Goal: Task Accomplishment & Management: Manage account settings

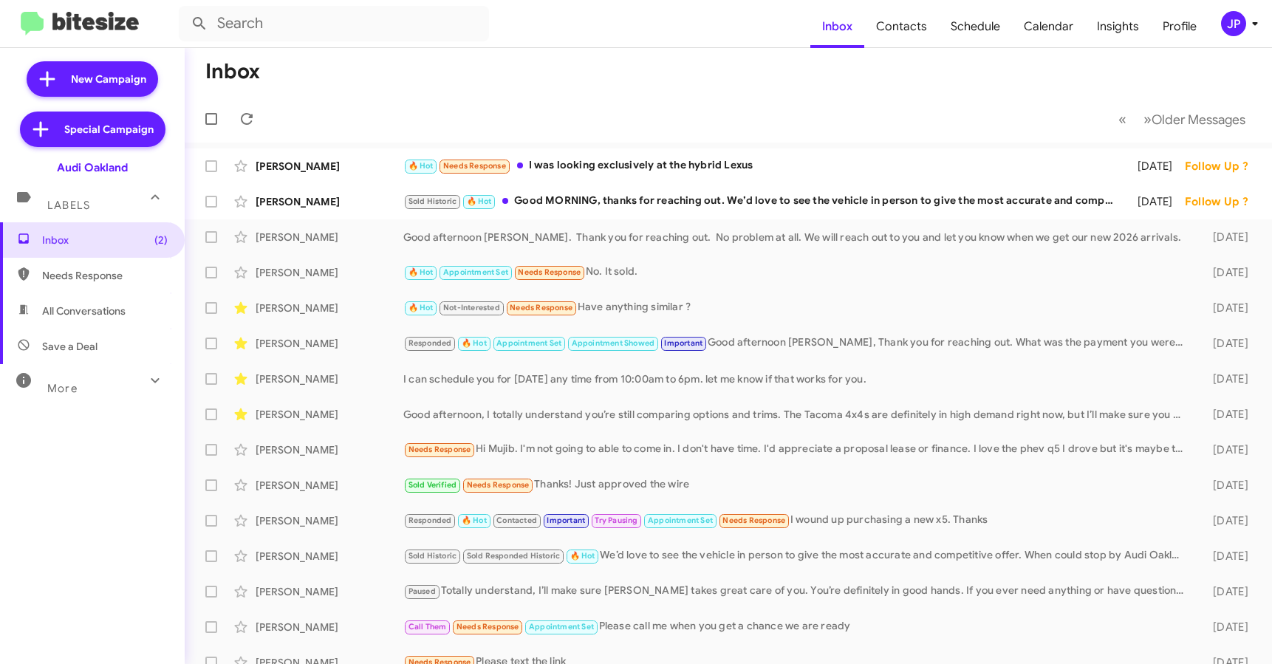
click at [1221, 23] on div "JP" at bounding box center [1233, 23] width 25 height 25
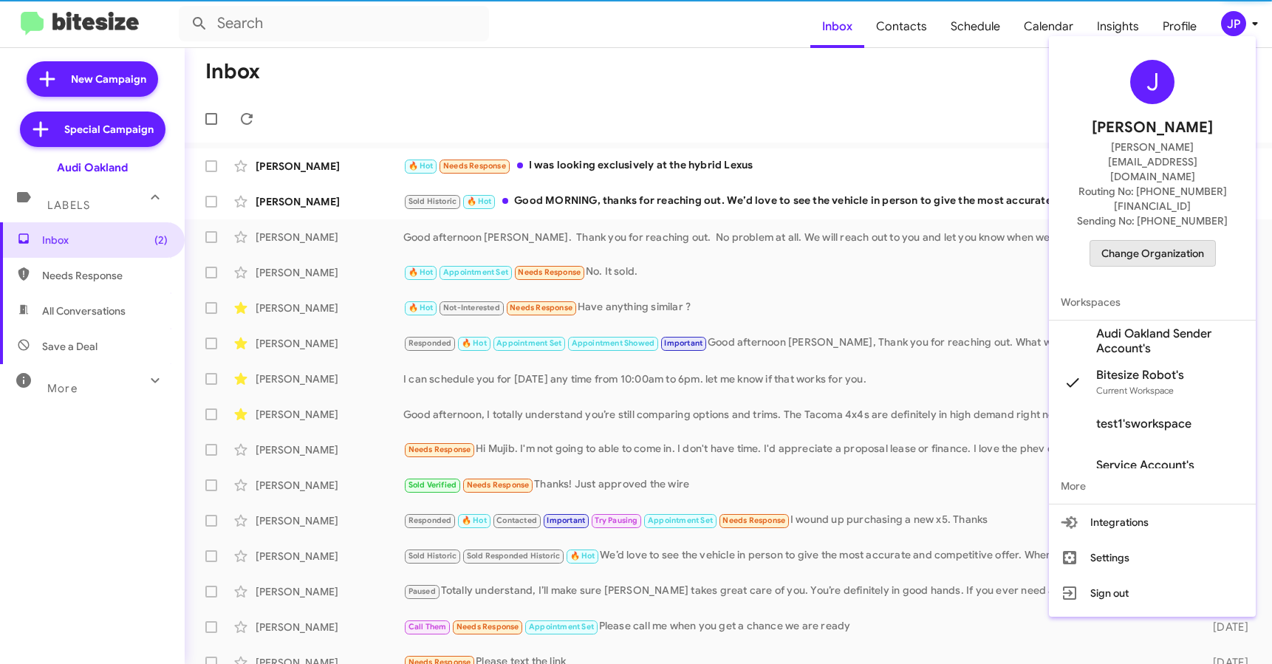
click at [1163, 241] on span "Change Organization" at bounding box center [1152, 253] width 103 height 25
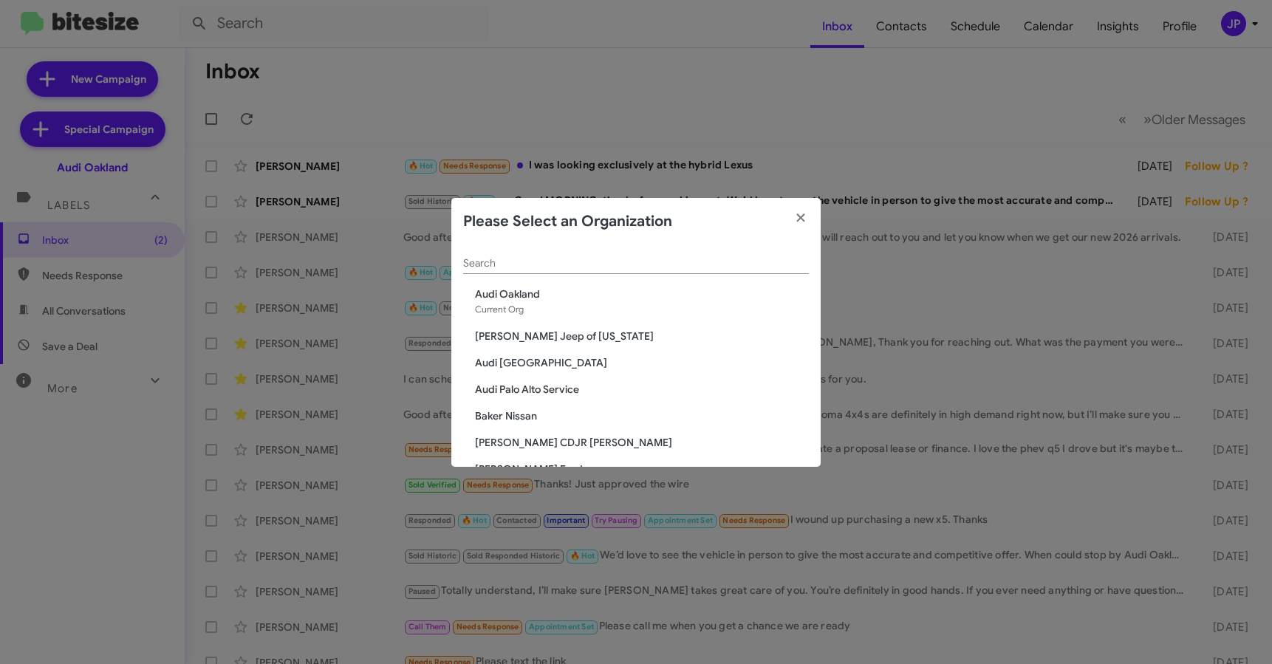
click at [588, 275] on div "Search" at bounding box center [636, 266] width 346 height 42
click at [600, 264] on input "Search" at bounding box center [636, 264] width 346 height 12
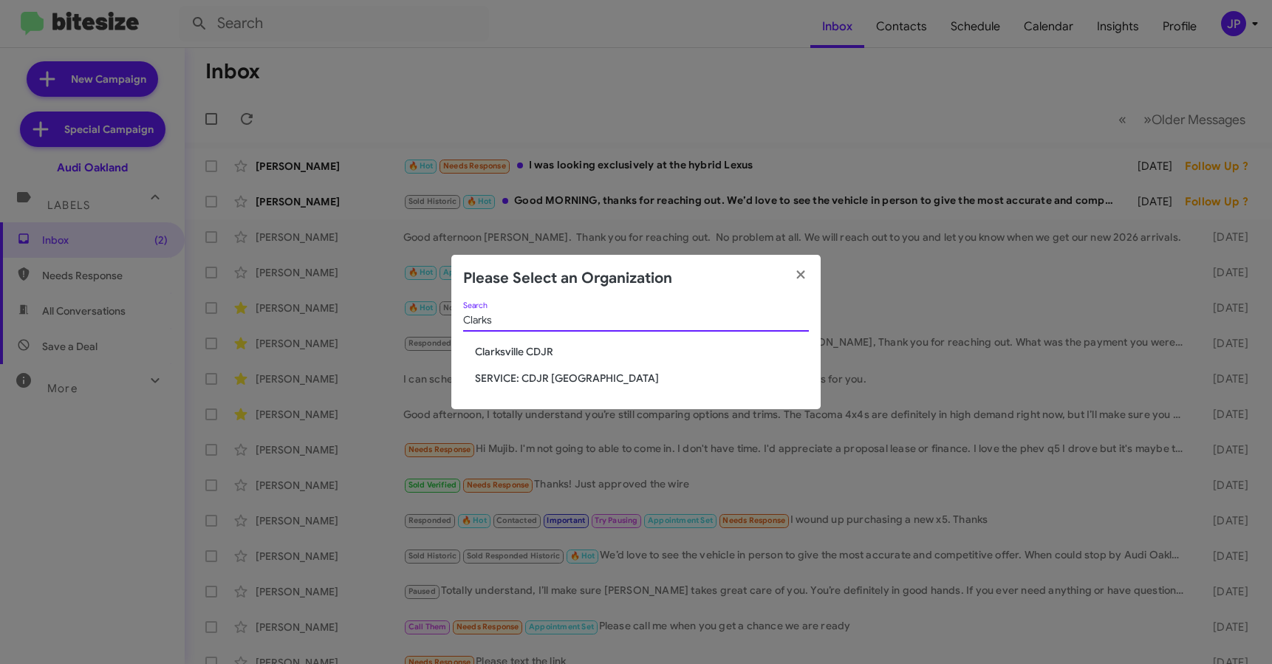
type input "Clarks"
click at [514, 354] on span "Clarksville CDJR" at bounding box center [642, 351] width 334 height 15
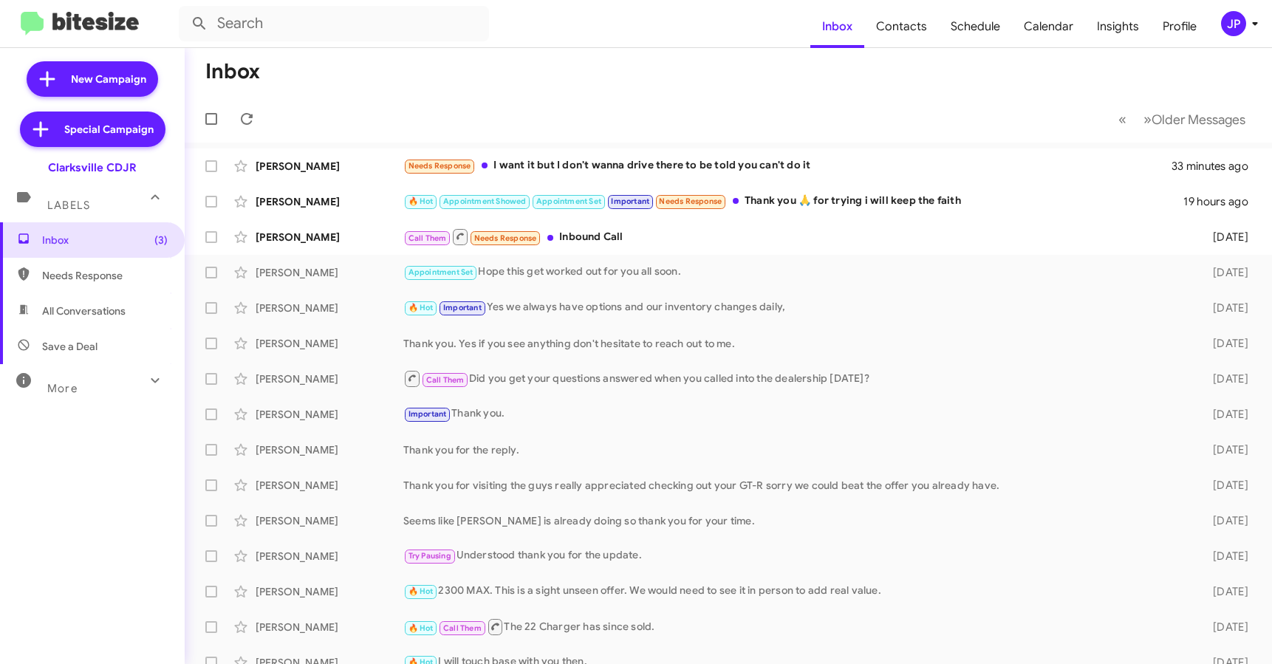
click at [510, 99] on mat-toolbar-row "« Previous » Next Older Messages" at bounding box center [728, 118] width 1087 height 47
click at [1224, 35] on span "JP" at bounding box center [1242, 23] width 44 height 25
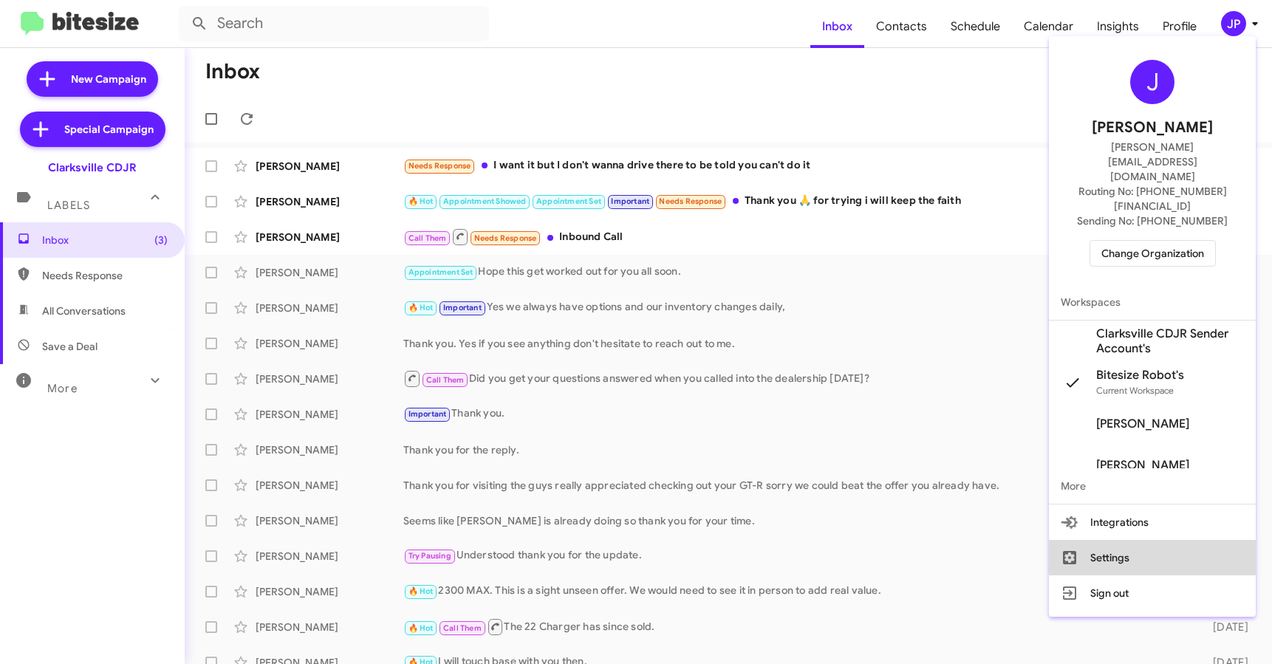
click at [1181, 540] on button "Settings" at bounding box center [1152, 557] width 207 height 35
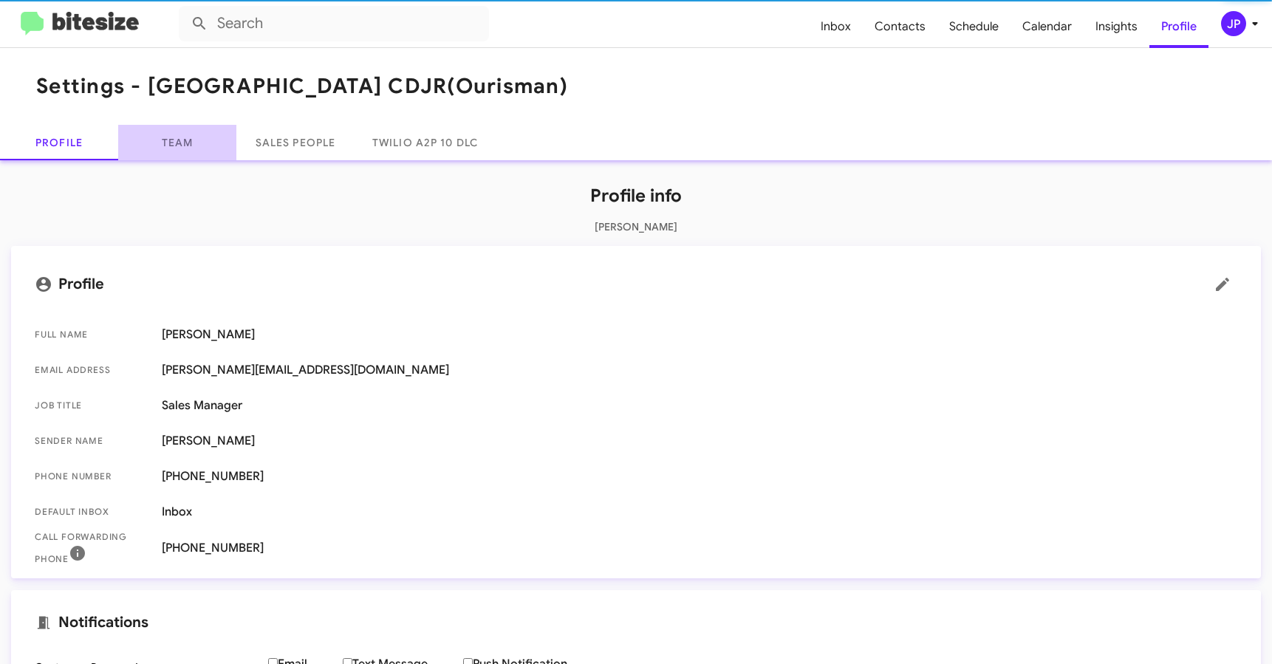
click at [194, 149] on link "Team" at bounding box center [177, 142] width 118 height 35
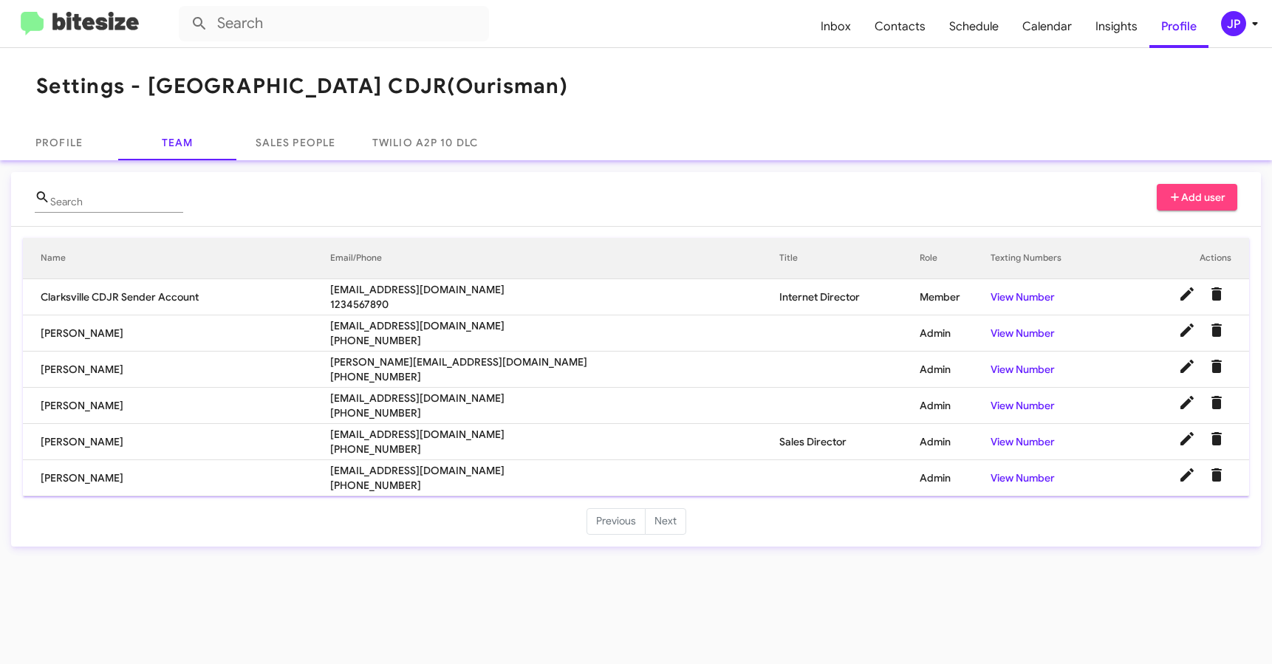
click at [1221, 196] on span "Add user" at bounding box center [1197, 197] width 58 height 27
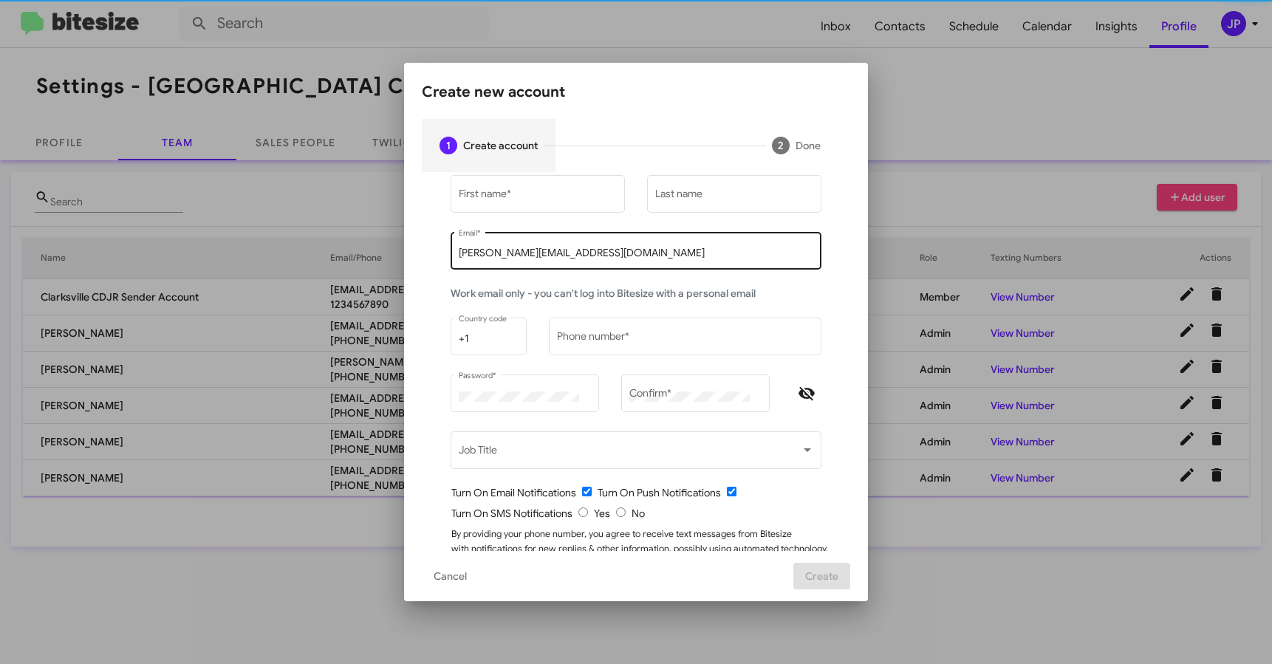
click at [555, 250] on input "[PERSON_NAME][EMAIL_ADDRESS][DOMAIN_NAME]" at bounding box center [636, 253] width 355 height 12
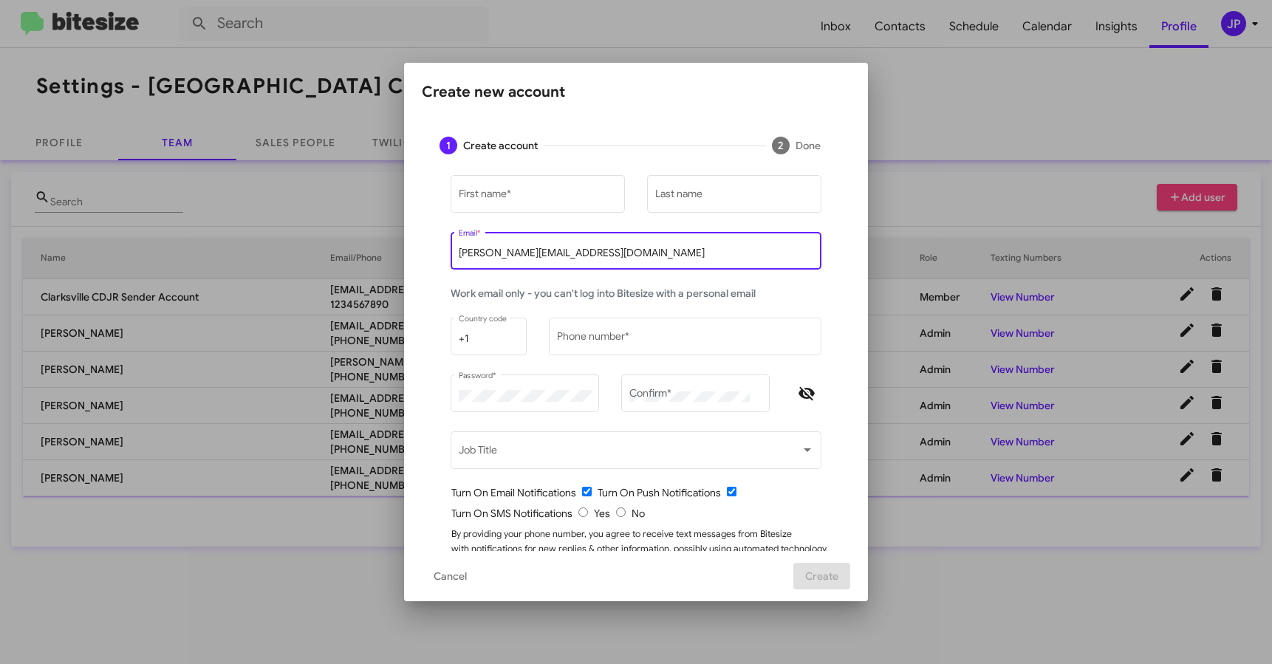
click at [555, 250] on input "[PERSON_NAME][EMAIL_ADDRESS][DOMAIN_NAME]" at bounding box center [636, 253] width 355 height 12
paste input "sjackson@ourismancars.com"
type input "sjackson@ourismancars.com"
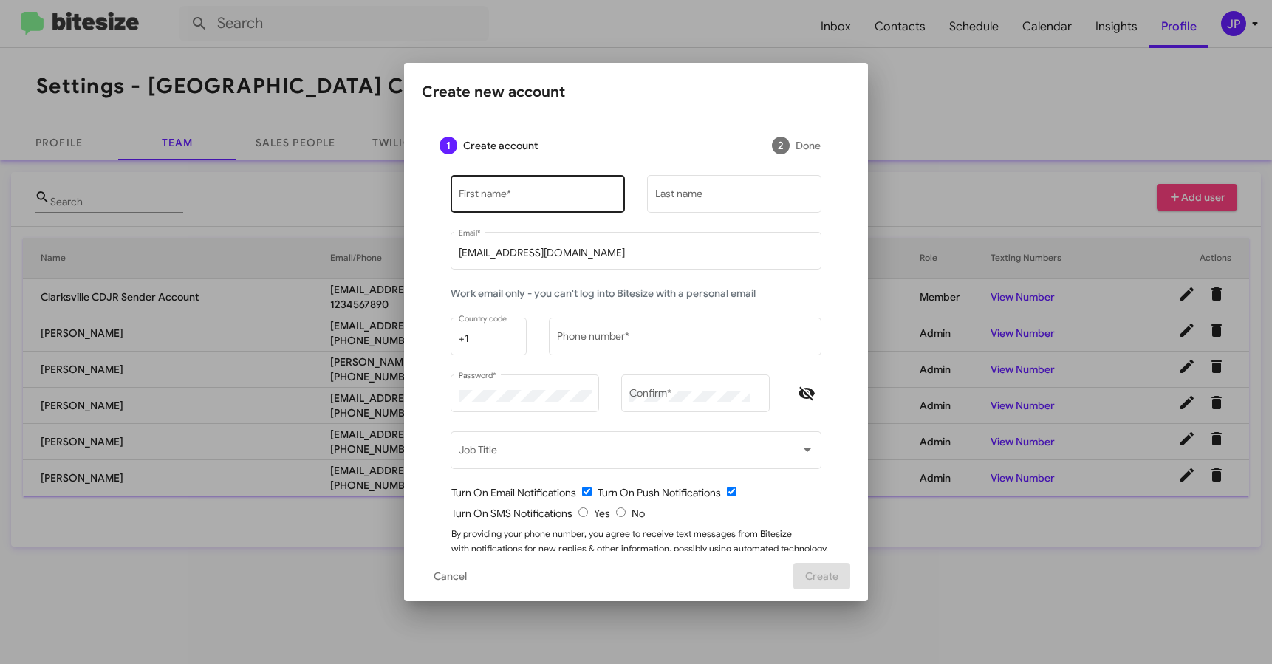
click at [540, 207] on div "First name *" at bounding box center [538, 192] width 159 height 41
click at [544, 202] on div "First name *" at bounding box center [538, 192] width 159 height 41
type input "Sean"
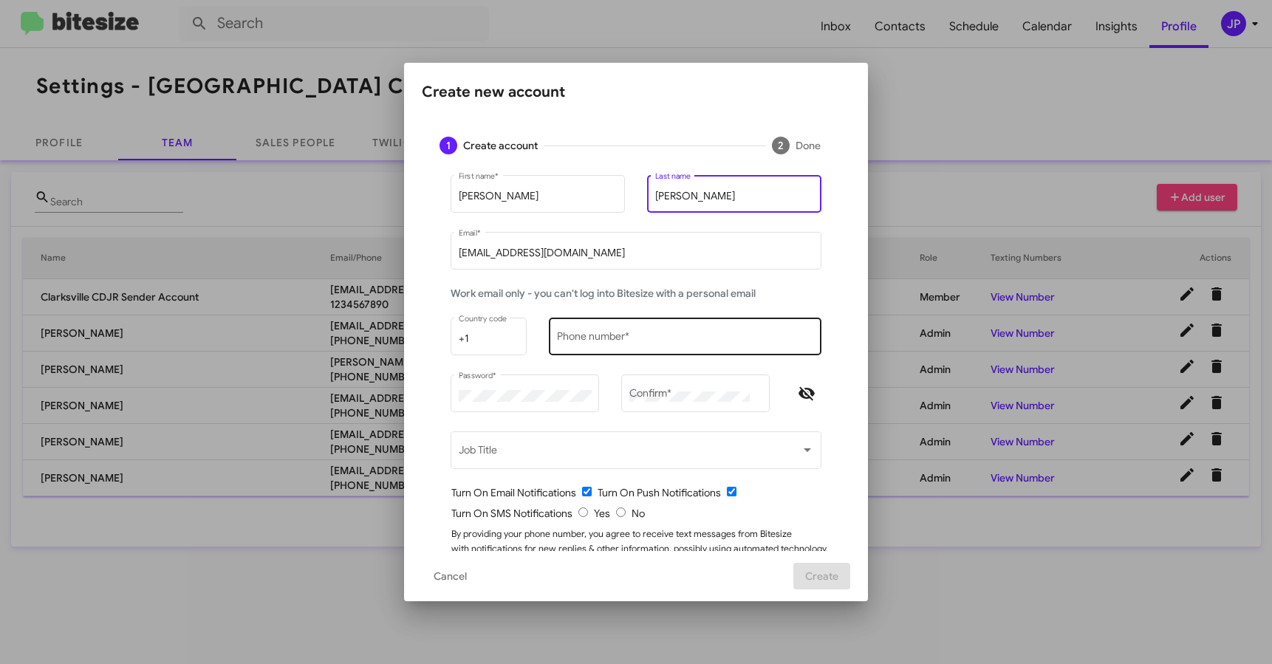
type input "Jackson"
click at [568, 337] on input "Phone number *" at bounding box center [685, 339] width 257 height 12
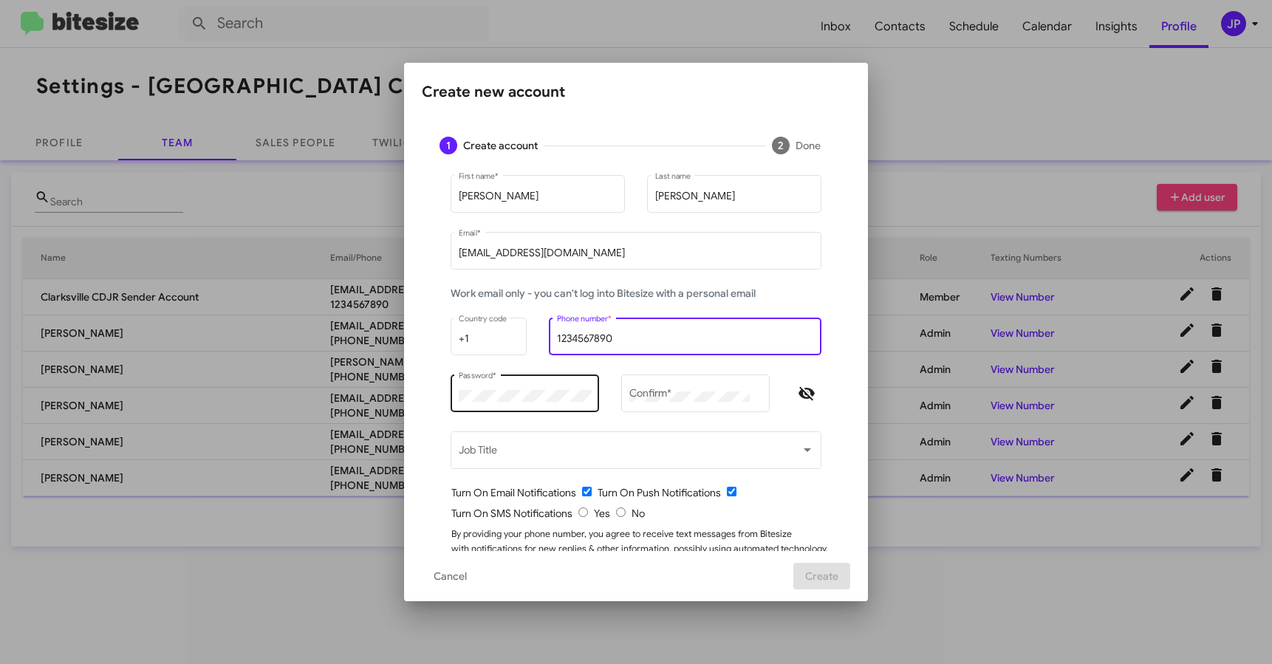
type input "1234567890"
click at [498, 386] on div "Password *" at bounding box center [525, 391] width 133 height 41
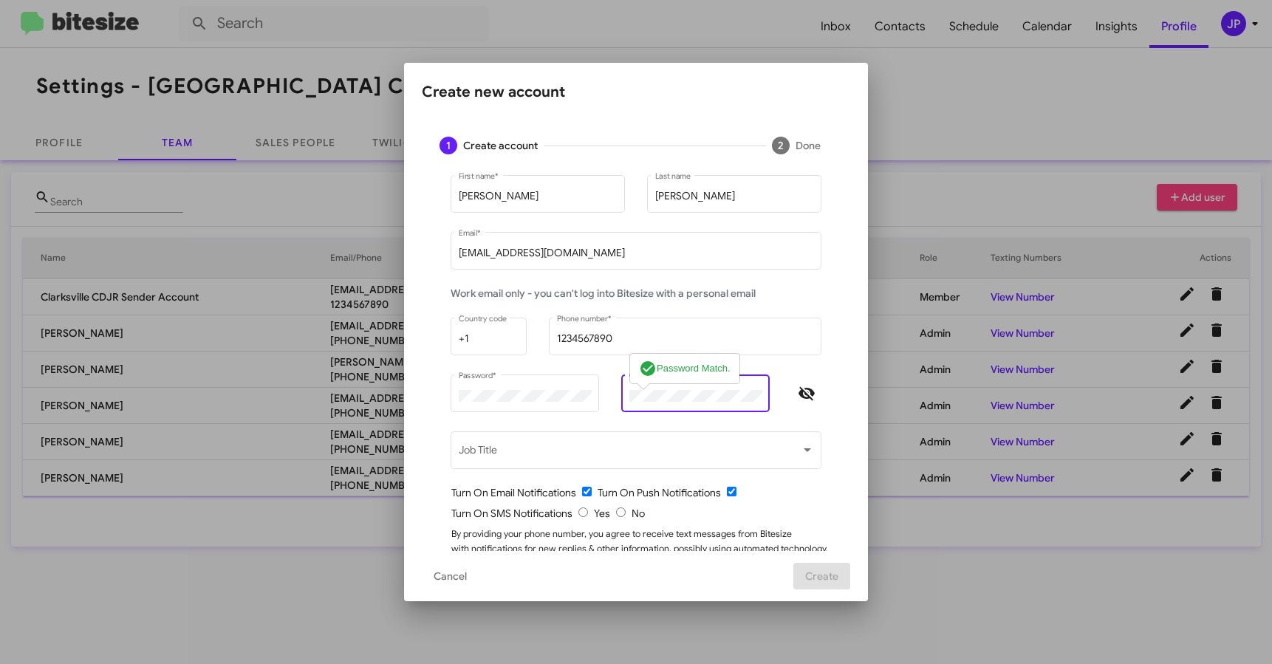
click at [814, 397] on span "Hide password" at bounding box center [807, 394] width 30 height 18
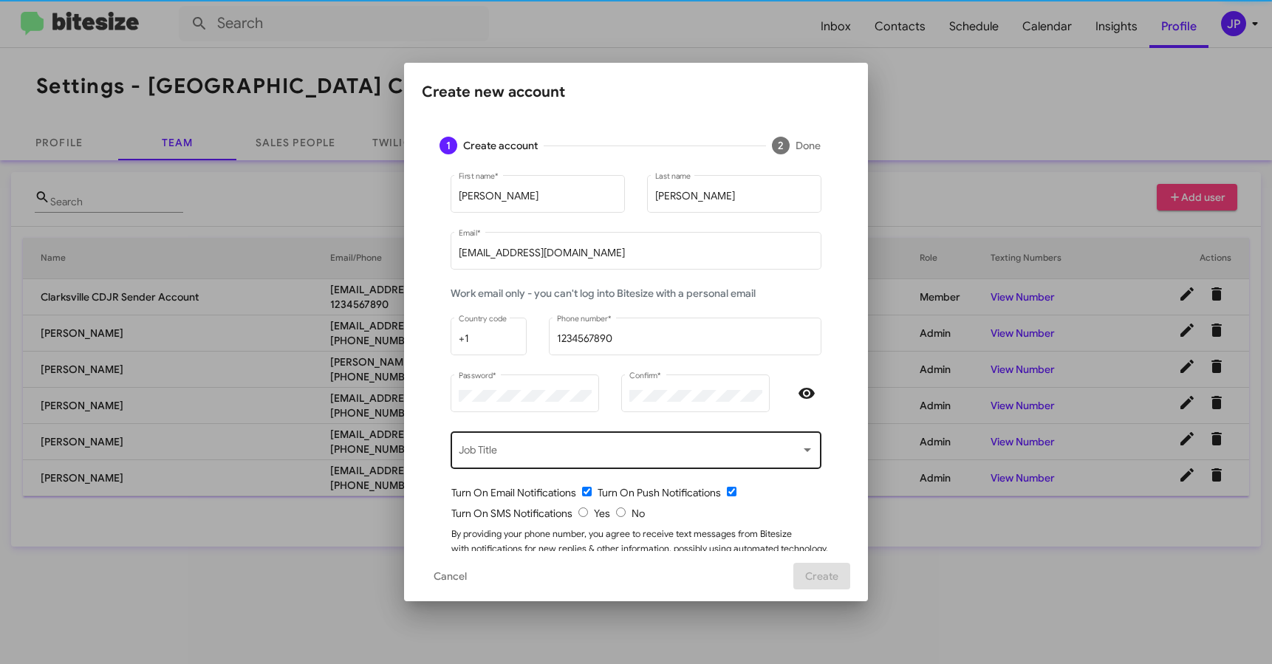
click at [781, 442] on div "Job Title" at bounding box center [636, 448] width 355 height 41
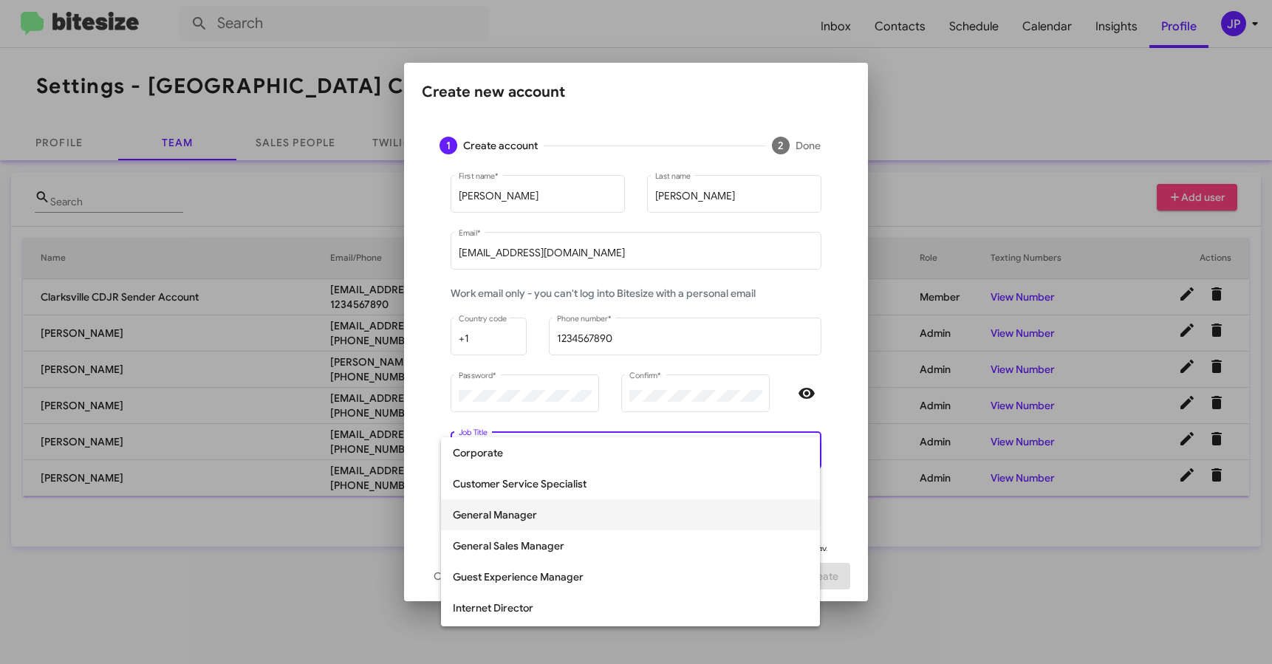
scroll to position [125, 0]
click at [594, 533] on span "General Sales Manager" at bounding box center [630, 545] width 355 height 31
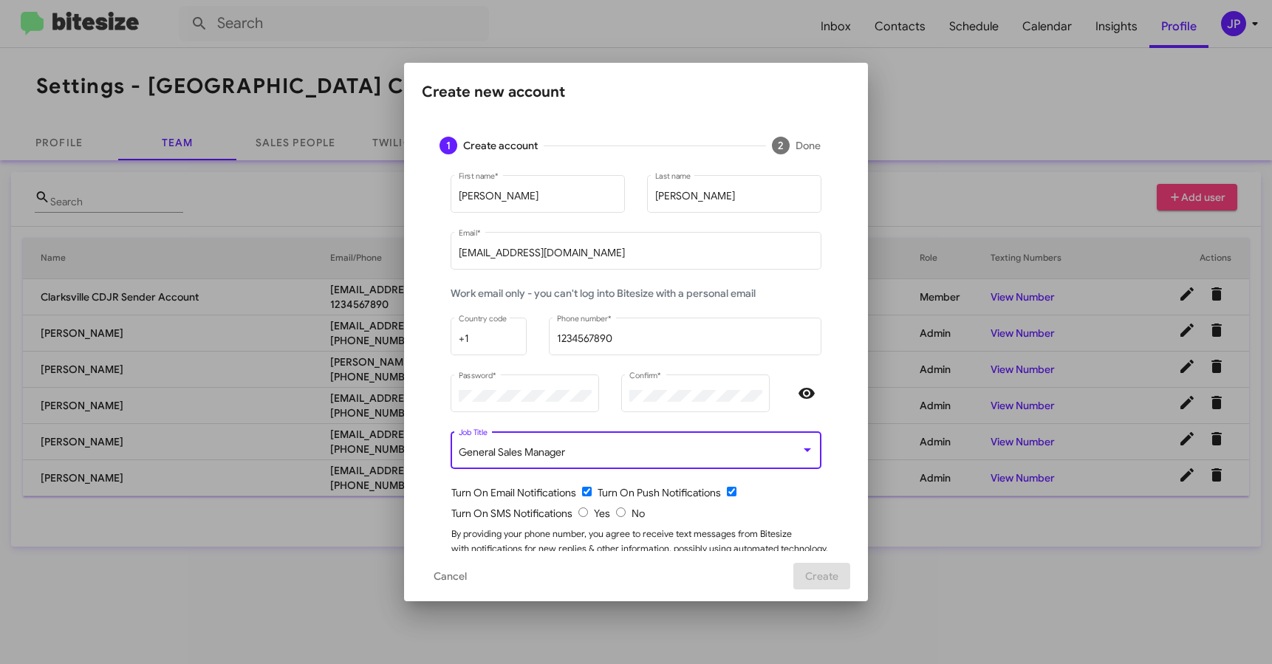
click at [616, 515] on input "radio" at bounding box center [621, 512] width 10 height 10
radio input "true"
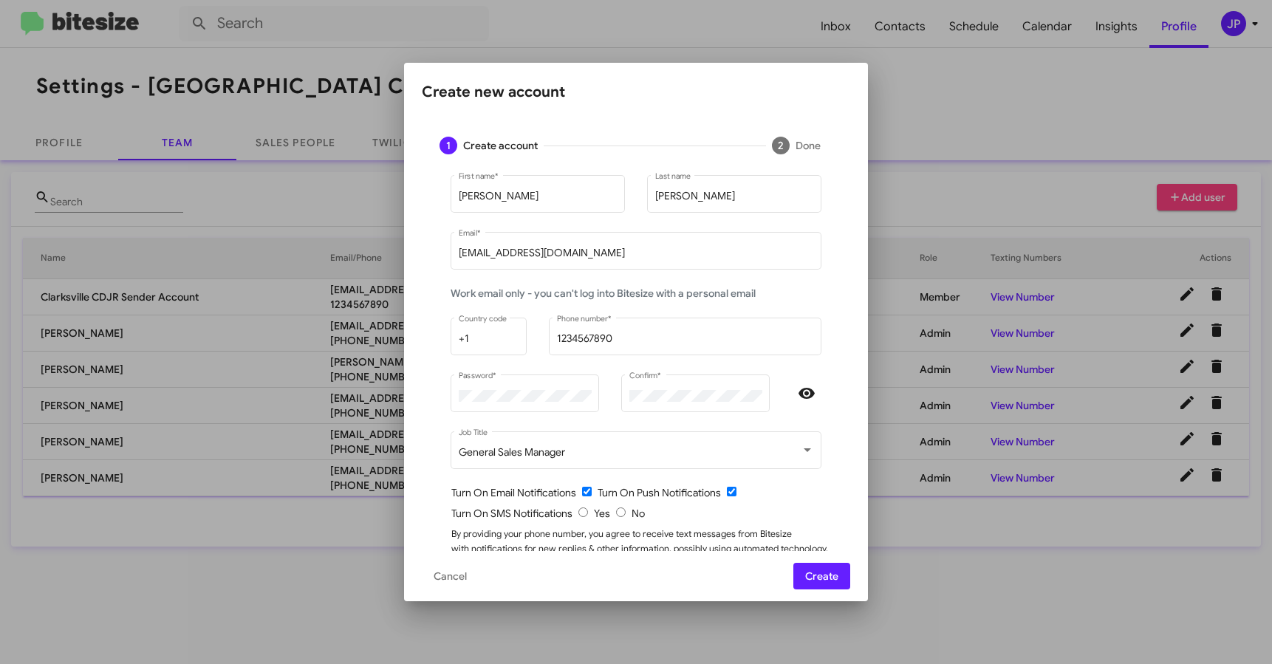
click at [750, 520] on div "Turn On SMS Notifications Yes No" at bounding box center [641, 513] width 381 height 15
click at [826, 572] on span "Create" at bounding box center [821, 576] width 33 height 27
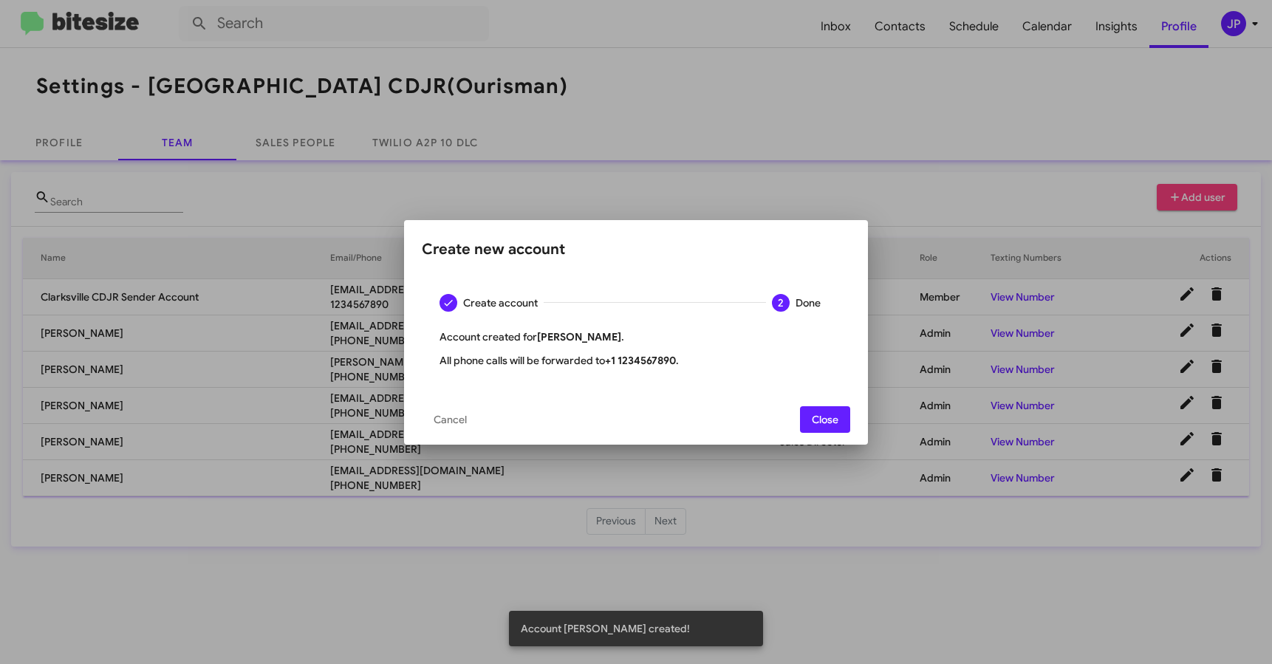
click at [809, 417] on button "Close" at bounding box center [825, 419] width 50 height 27
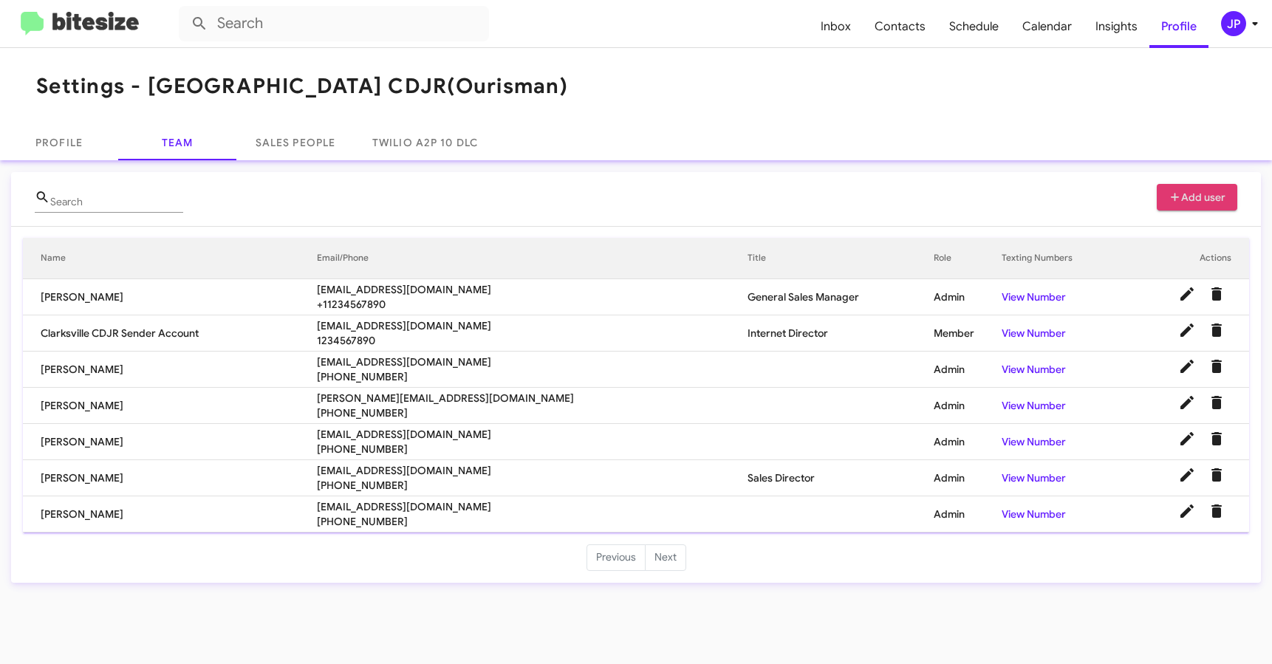
click at [1188, 200] on span "Add user" at bounding box center [1197, 197] width 58 height 27
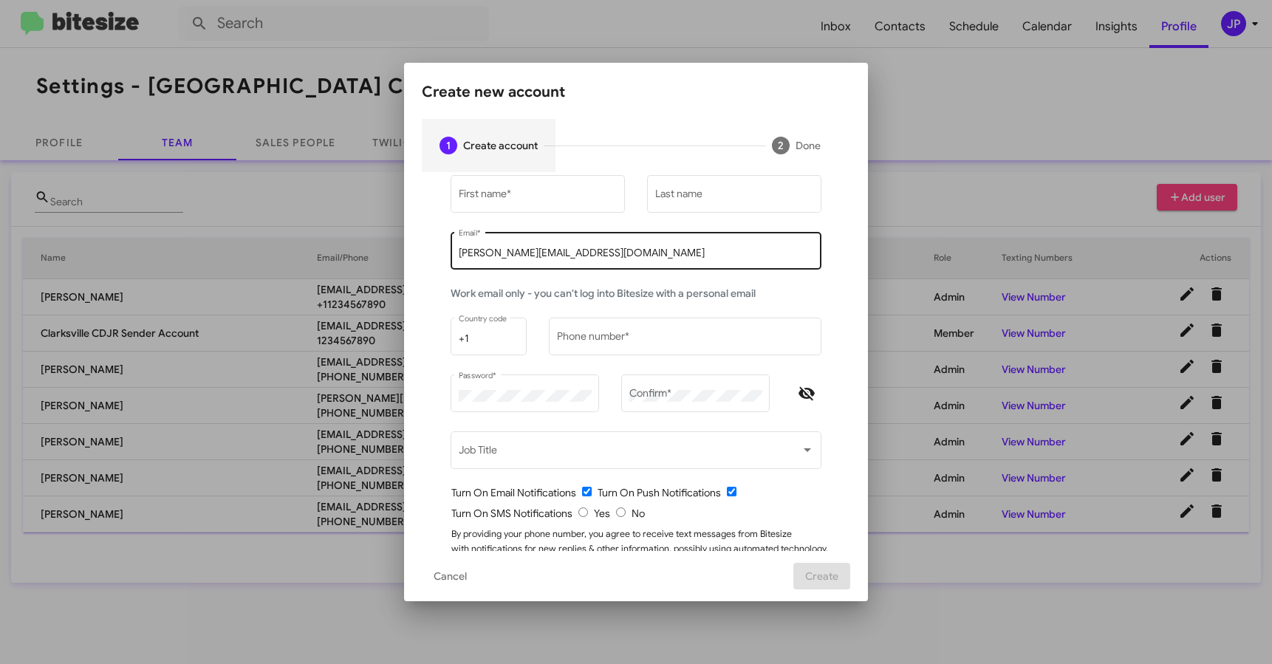
click at [587, 246] on div "jamie@bitesize.co Email *" at bounding box center [636, 249] width 355 height 41
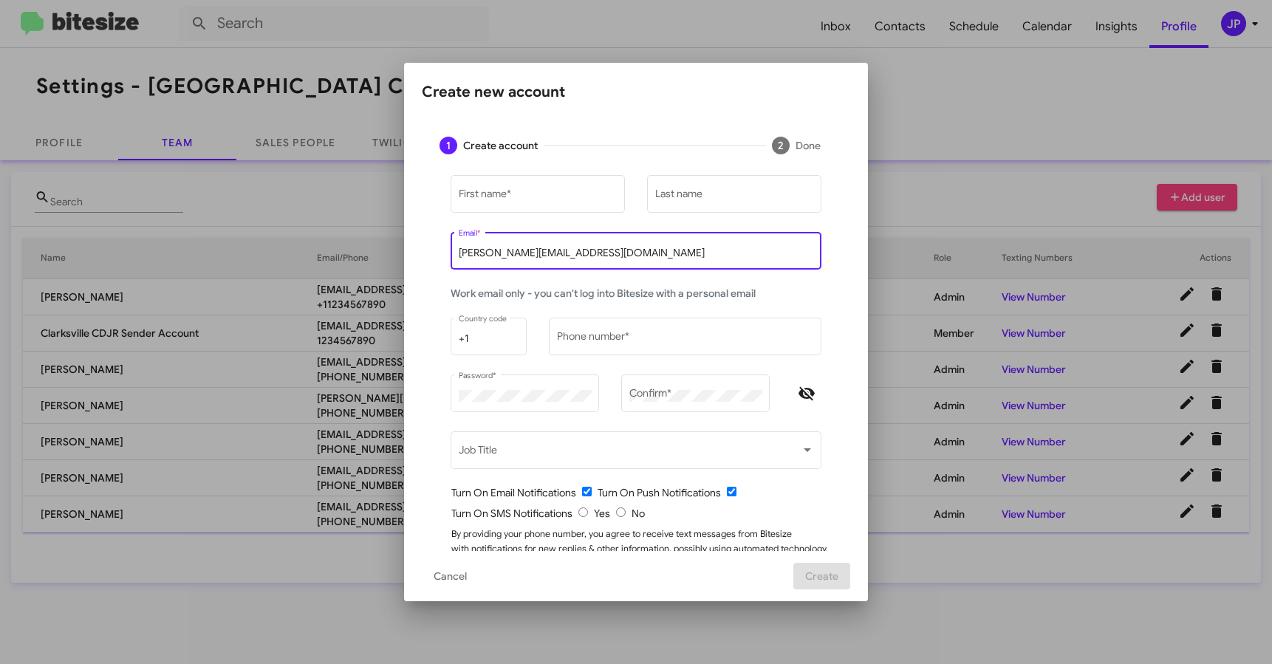
click at [587, 246] on div "jamie@bitesize.co Email *" at bounding box center [636, 249] width 355 height 41
click at [587, 247] on input "[PERSON_NAME][EMAIL_ADDRESS][DOMAIN_NAME]" at bounding box center [636, 253] width 355 height 12
click at [588, 247] on input "[PERSON_NAME][EMAIL_ADDRESS][DOMAIN_NAME]" at bounding box center [636, 253] width 355 height 12
paste input "elopez@ourismancars.com"
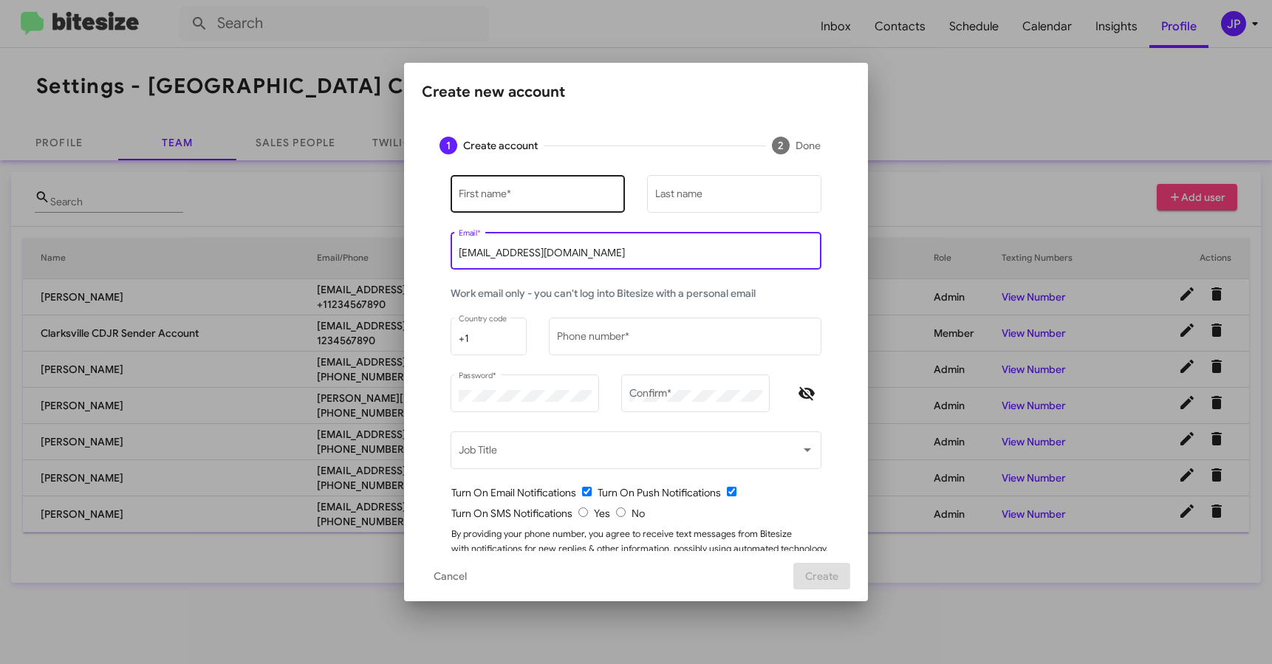
type input "elopez@ourismancars.com"
click at [541, 185] on div "First name *" at bounding box center [538, 192] width 159 height 41
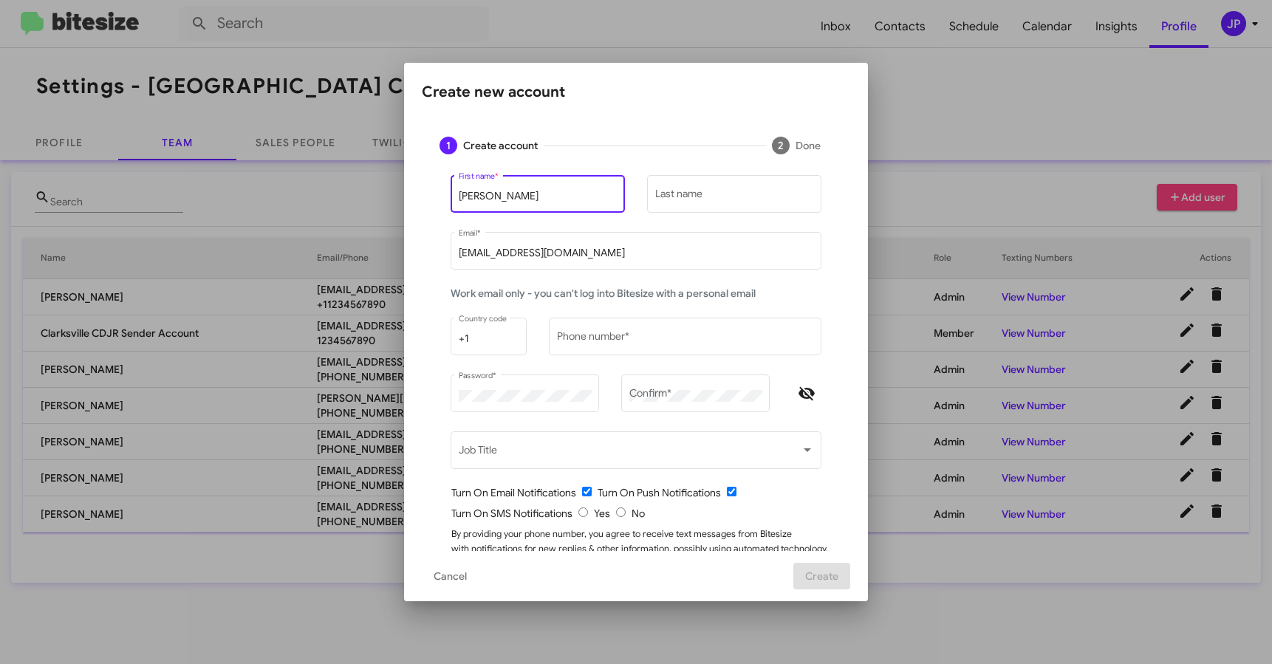
type input "Erick"
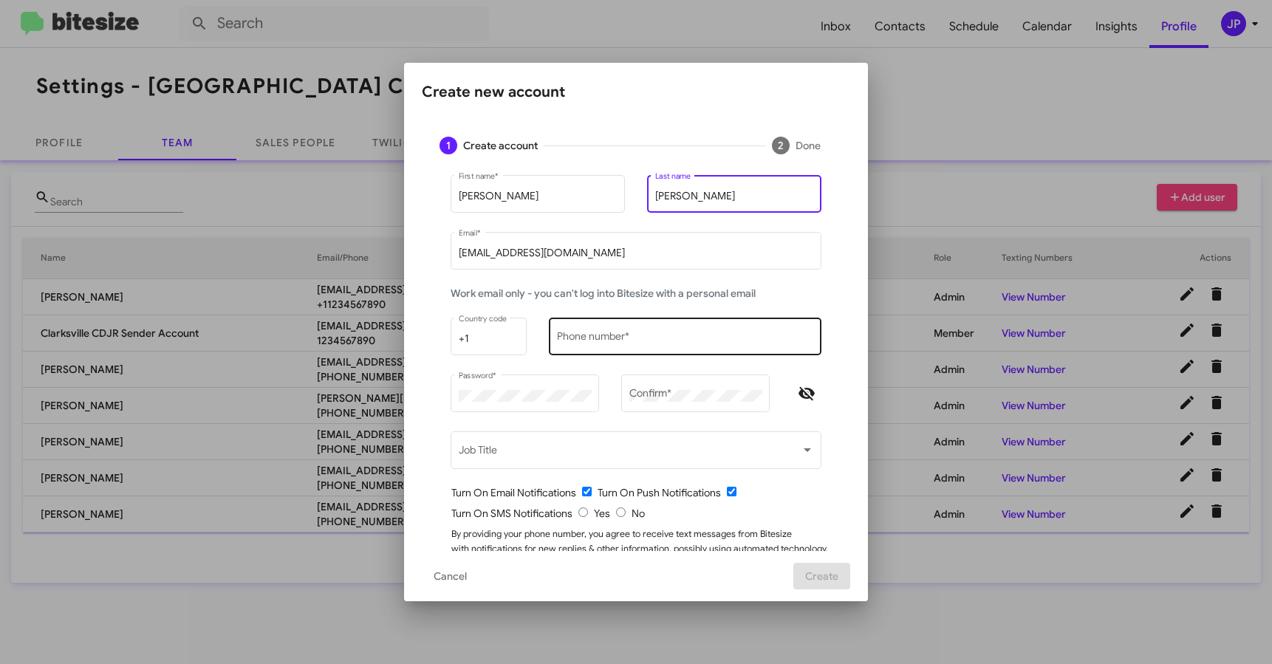
type input "Lopez"
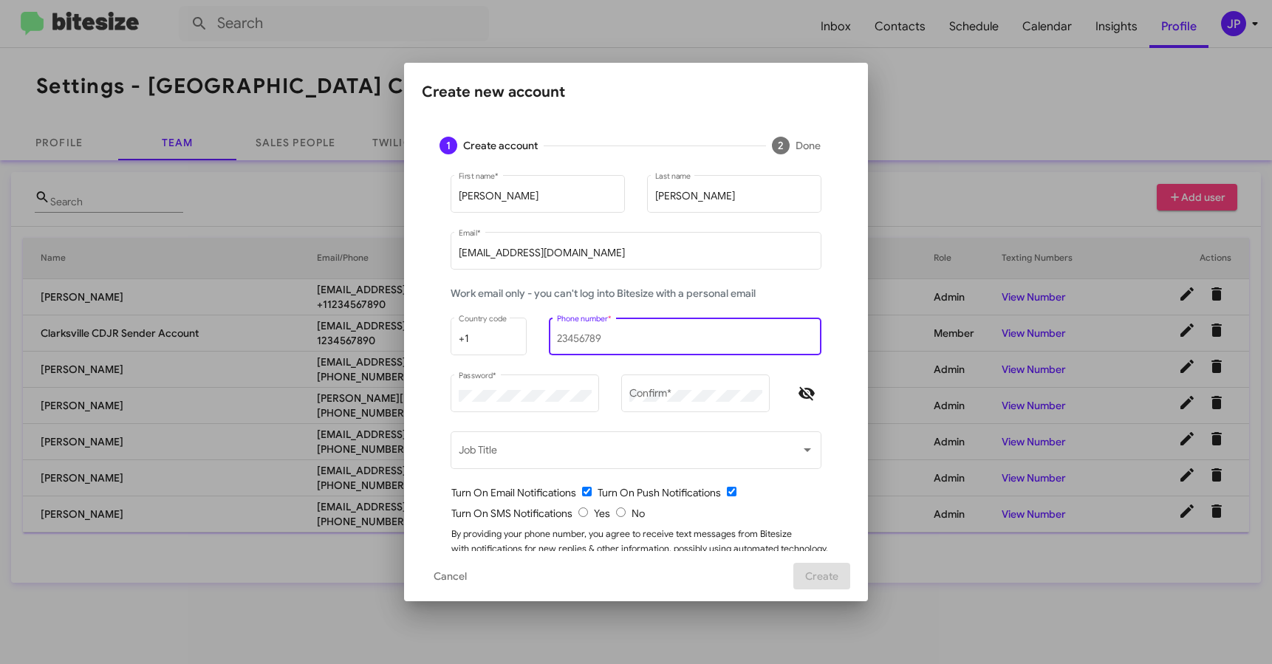
click at [587, 336] on input "Phone number *" at bounding box center [685, 339] width 257 height 12
type input "1234567890"
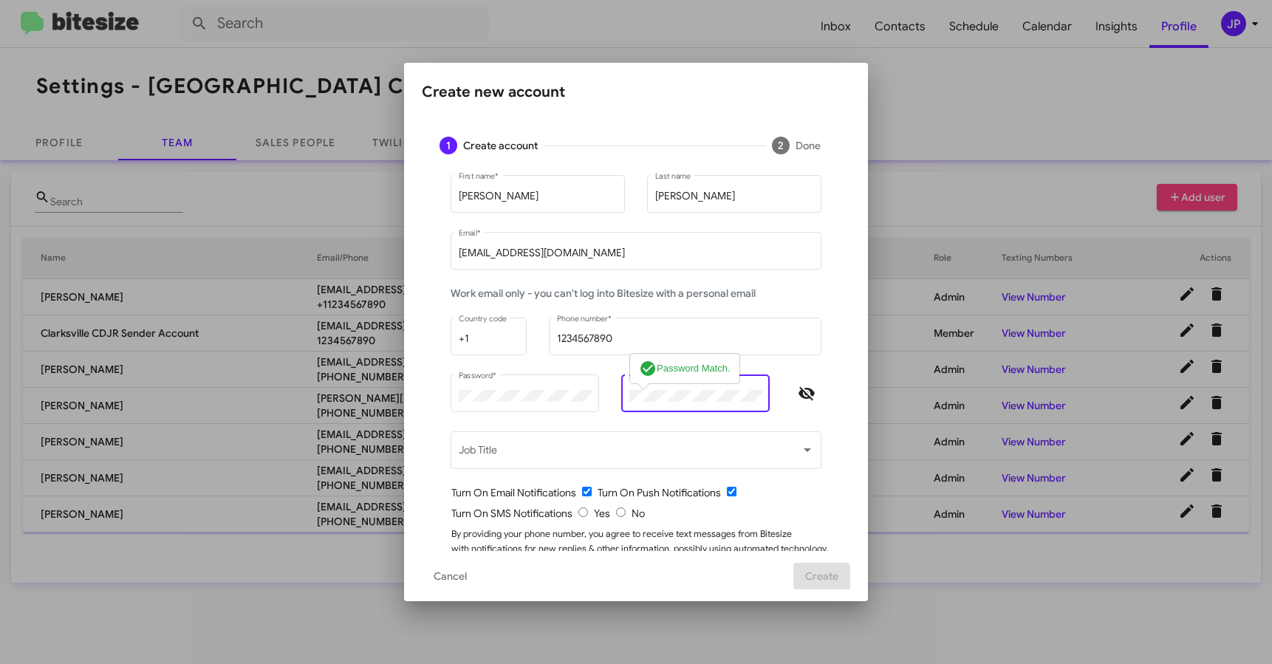
click at [804, 385] on icon "Hide password" at bounding box center [807, 394] width 18 height 18
click at [616, 515] on input "radio" at bounding box center [621, 512] width 10 height 10
radio input "true"
drag, startPoint x: 759, startPoint y: 521, endPoint x: 823, endPoint y: 563, distance: 77.2
click at [759, 521] on form "Erick First name * Lopez Last name elopez@ourismancars.com Email * Work email o…" at bounding box center [635, 379] width 393 height 414
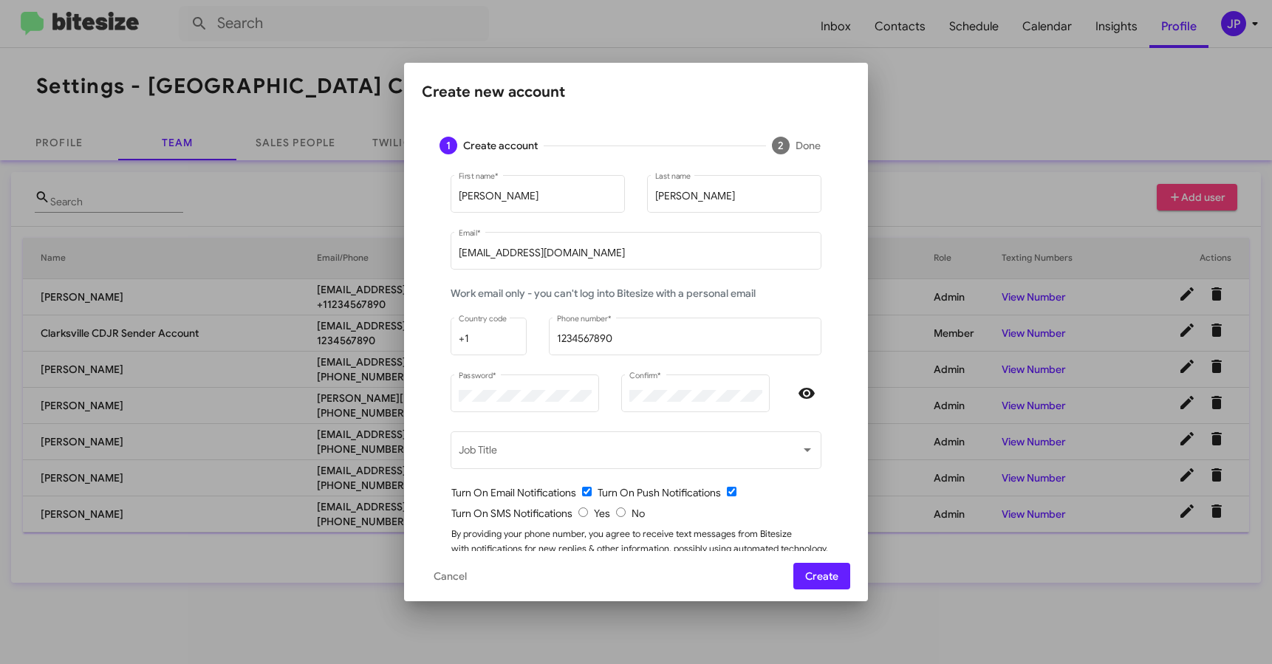
click at [835, 584] on span "Create" at bounding box center [821, 576] width 33 height 27
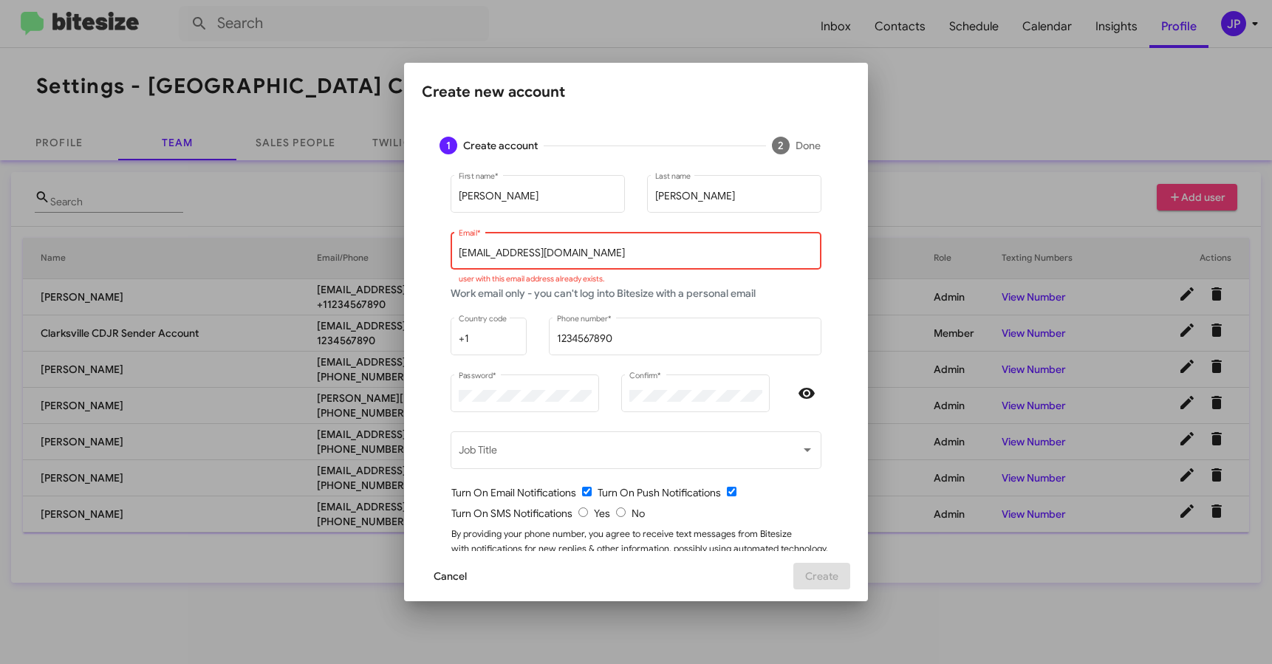
click at [445, 582] on span "Cancel" at bounding box center [449, 576] width 33 height 27
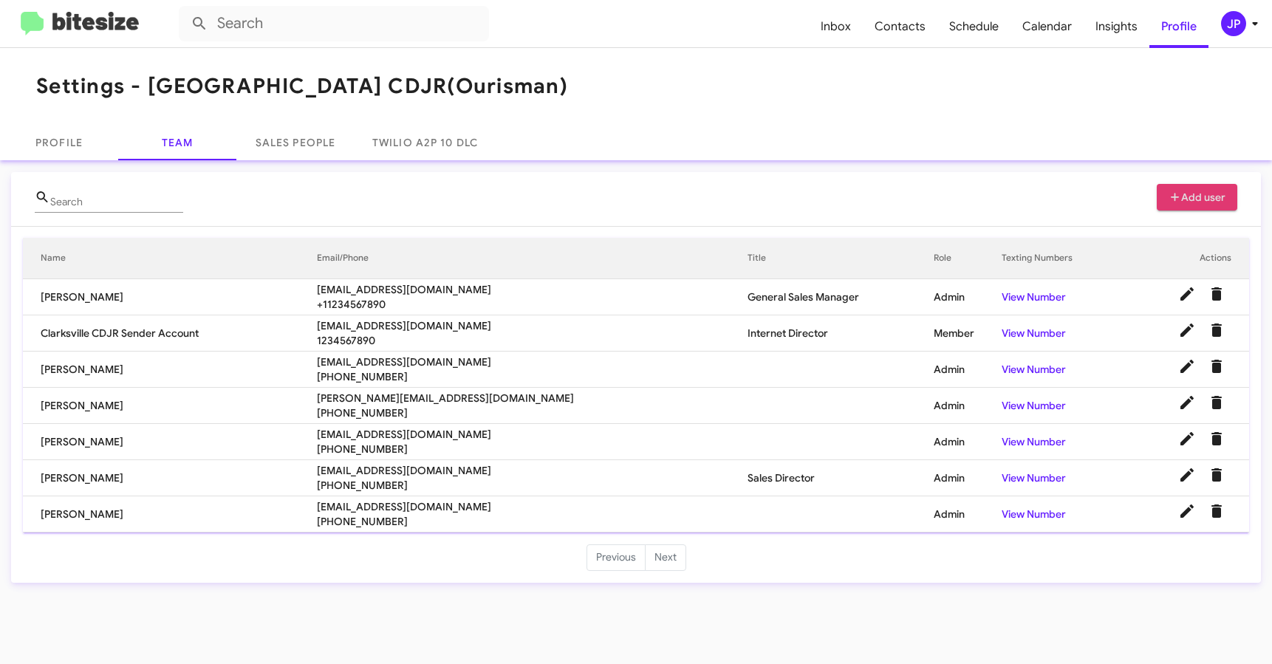
drag, startPoint x: 642, startPoint y: 61, endPoint x: 474, endPoint y: 4, distance: 177.7
click at [642, 60] on mat-toolbar "Settings - Clarksville CDJR (Ourisman)" at bounding box center [636, 86] width 1272 height 77
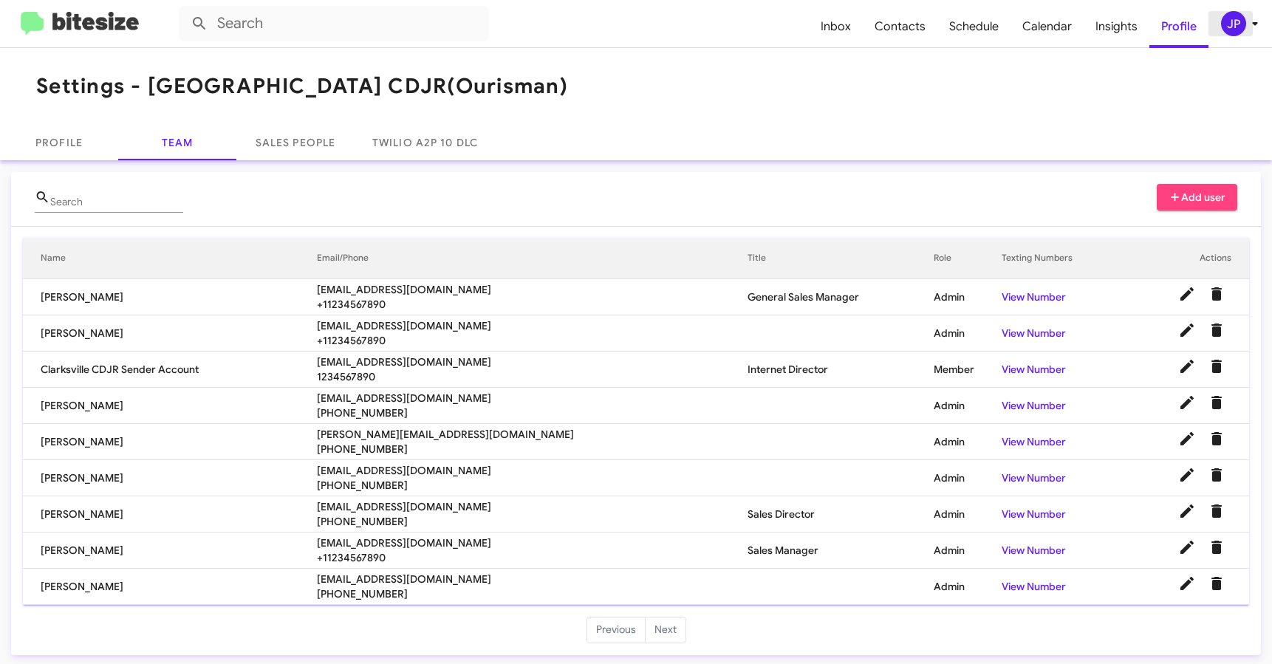
click at [1246, 28] on icon at bounding box center [1255, 24] width 18 height 18
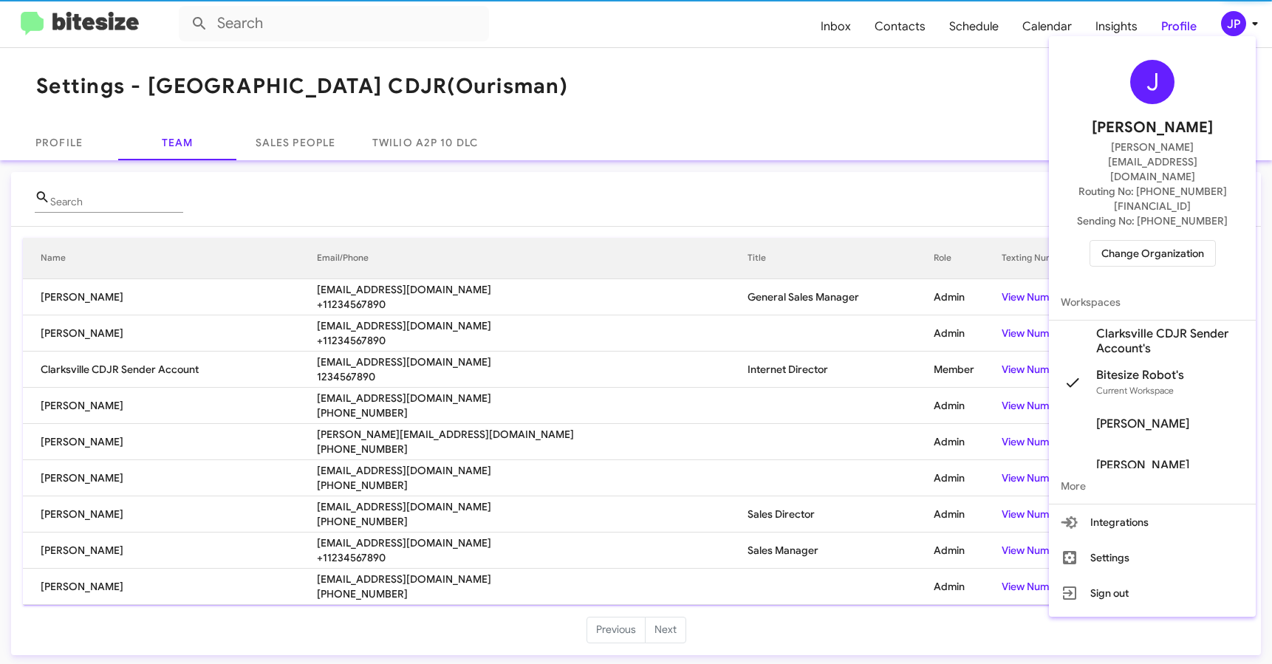
click at [1130, 241] on span "Change Organization" at bounding box center [1152, 253] width 103 height 25
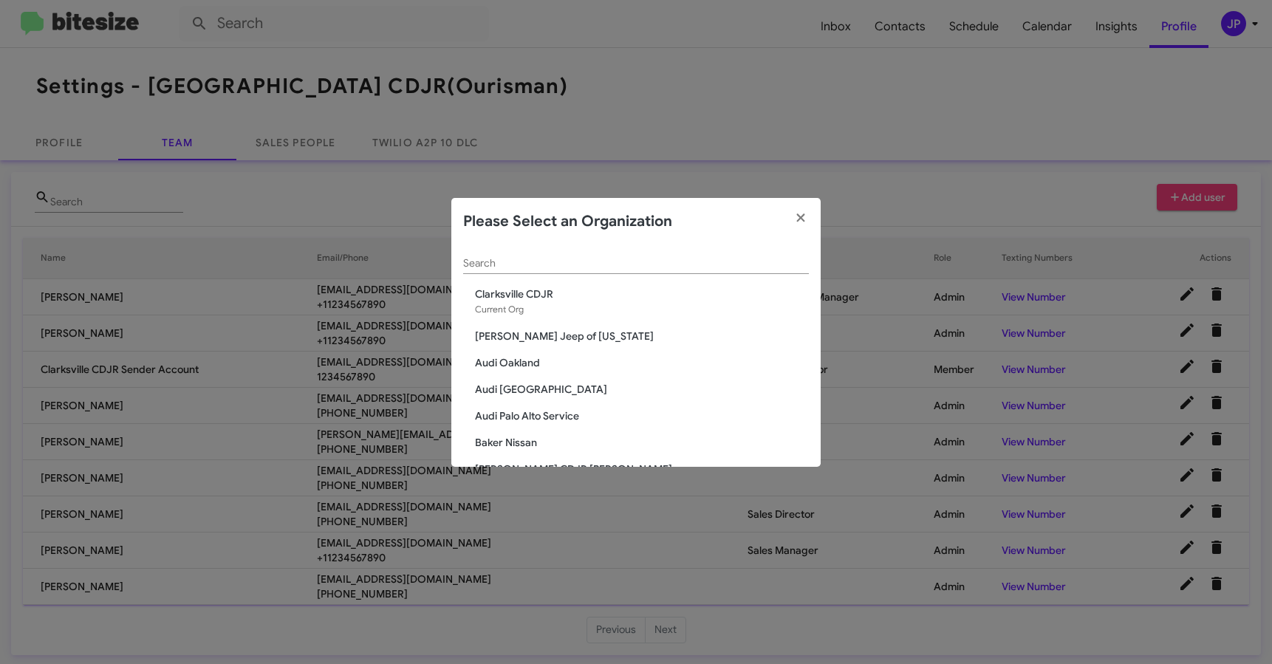
click at [549, 266] on input "Search" at bounding box center [636, 264] width 346 height 12
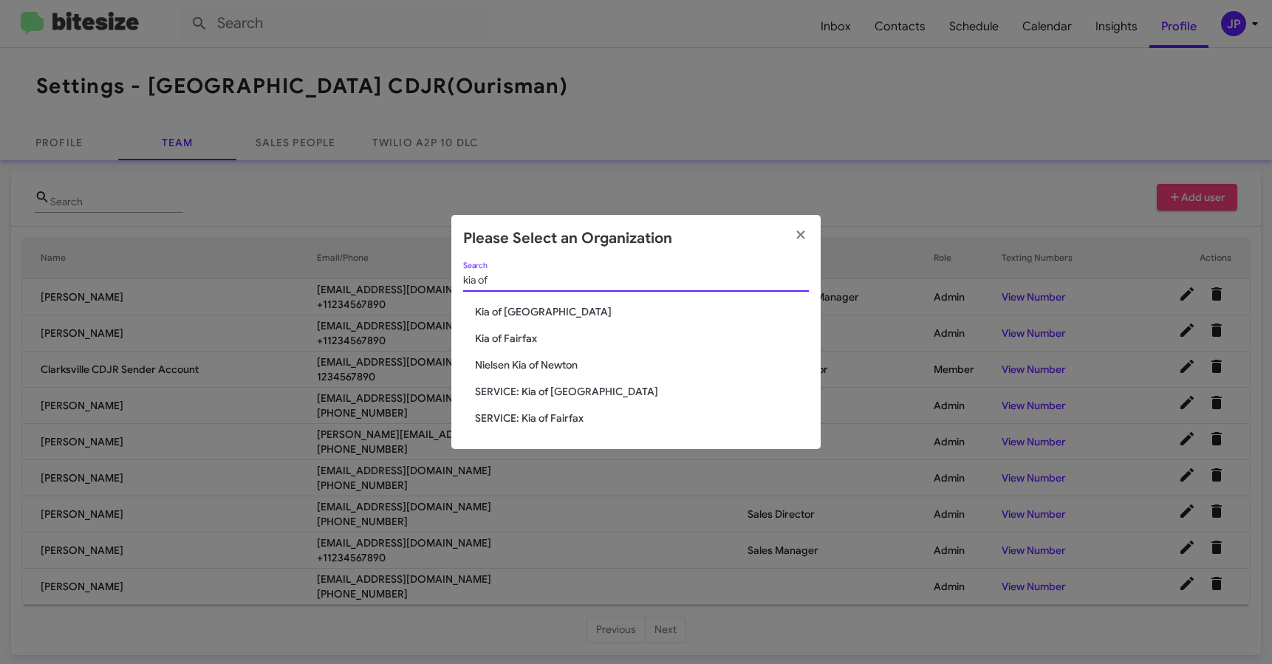
type input "kia of"
click at [539, 304] on span "Kia of [GEOGRAPHIC_DATA]" at bounding box center [642, 311] width 334 height 15
click at [537, 309] on span "Kia of [GEOGRAPHIC_DATA]" at bounding box center [642, 311] width 334 height 15
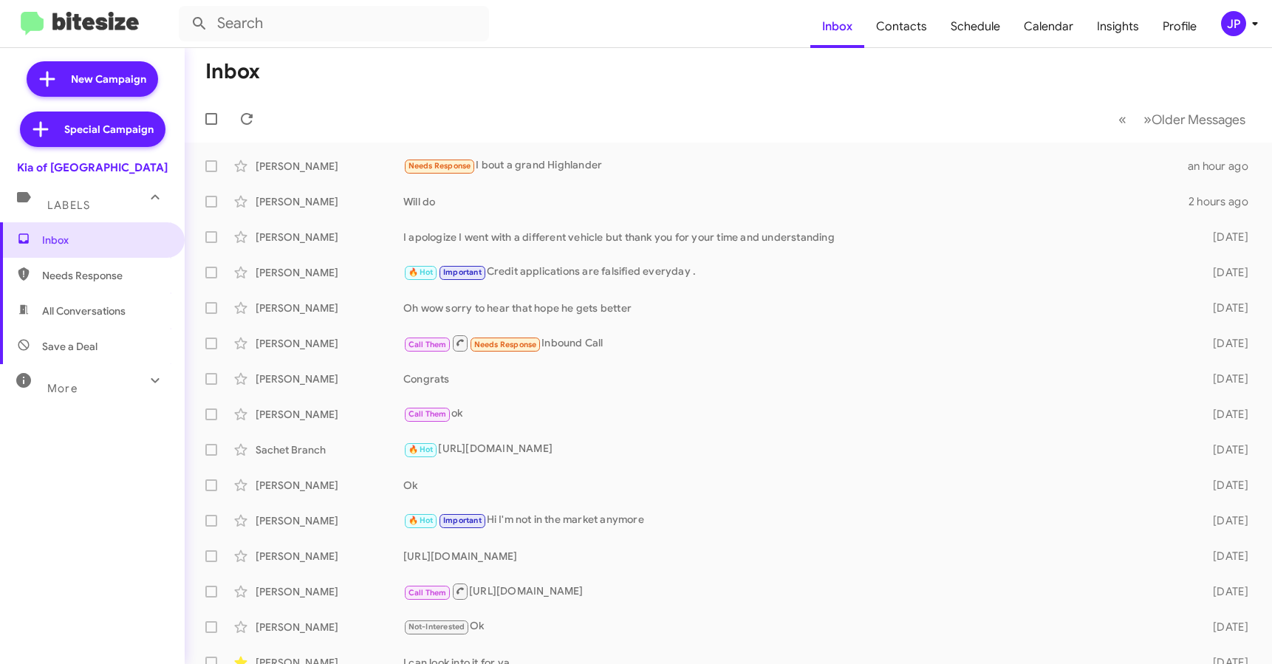
click at [1225, 28] on div "JP" at bounding box center [1233, 23] width 25 height 25
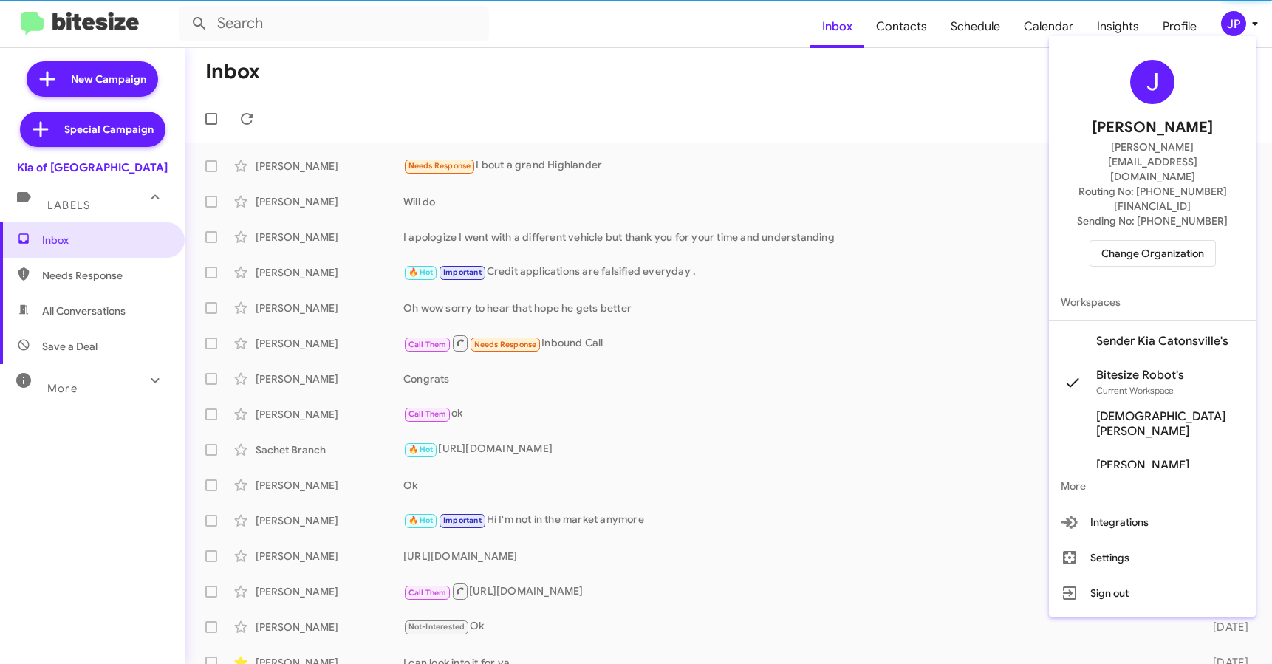
click at [1165, 222] on div "J [PERSON_NAME] [PERSON_NAME][EMAIL_ADDRESS][DOMAIN_NAME] Routing No: [PHONE_NU…" at bounding box center [1152, 163] width 207 height 242
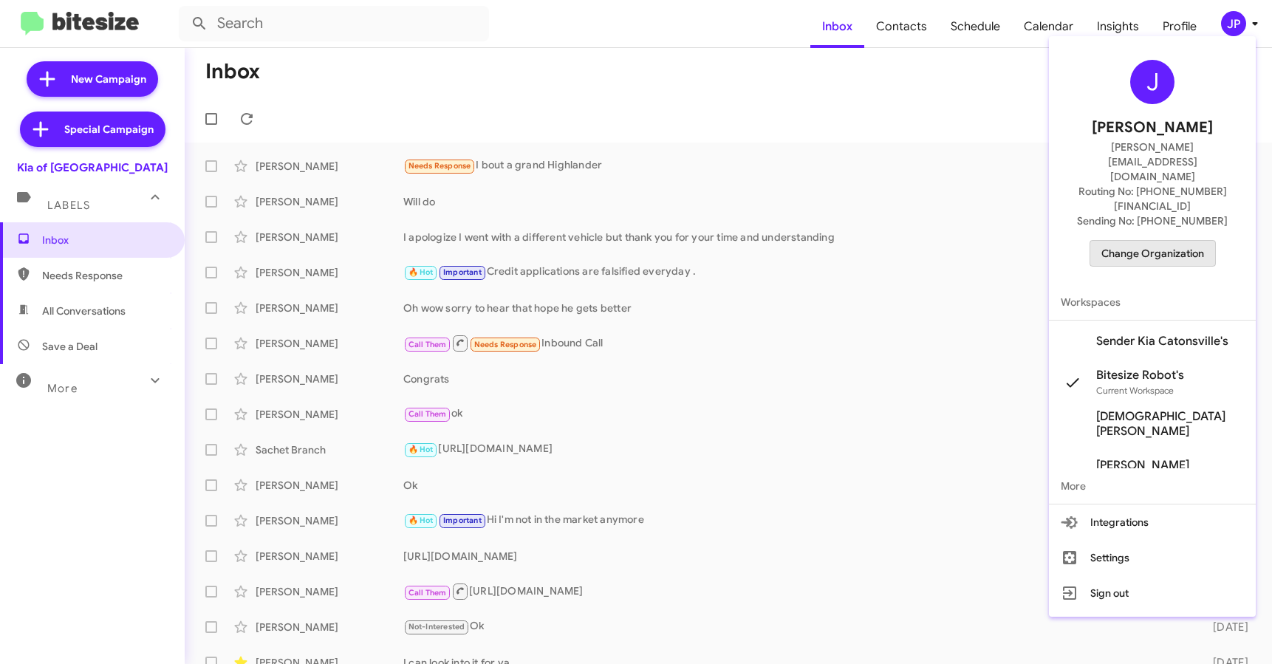
click at [1165, 241] on span "Change Organization" at bounding box center [1152, 253] width 103 height 25
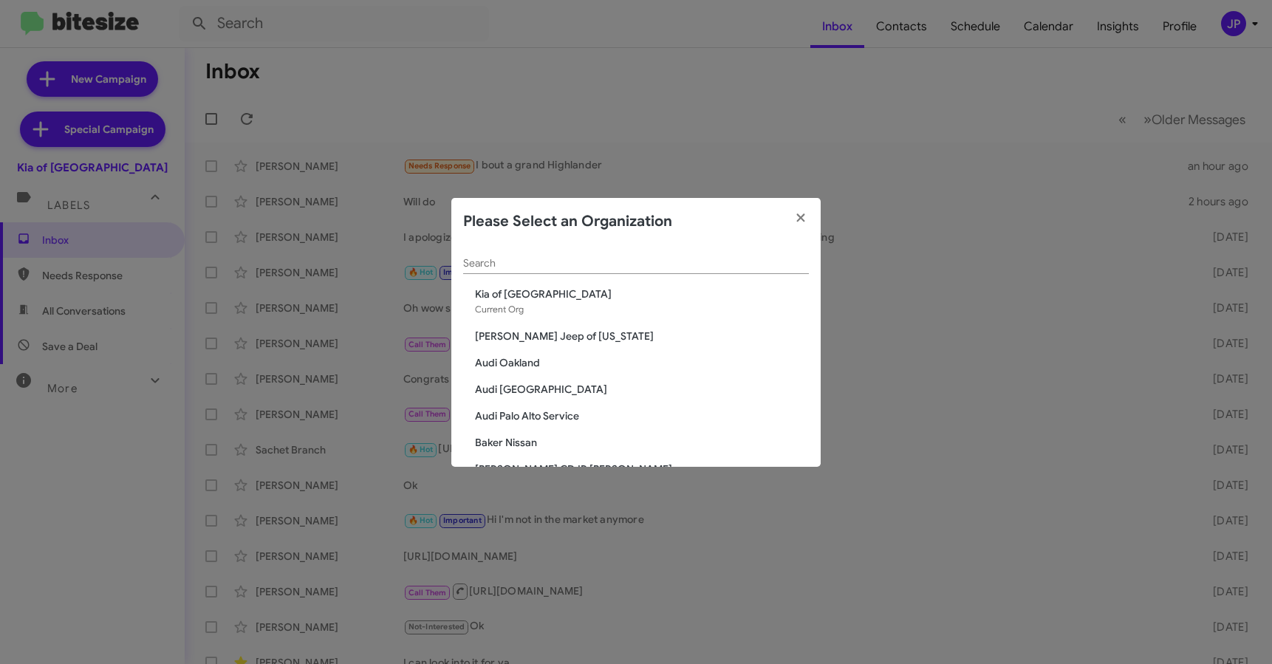
click at [723, 267] on input "Search" at bounding box center [636, 264] width 346 height 12
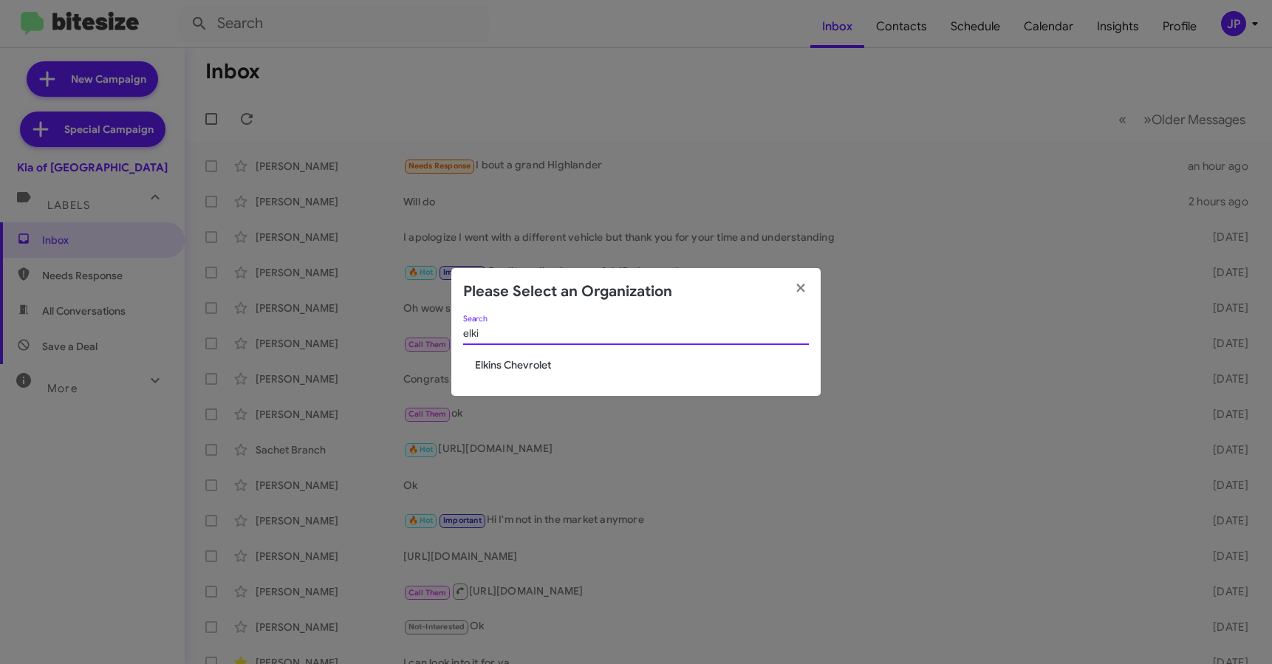
type input "elki"
click at [511, 365] on span "Elkins Chevrolet" at bounding box center [642, 364] width 334 height 15
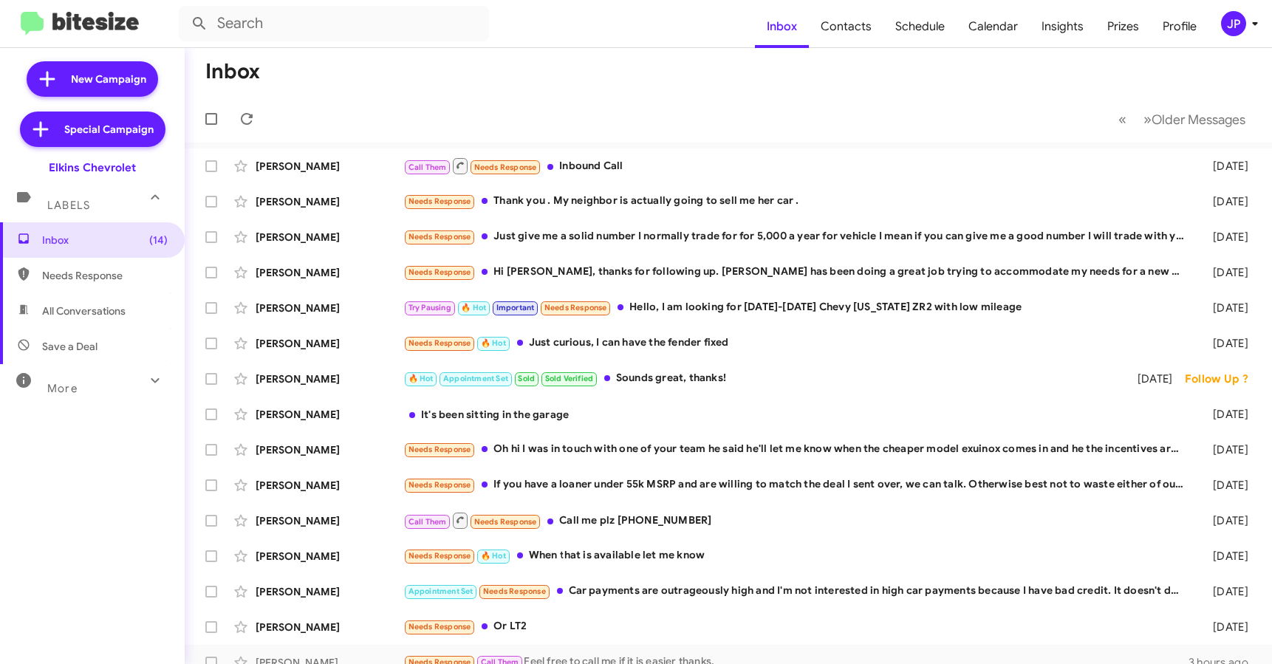
click at [1230, 25] on div "JP" at bounding box center [1233, 23] width 25 height 25
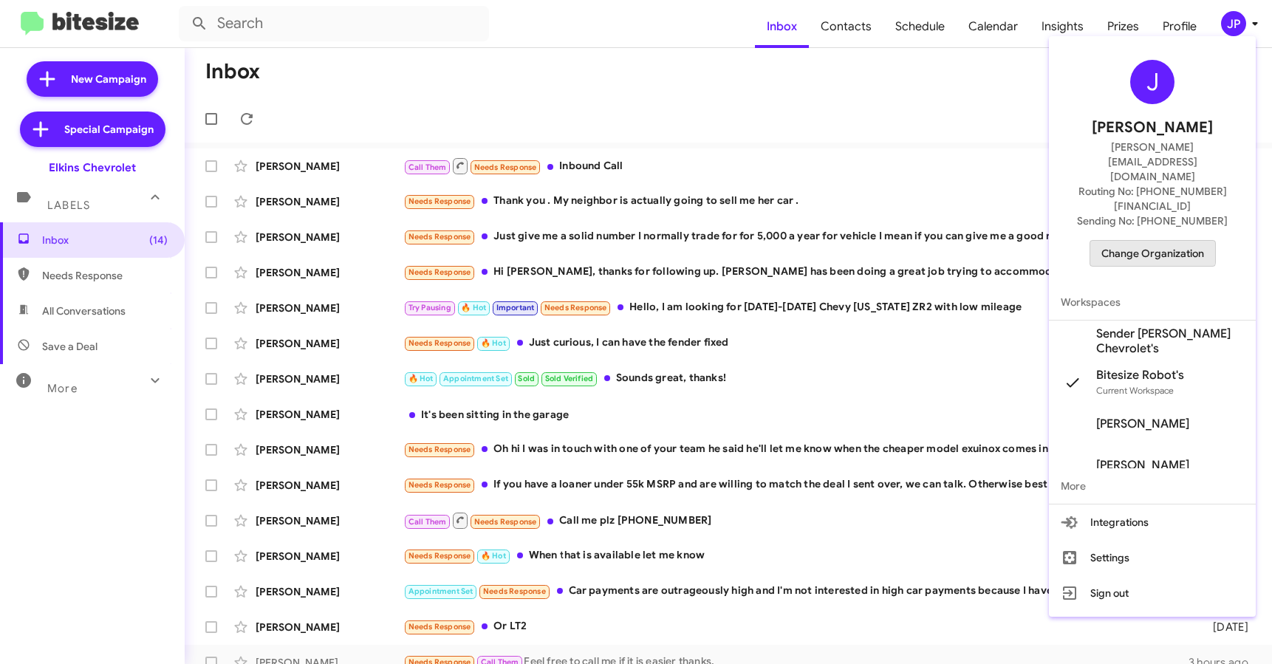
click at [1137, 241] on span "Change Organization" at bounding box center [1152, 253] width 103 height 25
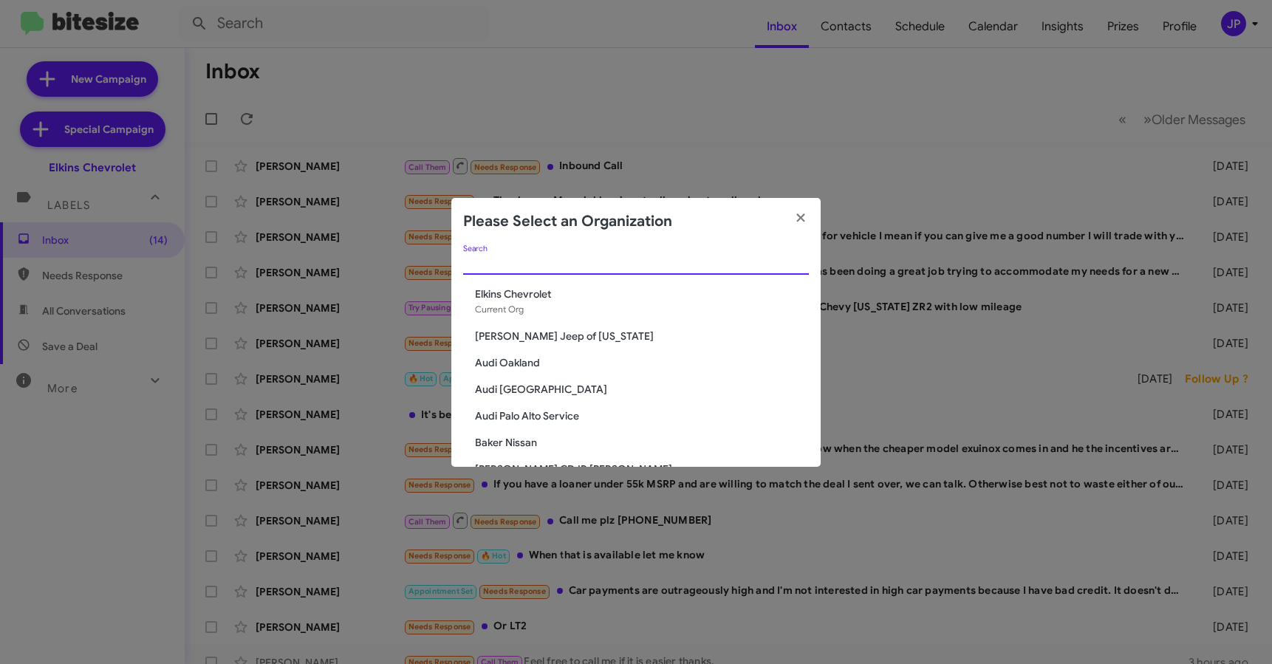
click at [692, 260] on input "Search" at bounding box center [636, 264] width 346 height 12
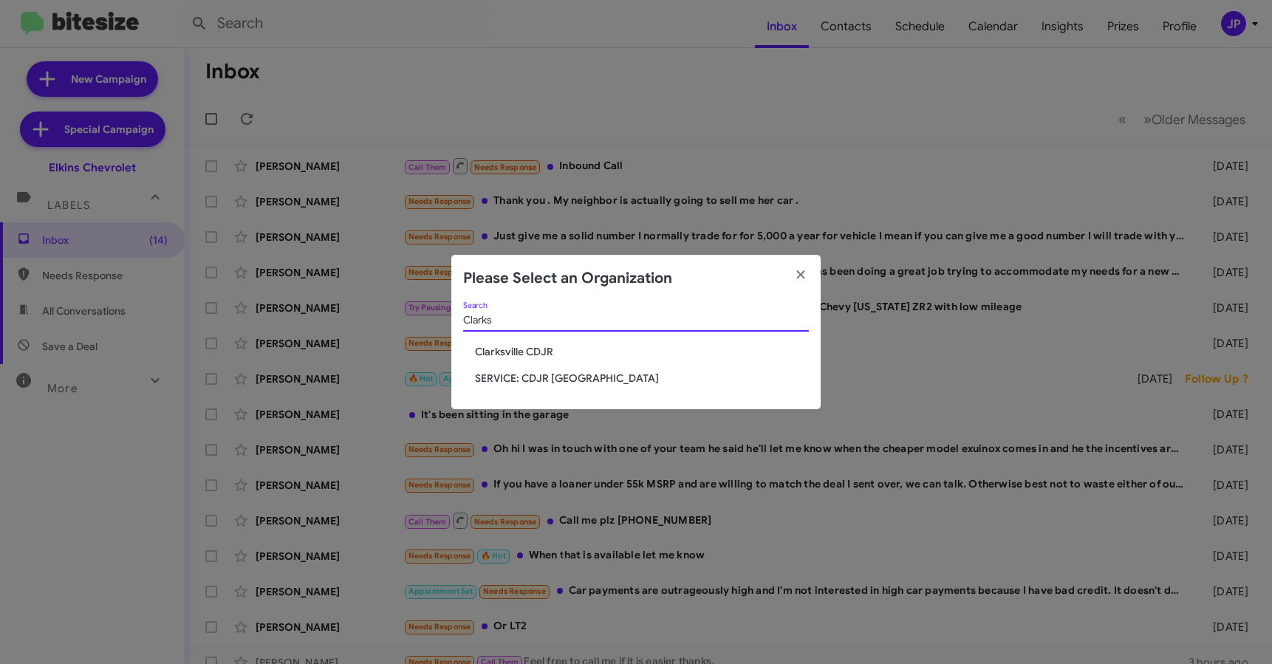
type input "Clarks"
click at [498, 353] on span "Clarksville CDJR" at bounding box center [642, 351] width 334 height 15
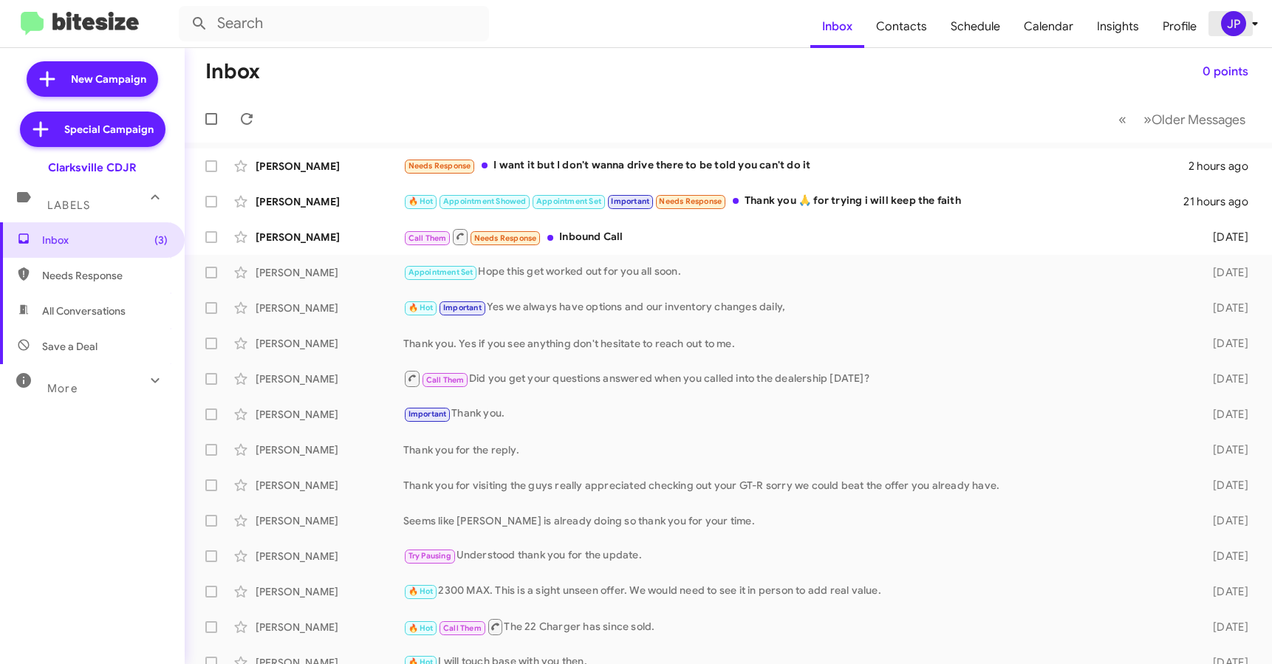
click at [1238, 25] on div "JP" at bounding box center [1233, 23] width 25 height 25
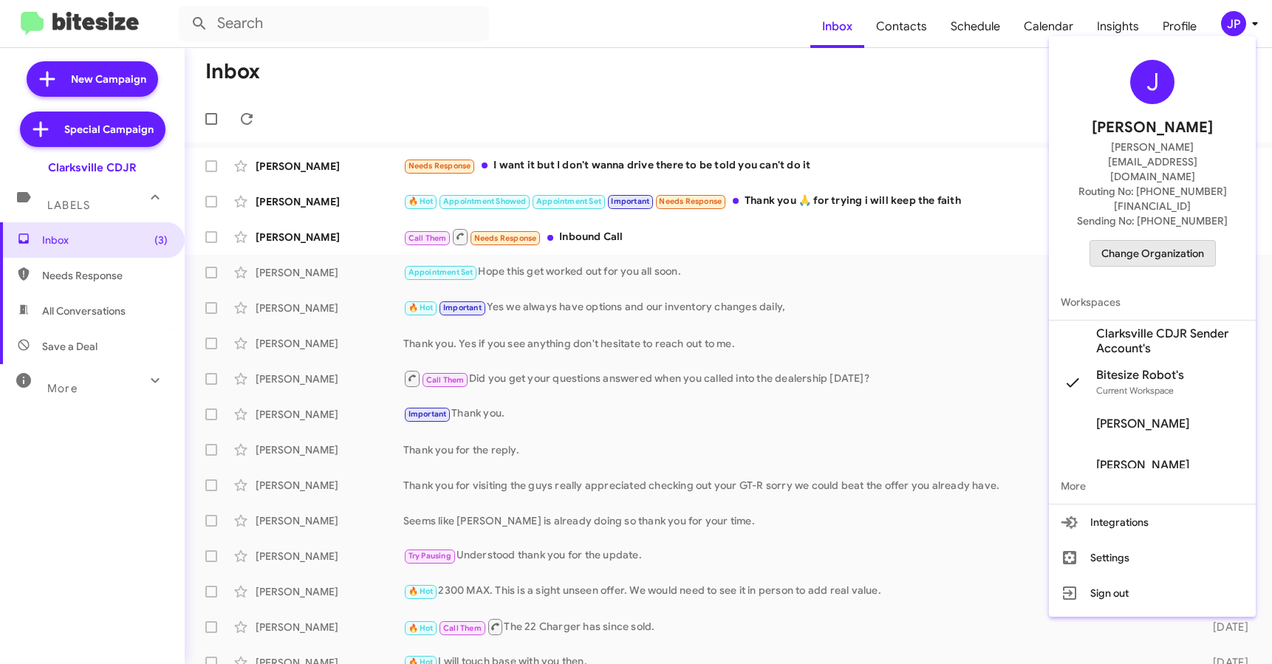
click at [1156, 241] on span "Change Organization" at bounding box center [1152, 253] width 103 height 25
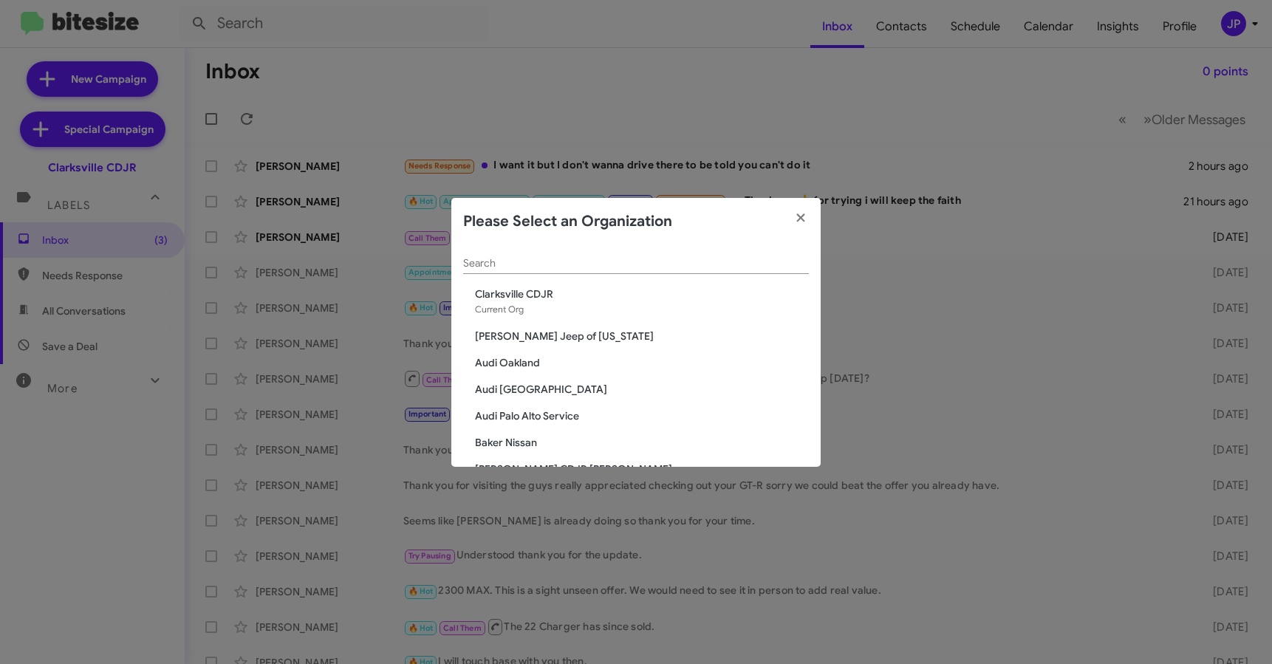
click at [681, 268] on input "Search" at bounding box center [636, 264] width 346 height 12
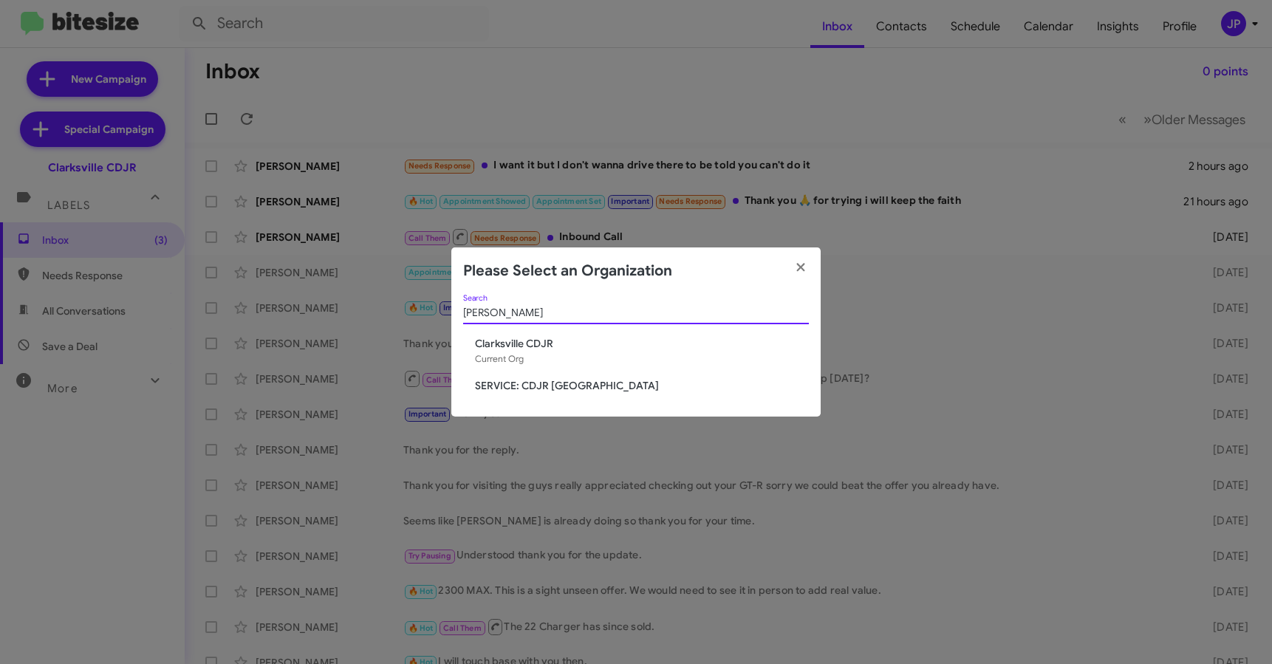
type input "clark"
click at [500, 392] on span "SERVICE: CDJR [GEOGRAPHIC_DATA]" at bounding box center [642, 385] width 334 height 15
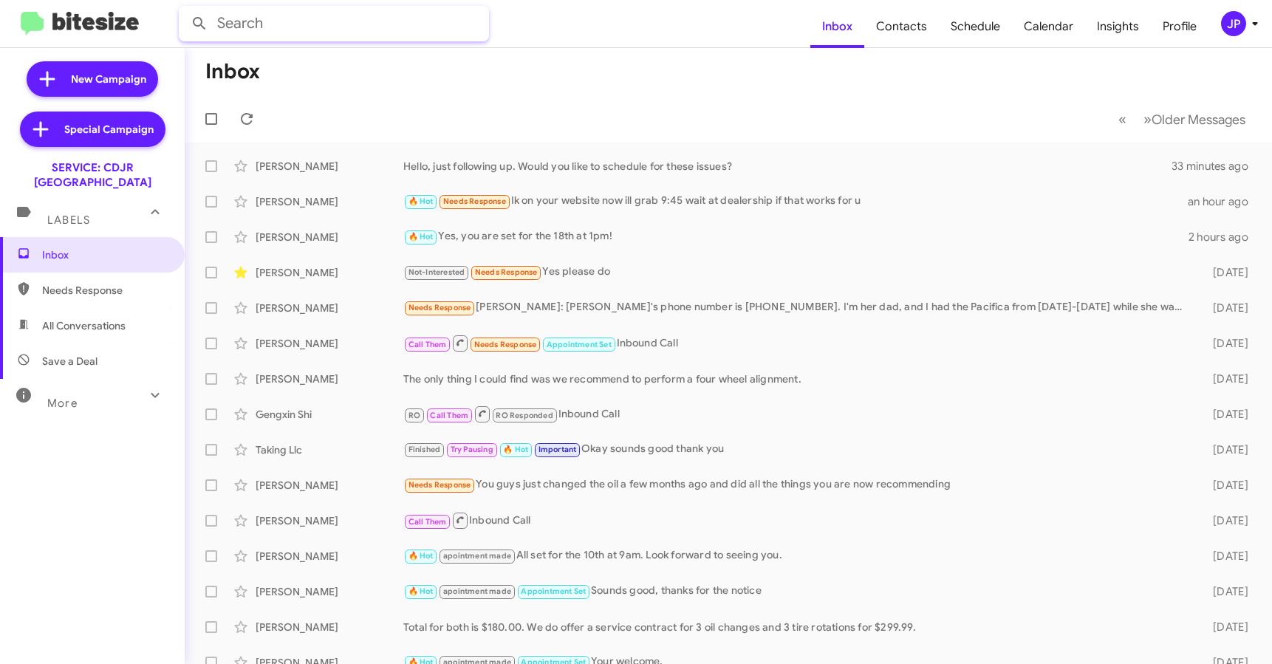
click at [294, 26] on input "text" at bounding box center [334, 23] width 310 height 35
click at [185, 9] on button at bounding box center [200, 24] width 30 height 30
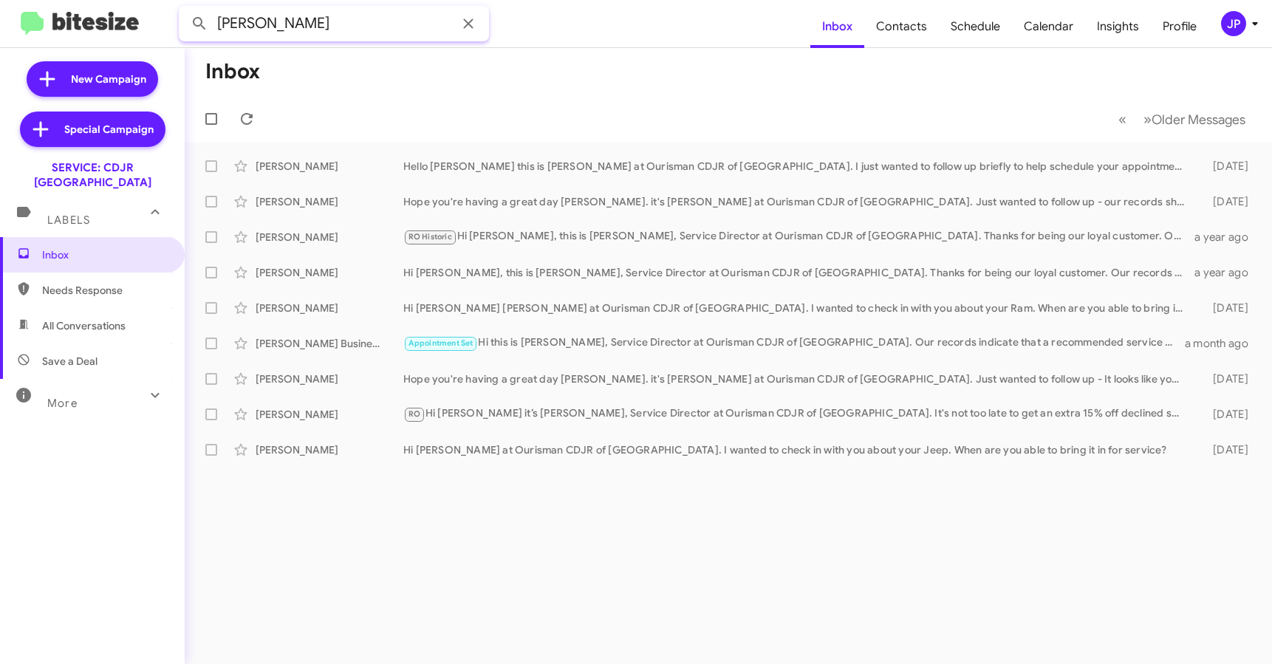
click at [313, 31] on input "[PERSON_NAME]" at bounding box center [334, 23] width 310 height 35
click at [313, 31] on input "Robin Corbin" at bounding box center [334, 23] width 310 height 35
paste input "14109161541"
type input "14109161541"
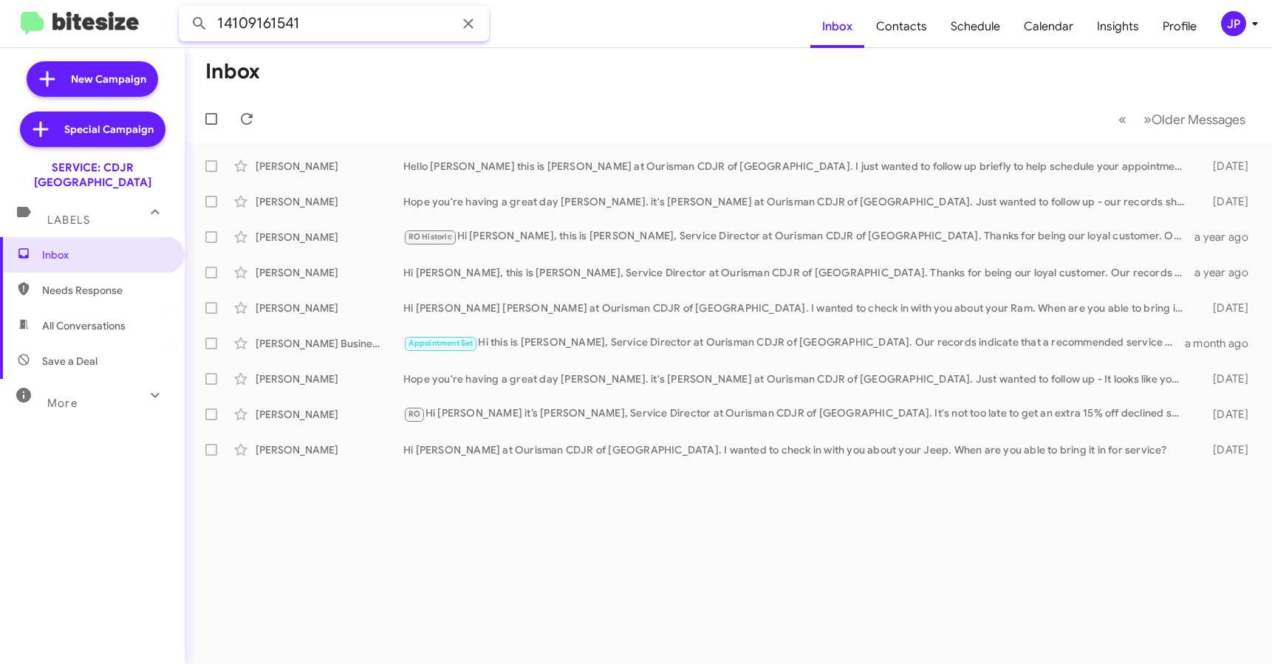
click at [185, 9] on button at bounding box center [200, 24] width 30 height 30
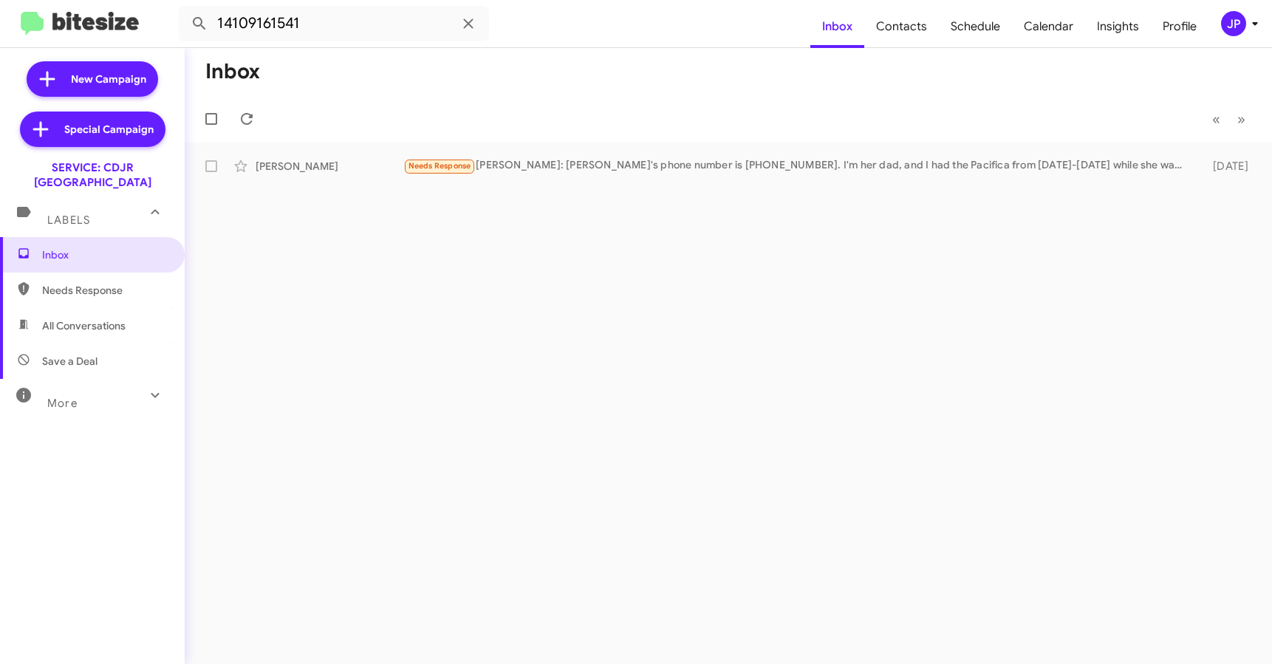
drag, startPoint x: 352, startPoint y: 157, endPoint x: 451, endPoint y: 137, distance: 100.9
click at [352, 157] on div "Robin Corbin Needs Response Josh: Robin's phone number is (443) 996-2367. I'm h…" at bounding box center [727, 166] width 1063 height 30
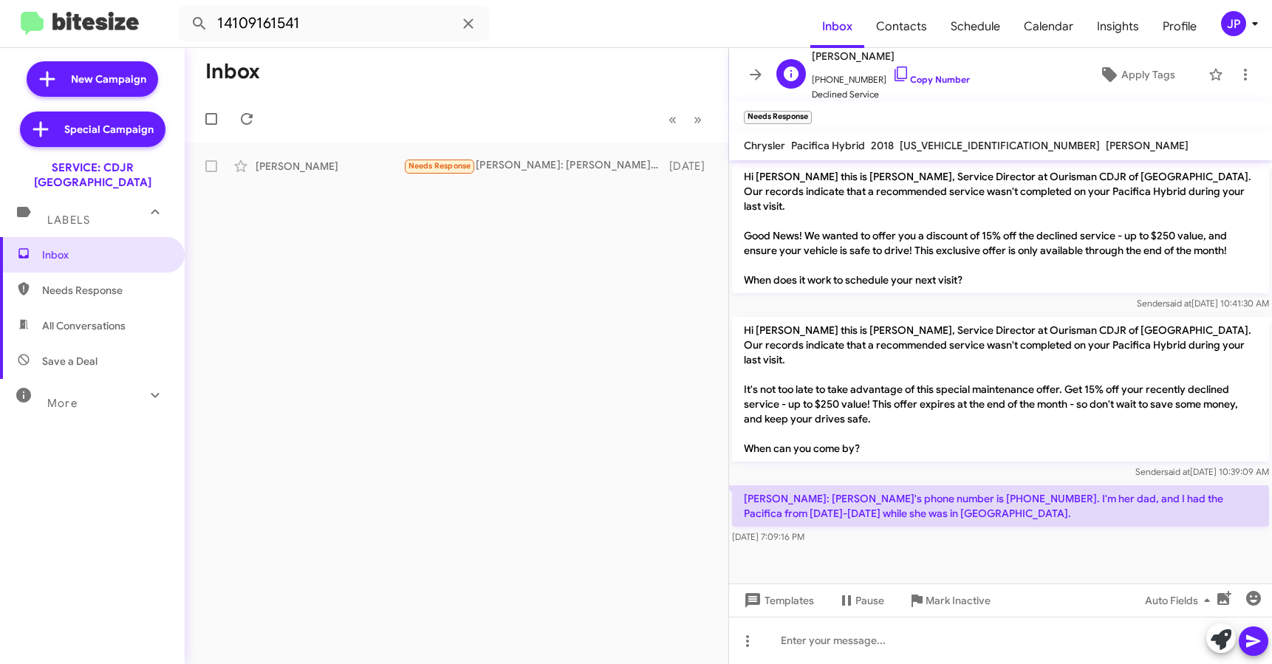
click at [911, 86] on span "+14109161541 Copy Number" at bounding box center [891, 76] width 158 height 22
click at [1236, 73] on icon at bounding box center [1245, 75] width 18 height 18
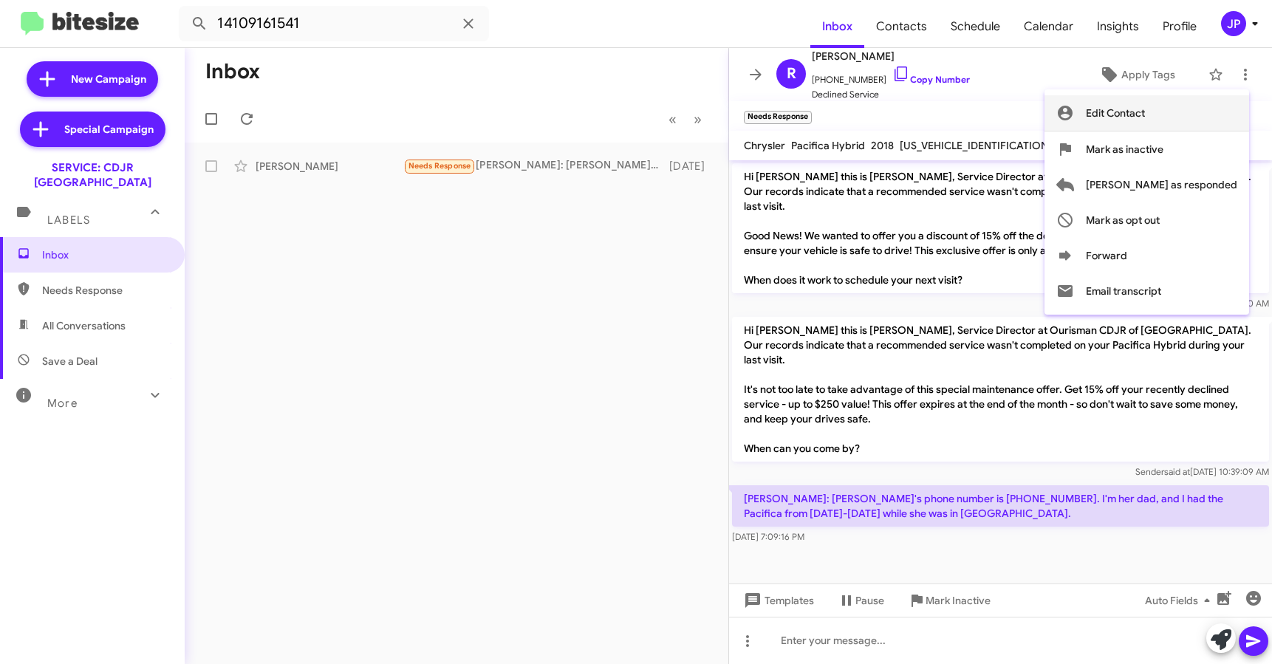
click at [1145, 100] on span "Edit Contact" at bounding box center [1115, 112] width 59 height 35
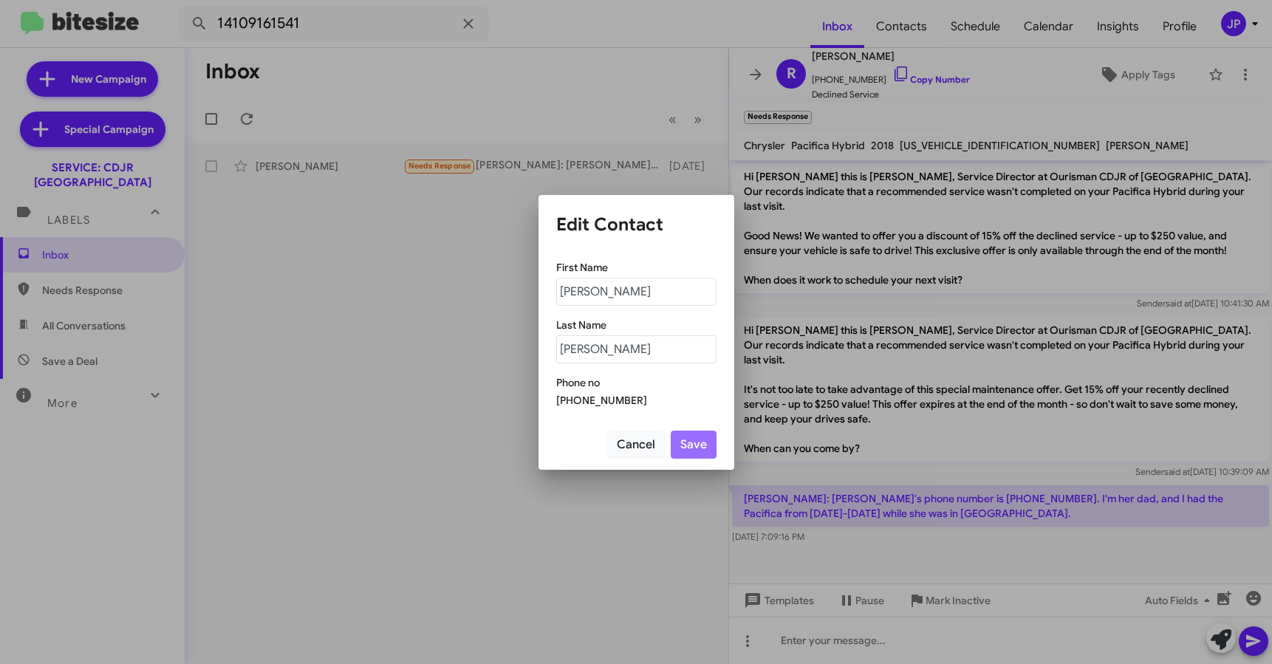
click at [612, 394] on div "[PHONE_NUMBER]" at bounding box center [636, 400] width 160 height 15
click at [801, 350] on div at bounding box center [636, 332] width 1272 height 664
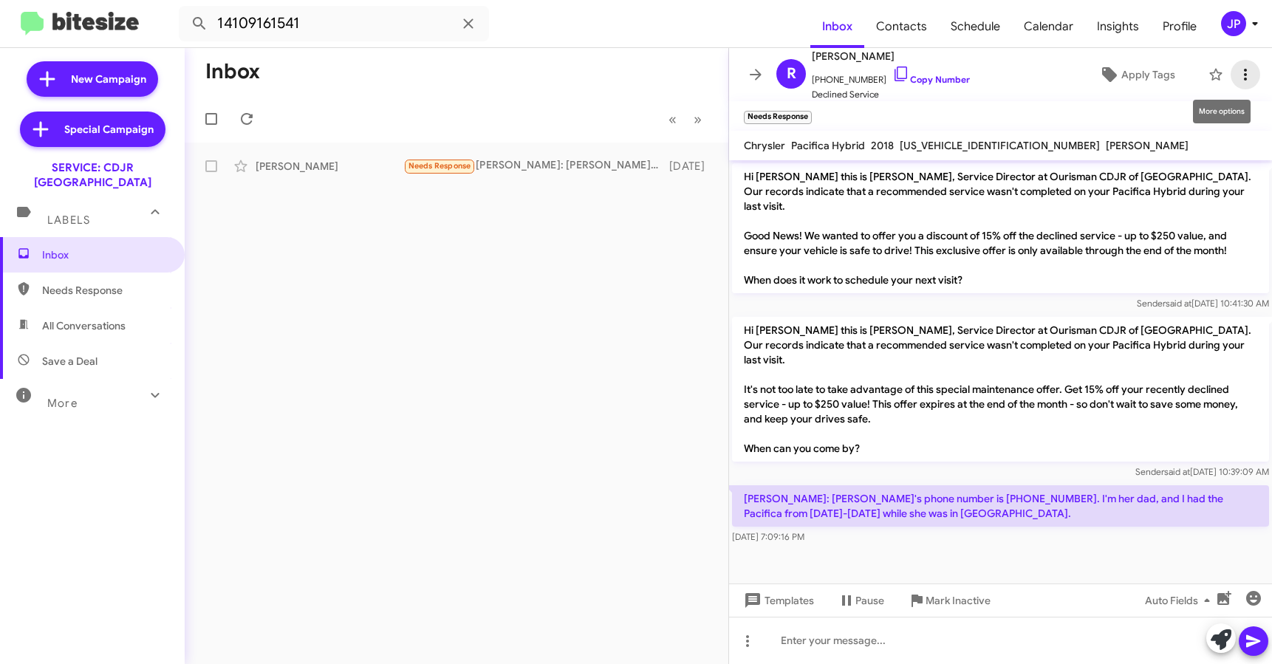
click at [1236, 77] on icon at bounding box center [1245, 75] width 18 height 18
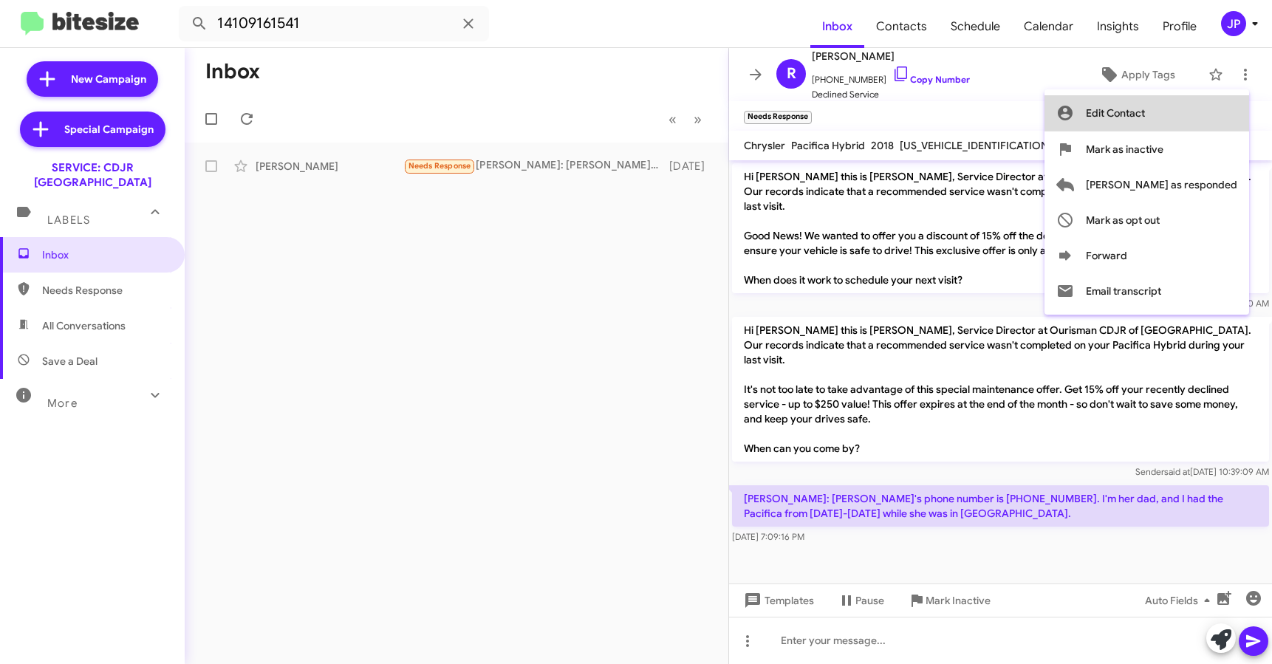
click at [1216, 112] on button "Edit Contact" at bounding box center [1146, 112] width 205 height 35
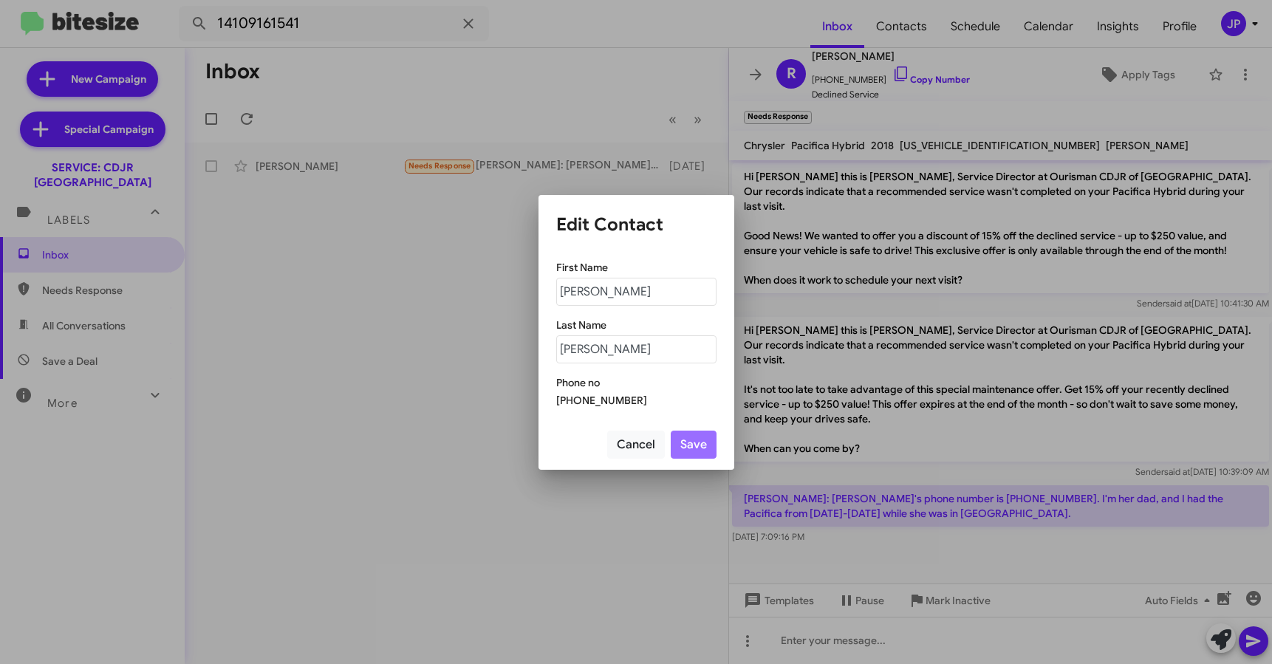
drag, startPoint x: 594, startPoint y: 321, endPoint x: 603, endPoint y: 301, distance: 22.5
click at [594, 321] on mat-label "Last Name" at bounding box center [581, 324] width 50 height 13
drag, startPoint x: 606, startPoint y: 295, endPoint x: 549, endPoint y: 297, distance: 57.6
click at [549, 297] on div "First Name Robin Last Name Corbin Phone no +14109161541" at bounding box center [636, 333] width 196 height 171
type input "Josh"
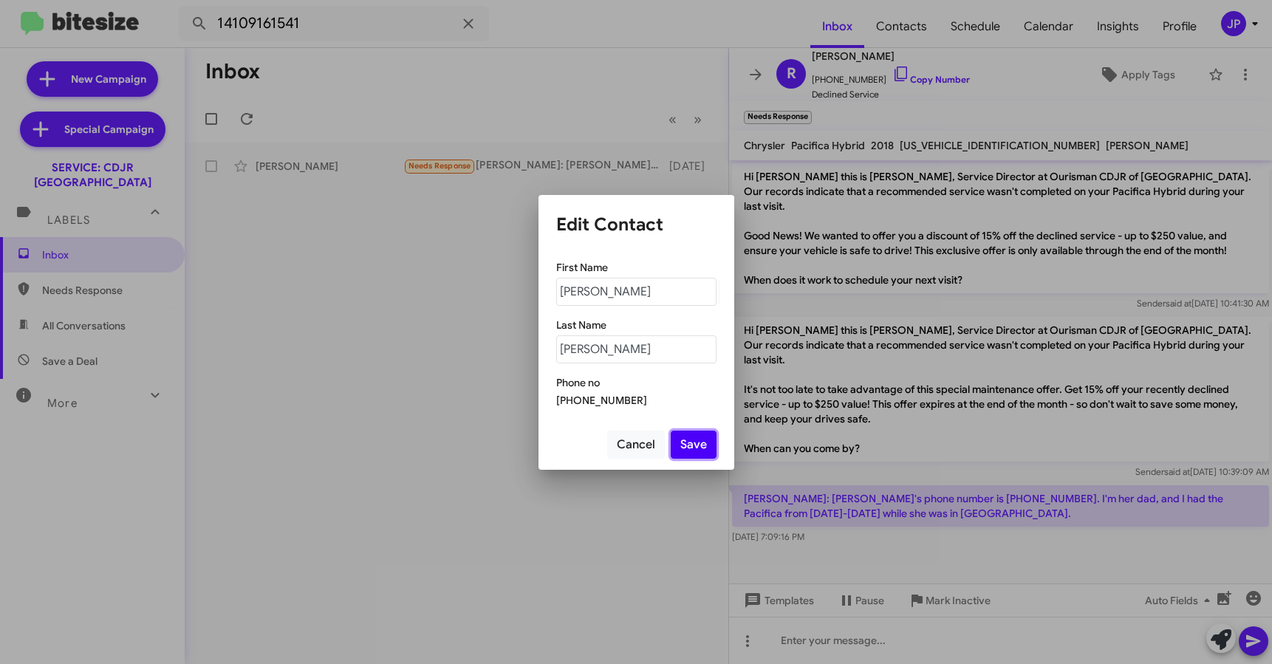
click at [708, 445] on button "Save" at bounding box center [694, 445] width 46 height 28
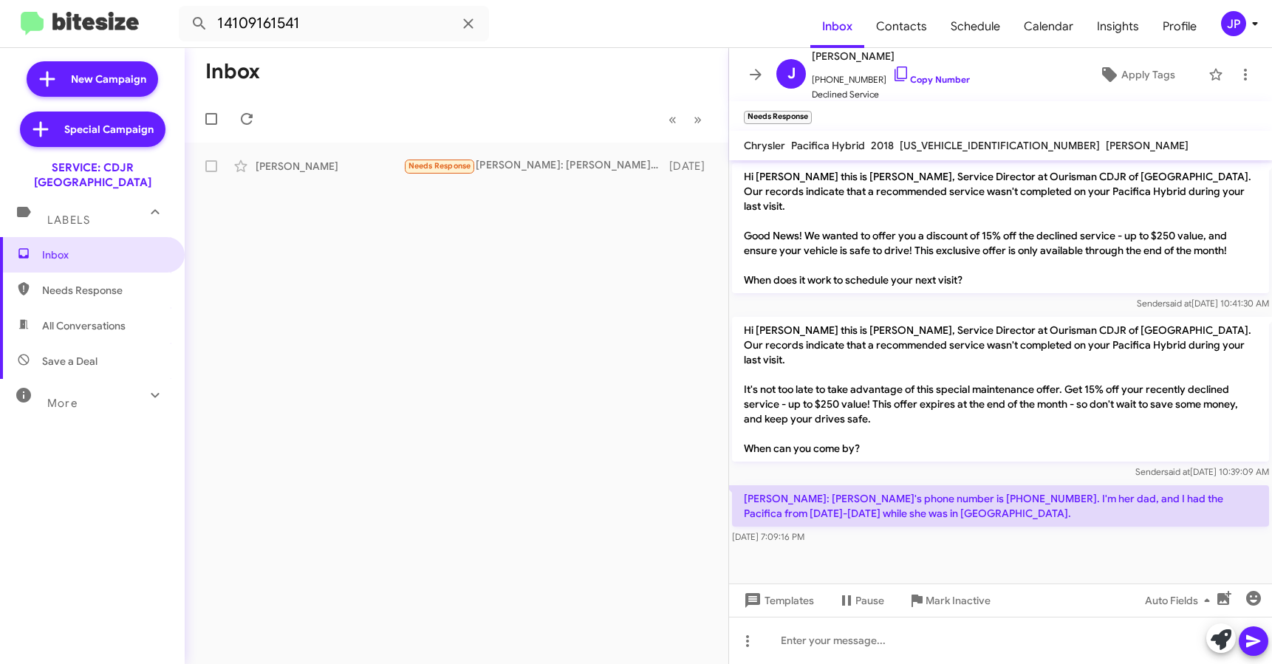
click at [939, 498] on div "Josh: Robin's phone number is (443) 996-2367. I'm her dad, and I had the Pacifi…" at bounding box center [1000, 514] width 537 height 59
click at [946, 604] on span "Mark Inactive" at bounding box center [957, 600] width 65 height 27
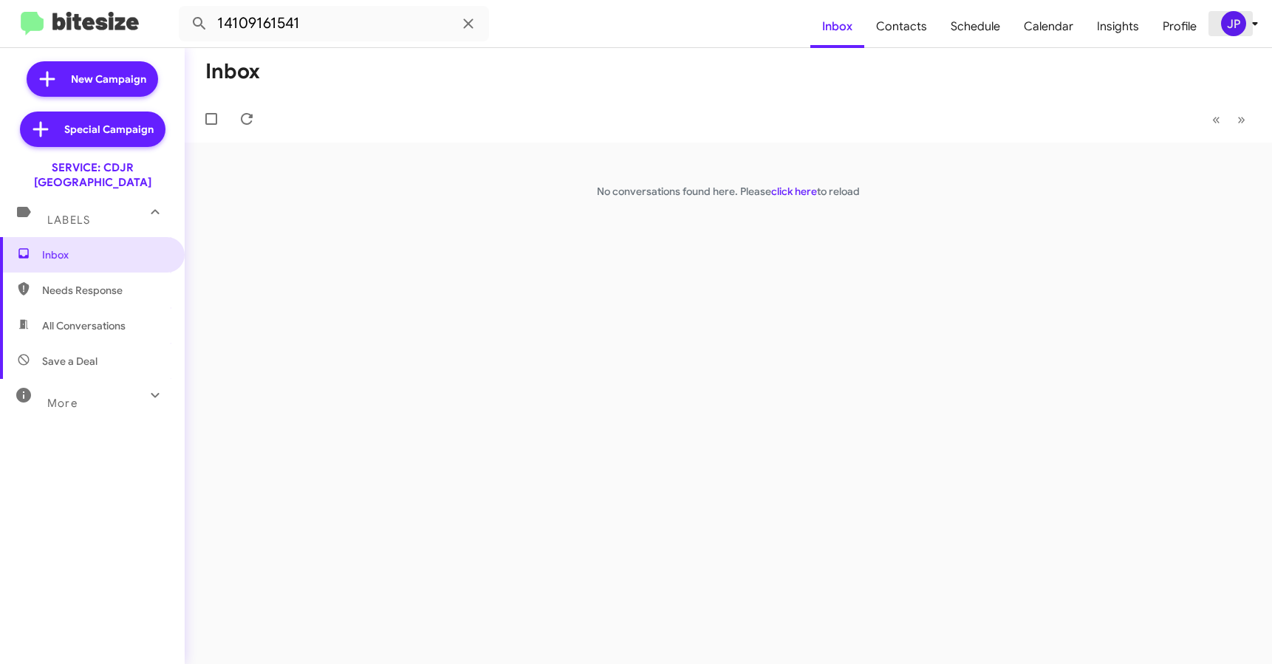
click at [1237, 22] on div "JP" at bounding box center [1233, 23] width 25 height 25
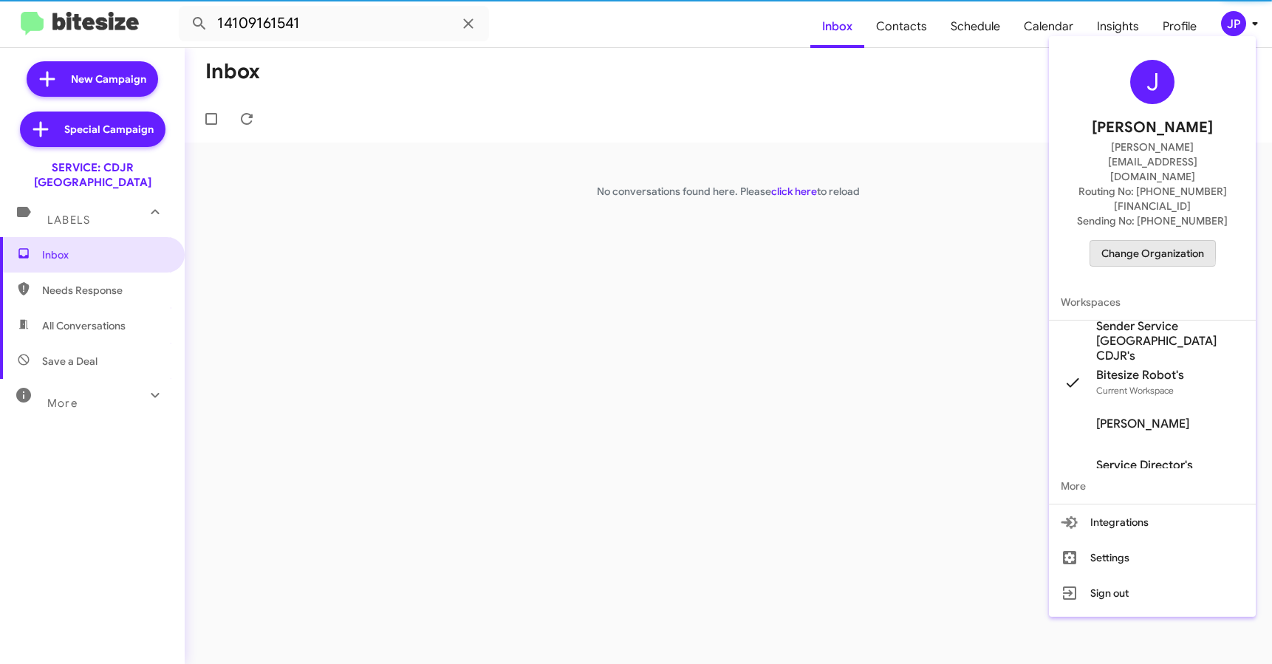
click at [1115, 241] on span "Change Organization" at bounding box center [1152, 253] width 103 height 25
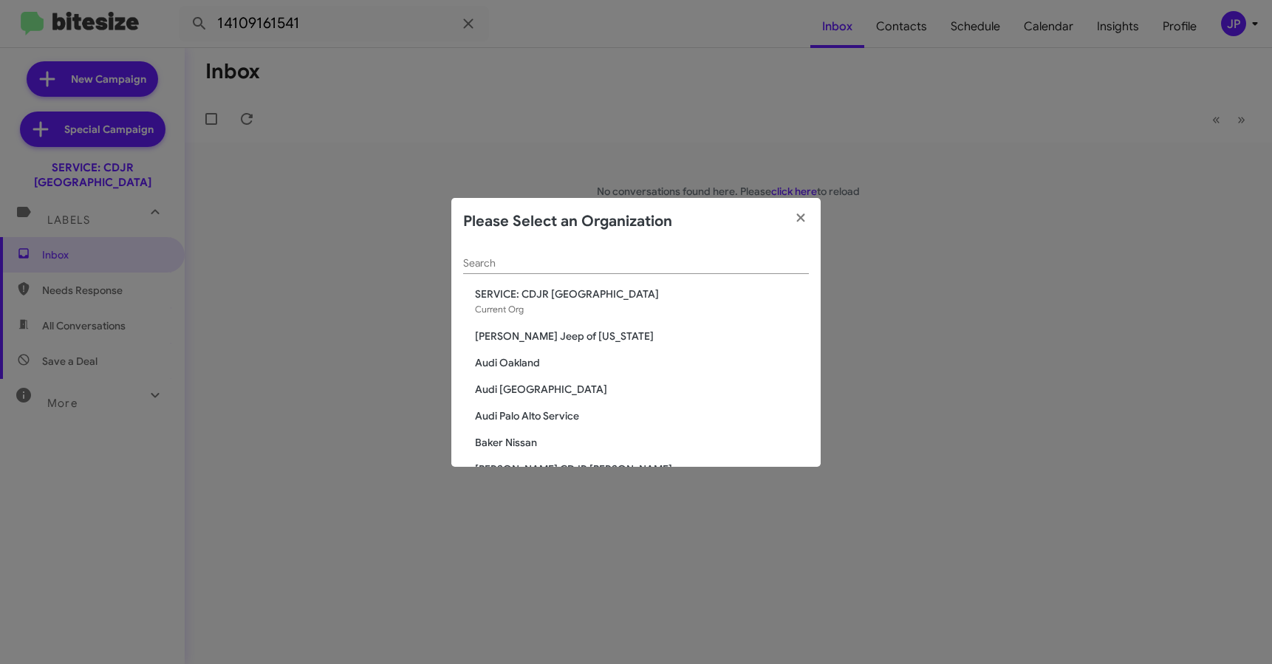
click at [734, 261] on input "Search" at bounding box center [636, 264] width 346 height 12
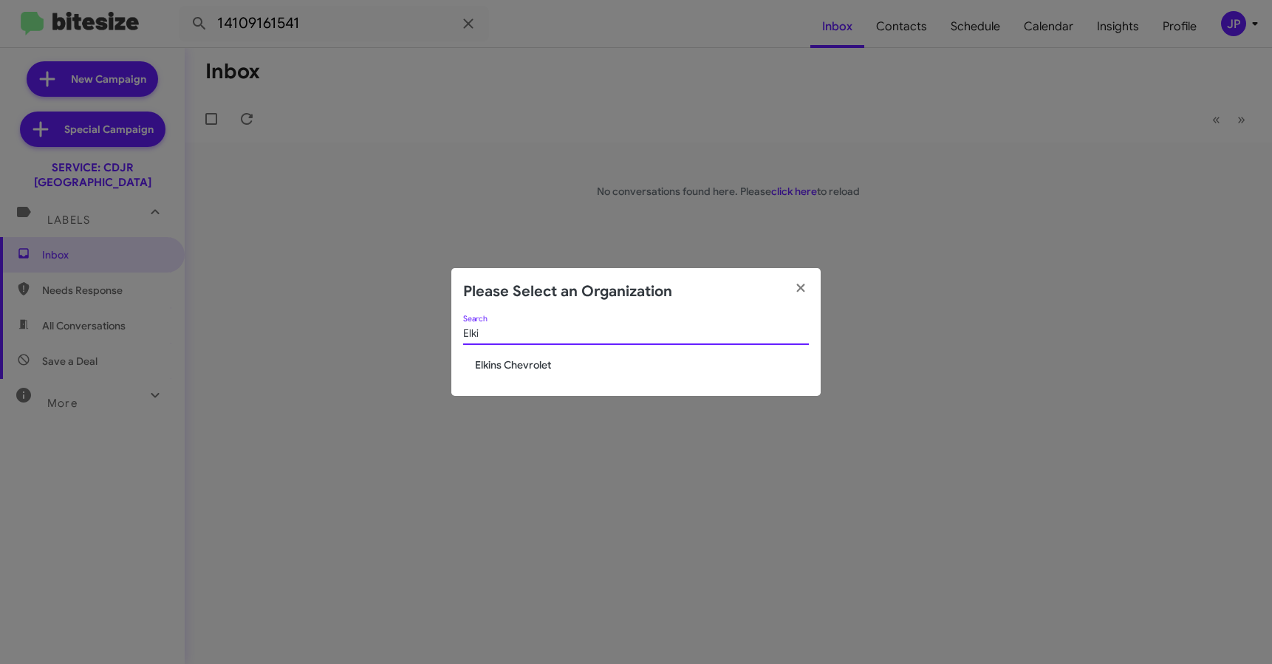
type input "Elki"
click at [521, 370] on span "Elkins Chevrolet" at bounding box center [642, 364] width 334 height 15
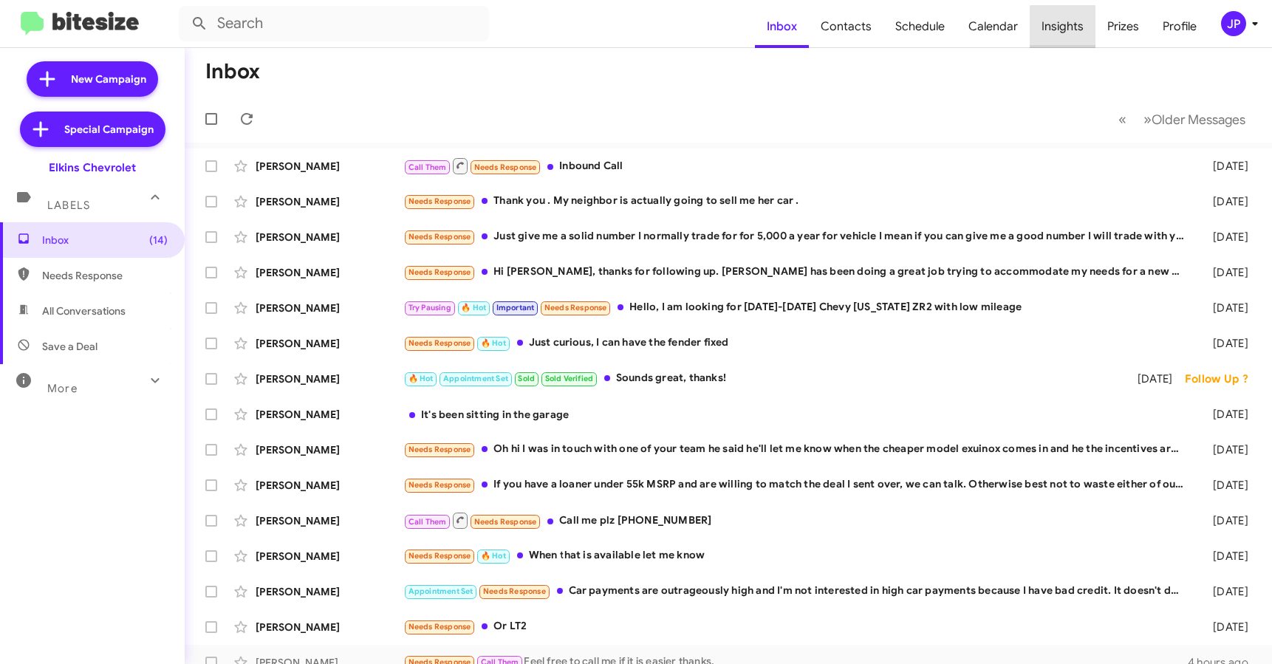
click at [1077, 32] on span "Insights" at bounding box center [1062, 26] width 66 height 43
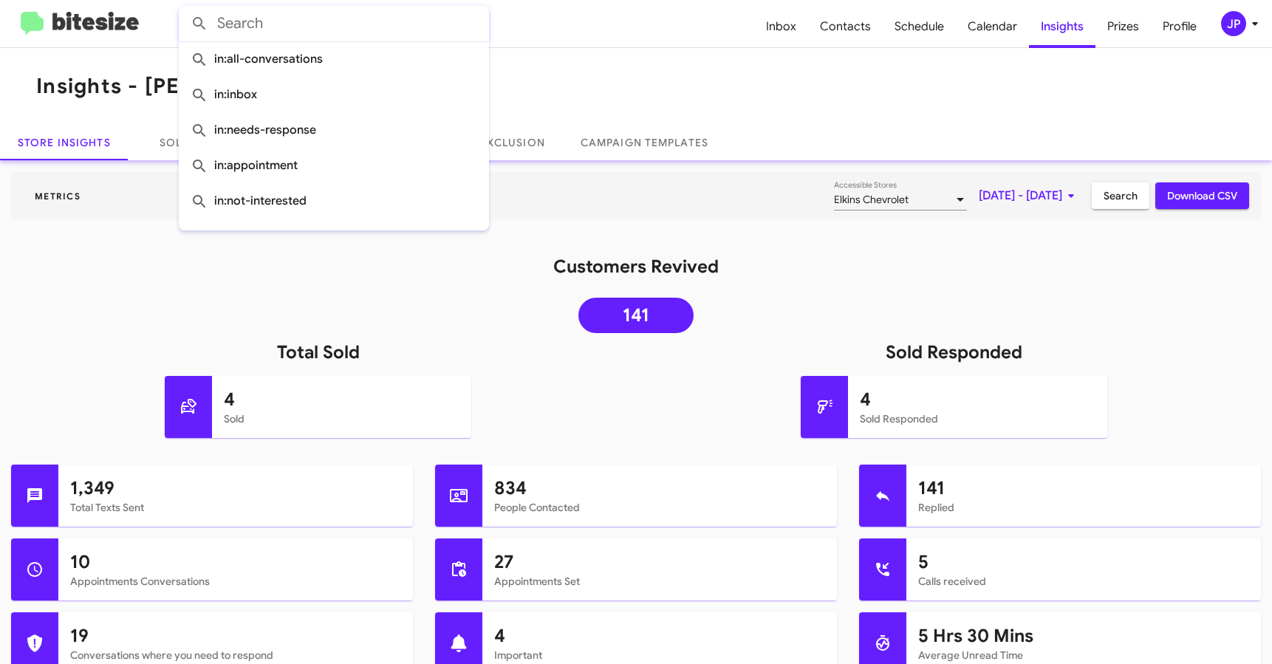
click at [343, 27] on input "text" at bounding box center [334, 23] width 310 height 35
click at [1241, 35] on span "JP" at bounding box center [1242, 23] width 44 height 25
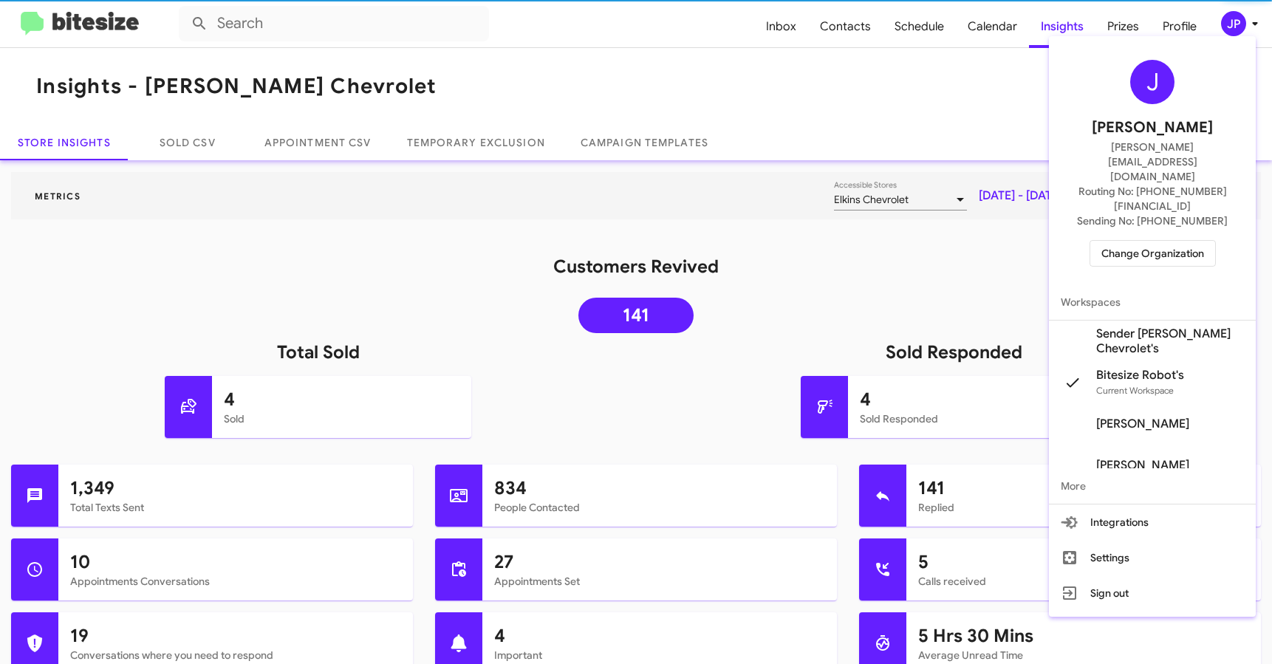
click at [1142, 241] on span "Change Organization" at bounding box center [1152, 253] width 103 height 25
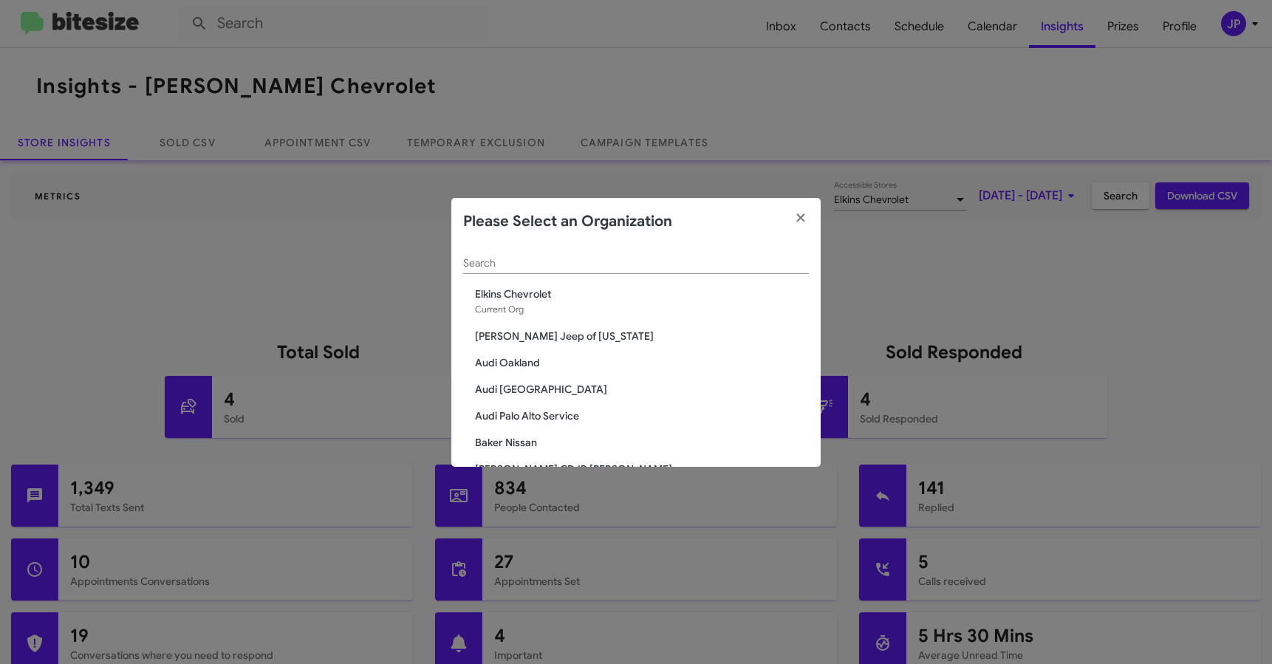
click at [609, 264] on input "Search" at bounding box center [636, 264] width 346 height 12
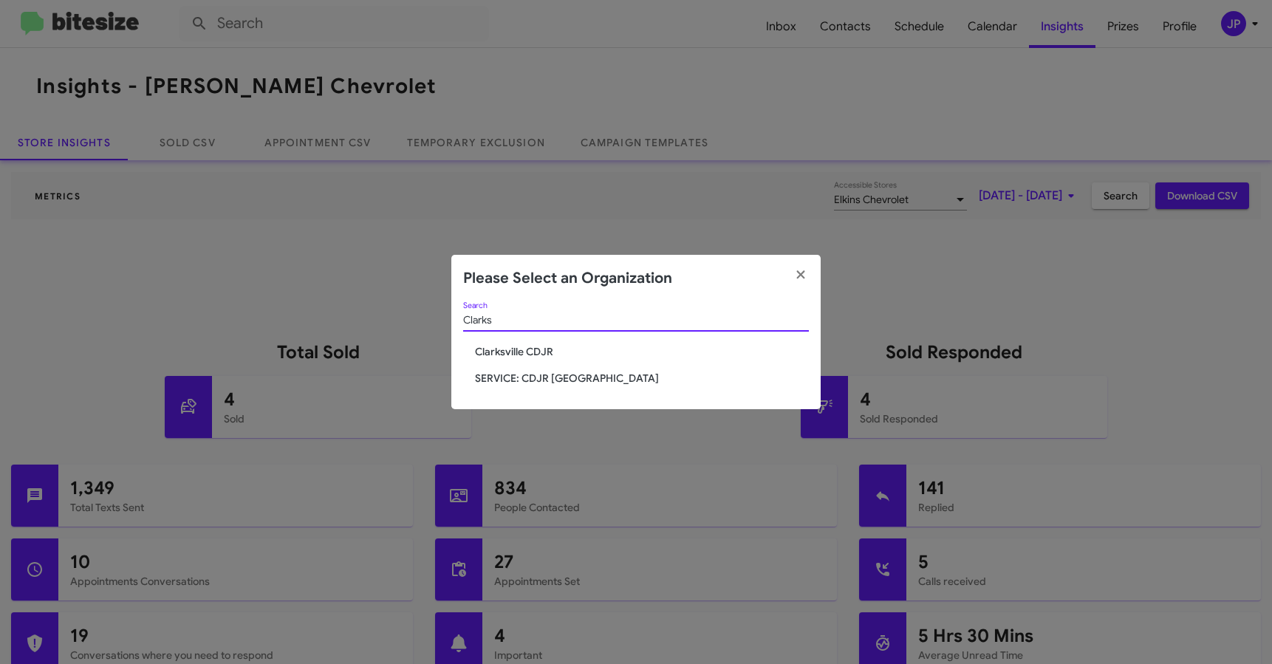
type input "Clarks"
click at [491, 383] on span "SERVICE: CDJR [GEOGRAPHIC_DATA]" at bounding box center [642, 378] width 334 height 15
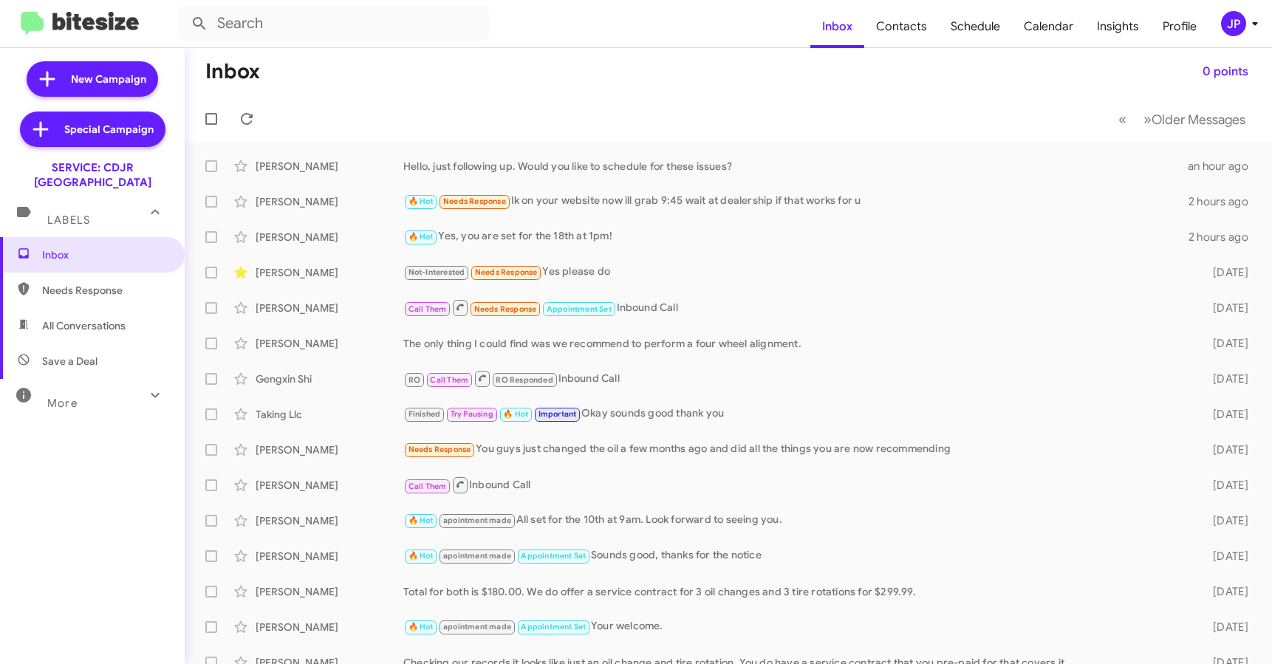
click at [321, 42] on mat-toolbar "Inbox Contacts Schedule Calendar Insights Profile JP" at bounding box center [636, 23] width 1272 height 47
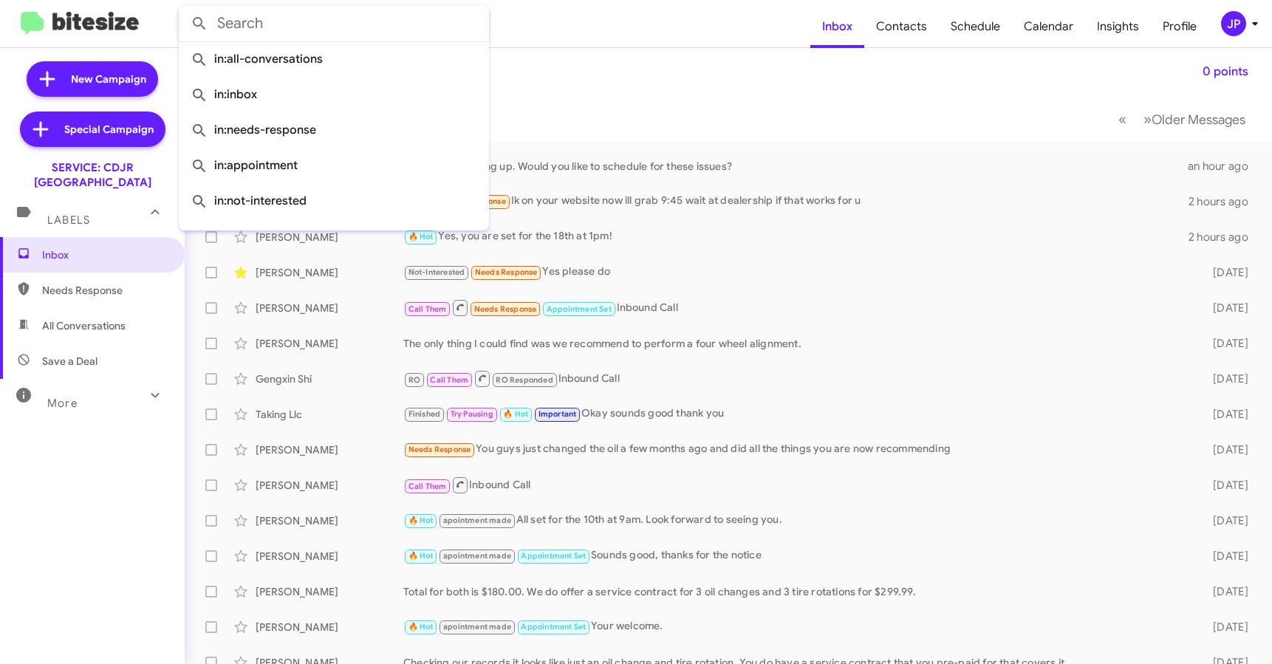
click at [319, 35] on input "text" at bounding box center [334, 23] width 310 height 35
paste input "14109161541"
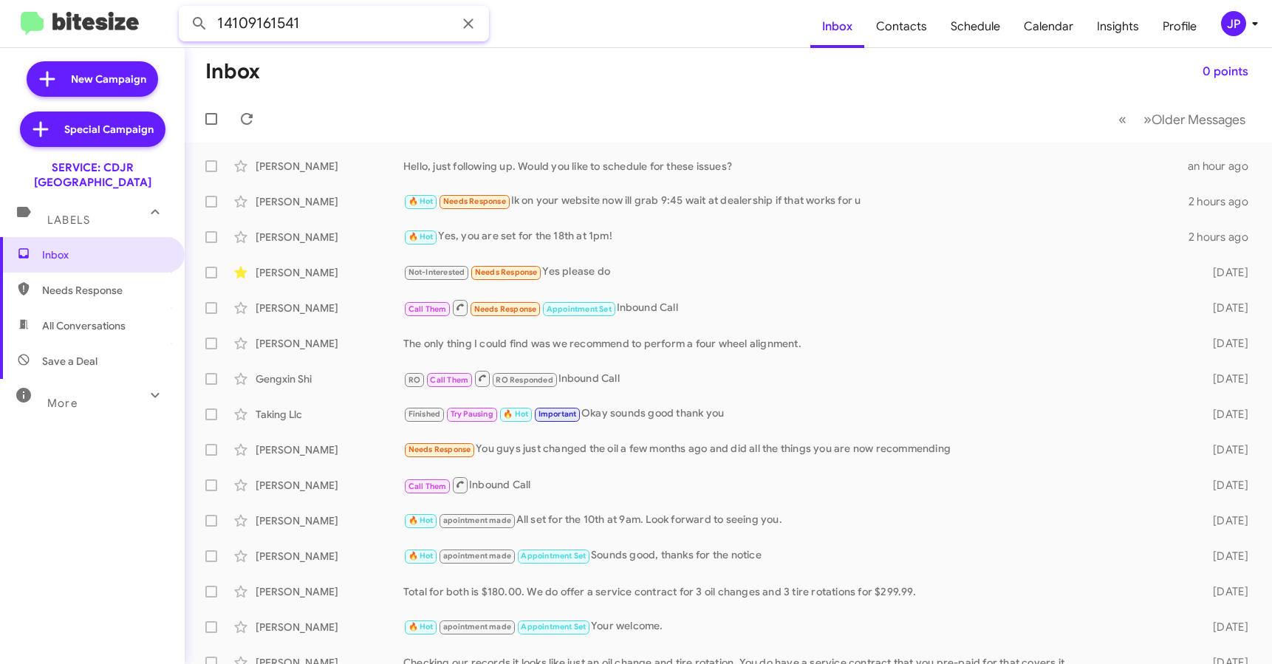
type input "14109161541"
click at [185, 9] on button at bounding box center [200, 24] width 30 height 30
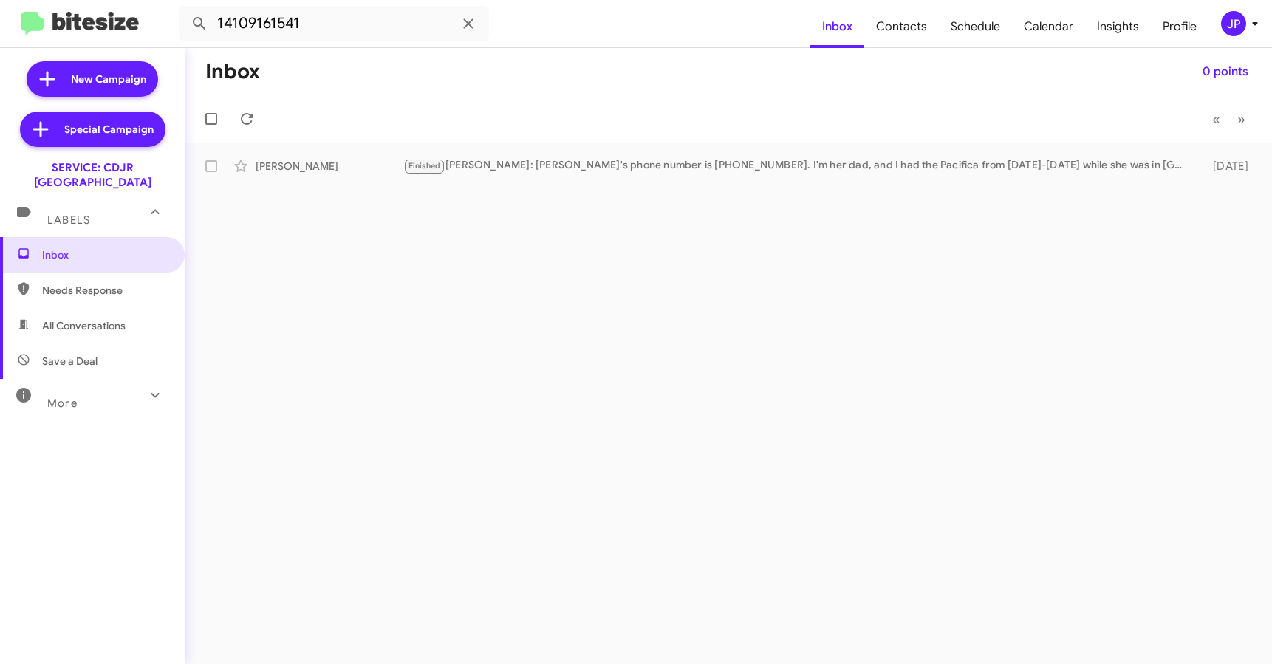
click at [625, 189] on div "Inbox 0 points « Previous » Next [PERSON_NAME] Finished [PERSON_NAME]: [PERSON_…" at bounding box center [728, 356] width 1087 height 616
click at [633, 177] on div "Josh Corbin Finished Josh: Robin's phone number is (443) 996-2367. I'm her dad,…" at bounding box center [727, 166] width 1063 height 30
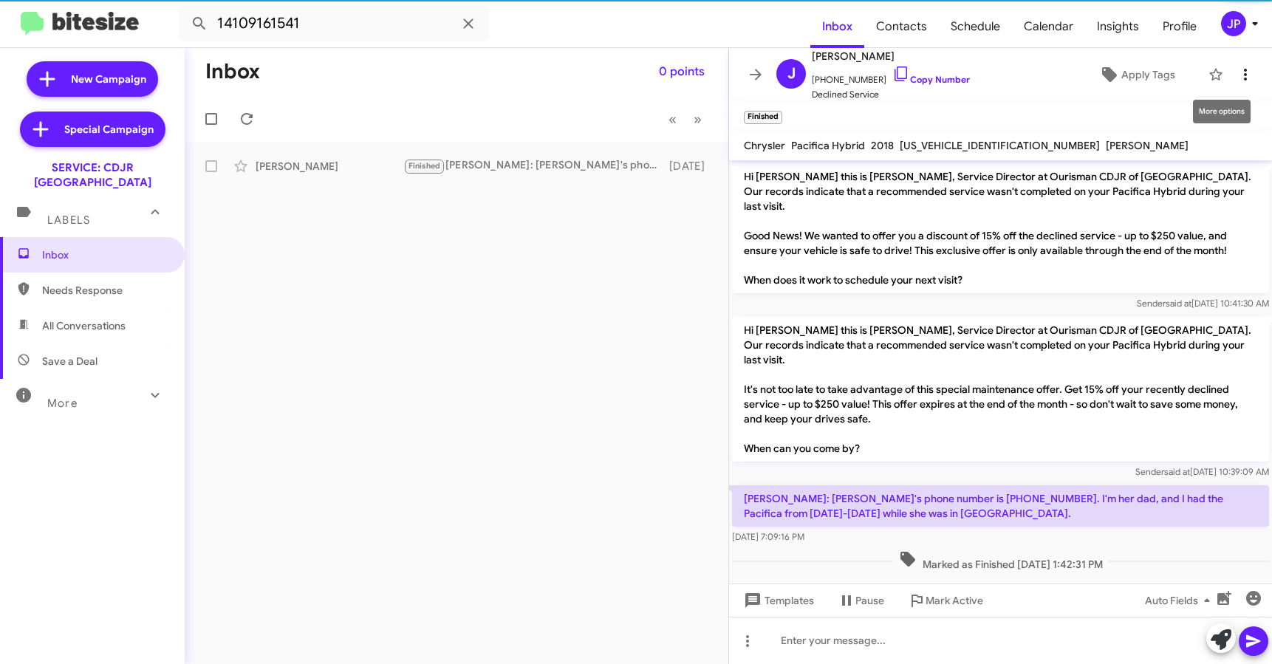
click at [1230, 74] on span at bounding box center [1245, 75] width 30 height 18
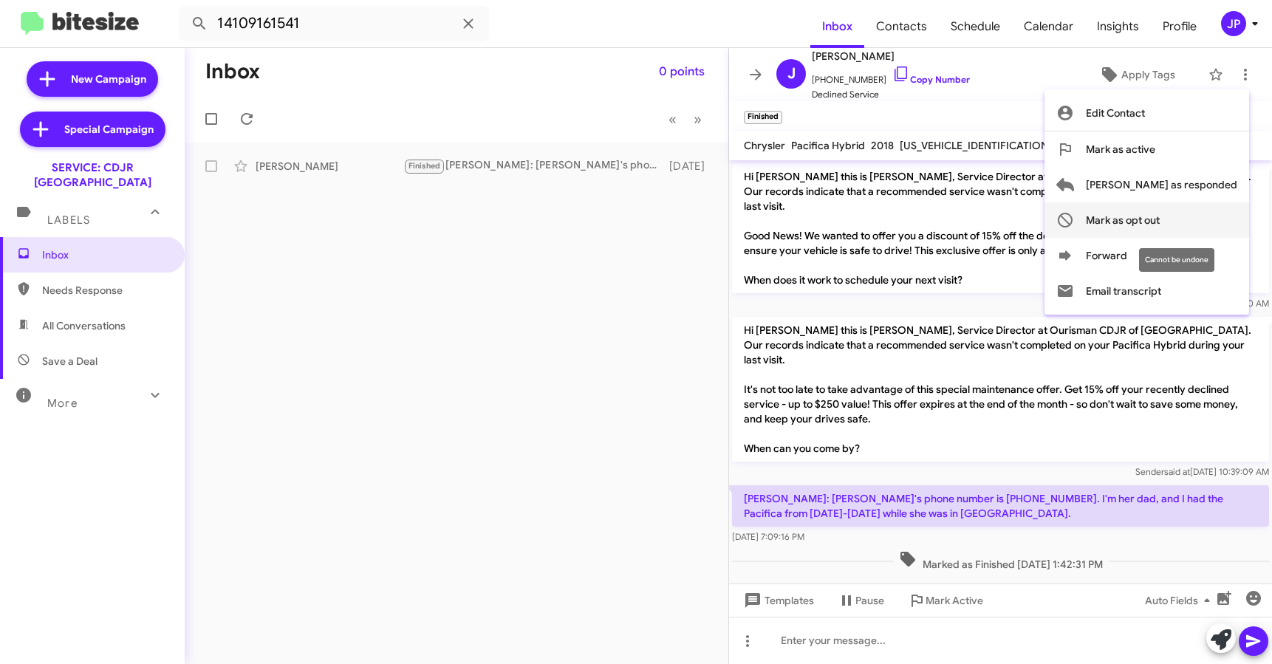
click at [1159, 207] on span "Mark as opt out" at bounding box center [1123, 219] width 74 height 35
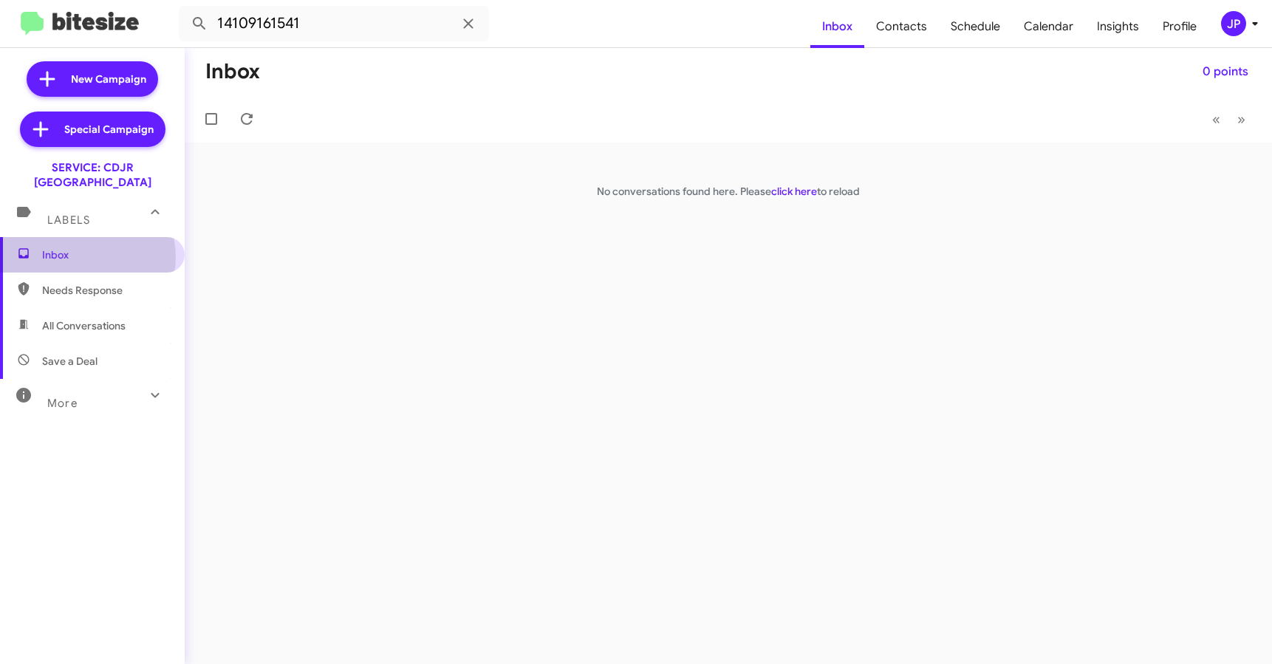
click at [86, 247] on span "Inbox" at bounding box center [105, 254] width 126 height 15
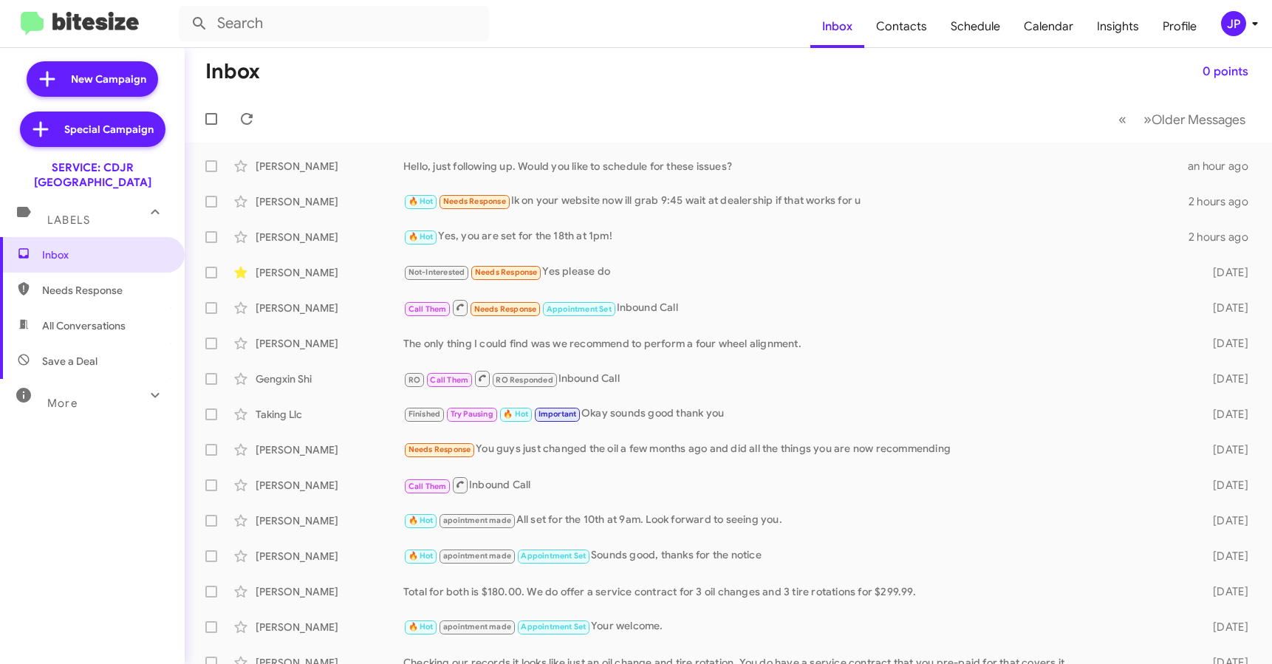
click at [1218, 25] on button "JP" at bounding box center [1231, 23] width 47 height 25
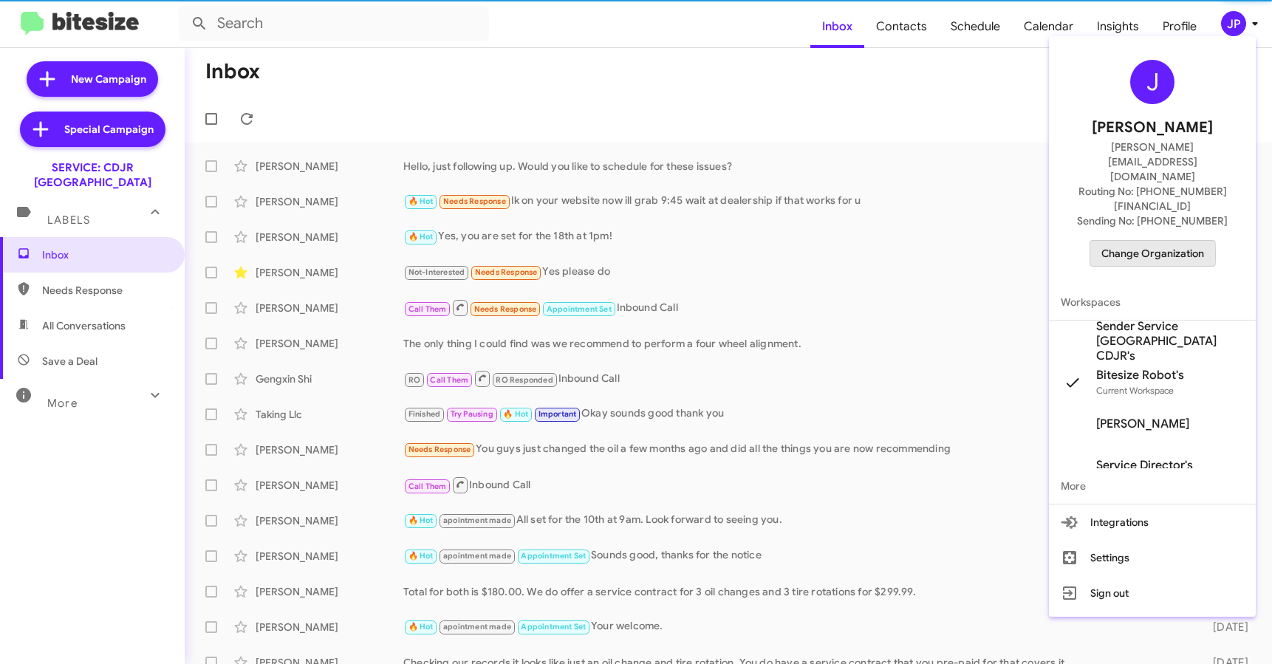
click at [1094, 240] on button "Change Organization" at bounding box center [1152, 253] width 126 height 27
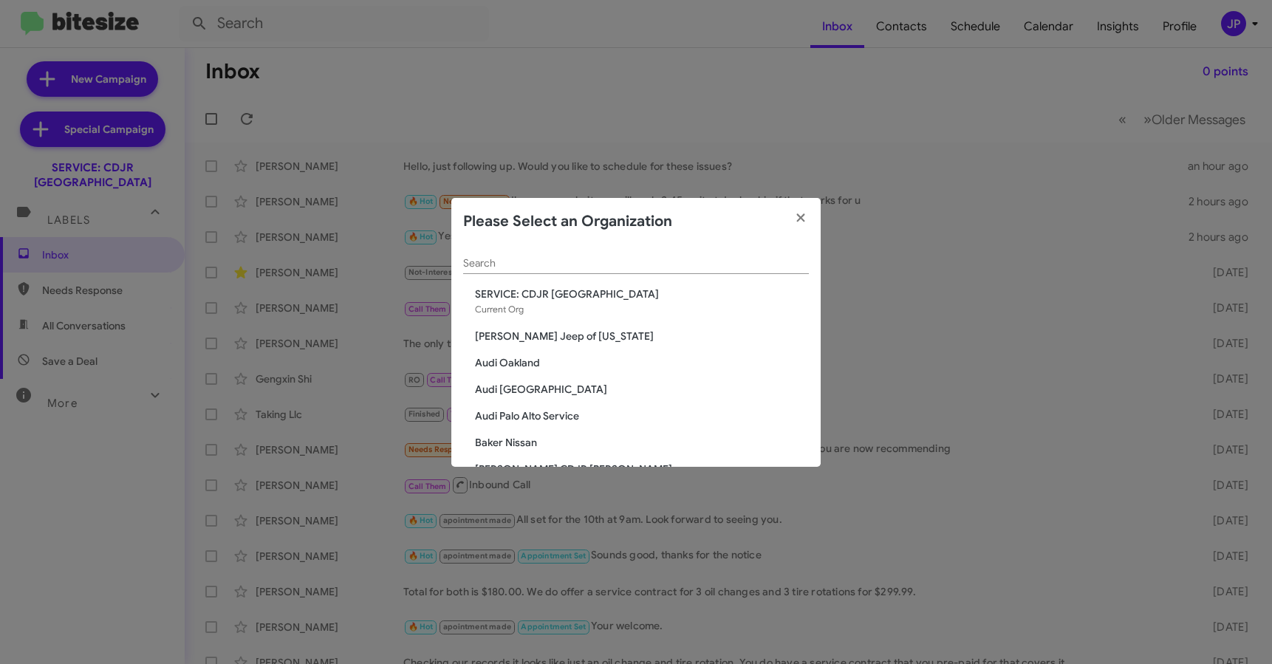
drag, startPoint x: 580, startPoint y: 276, endPoint x: 600, endPoint y: 267, distance: 22.1
click at [580, 276] on div "Search" at bounding box center [636, 266] width 346 height 42
click at [600, 267] on input "Search" at bounding box center [636, 264] width 346 height 12
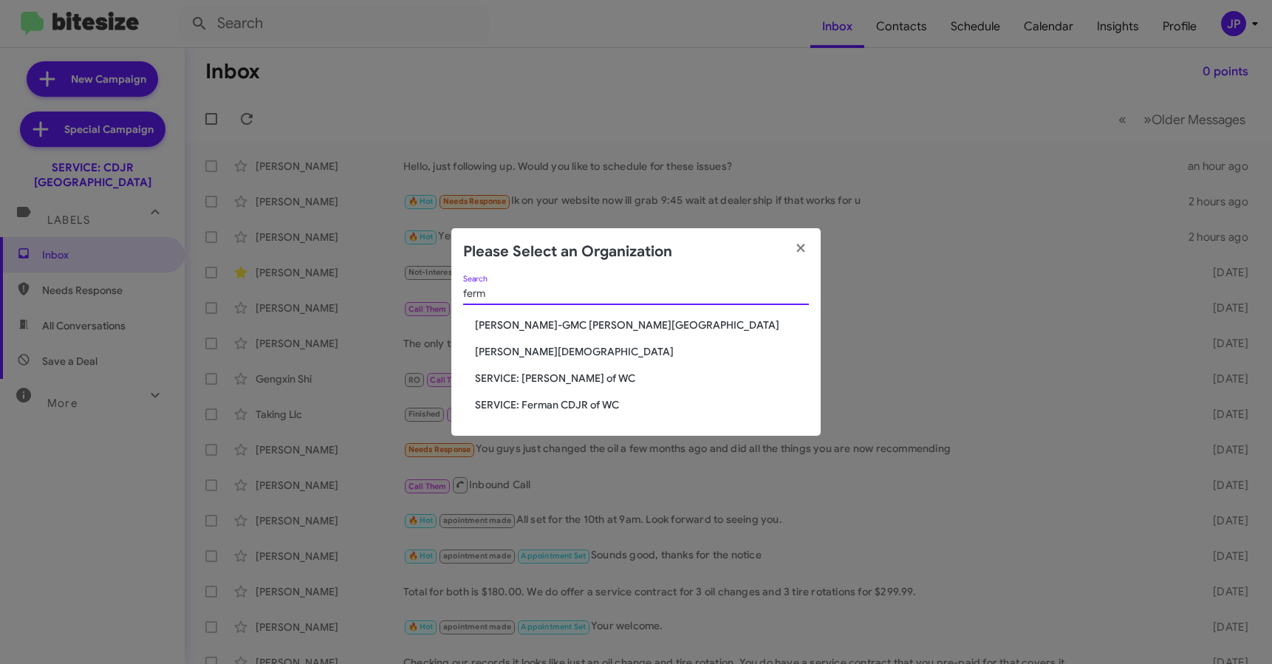
type input "ferm"
click at [778, 244] on div "Please Select an Organization" at bounding box center [635, 251] width 369 height 47
drag, startPoint x: 806, startPoint y: 249, endPoint x: 830, endPoint y: 244, distance: 24.9
click at [806, 249] on icon "button" at bounding box center [800, 247] width 17 height 13
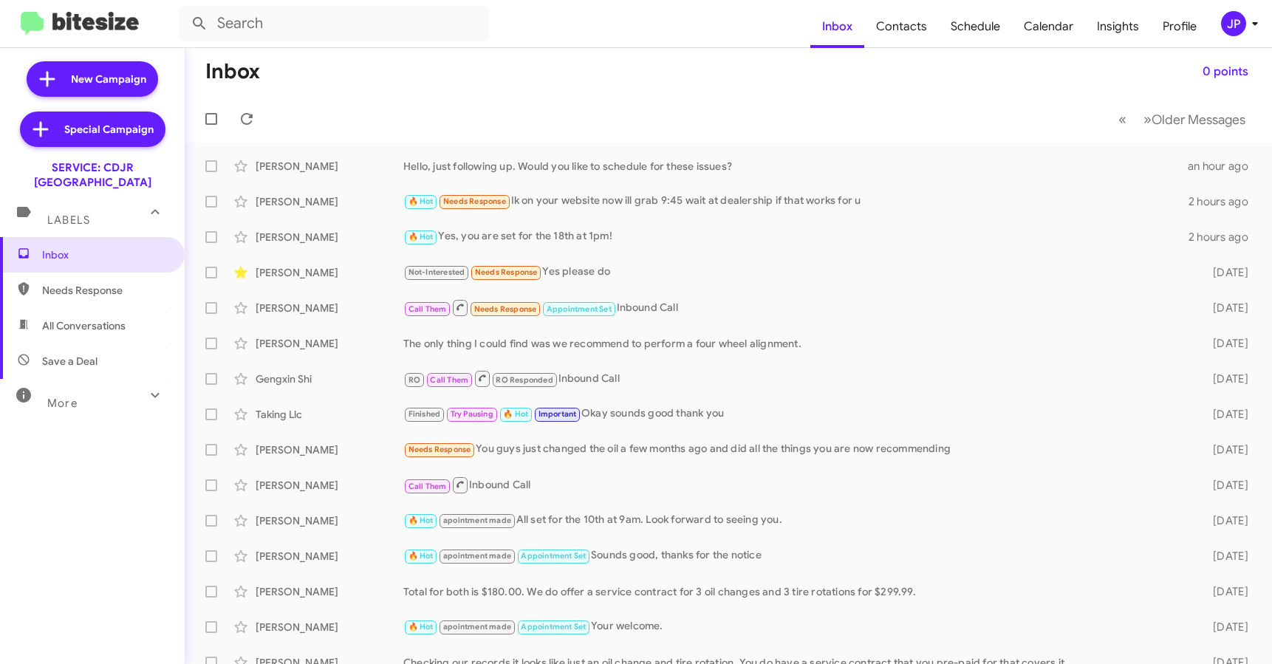
drag, startPoint x: 798, startPoint y: 81, endPoint x: 1009, endPoint y: 75, distance: 210.6
click at [799, 82] on mat-toolbar-row "Inbox 0 points" at bounding box center [728, 71] width 1087 height 47
click at [1226, 30] on div "JP" at bounding box center [1233, 23] width 25 height 25
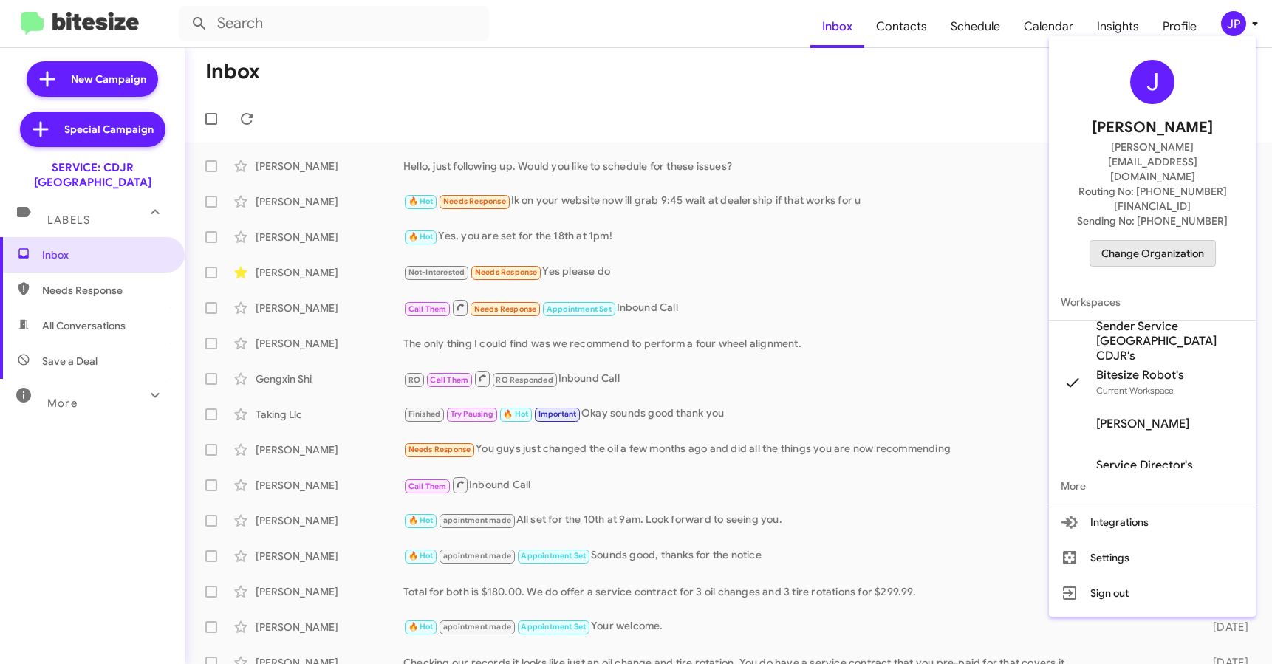
click at [1175, 241] on span "Change Organization" at bounding box center [1152, 253] width 103 height 25
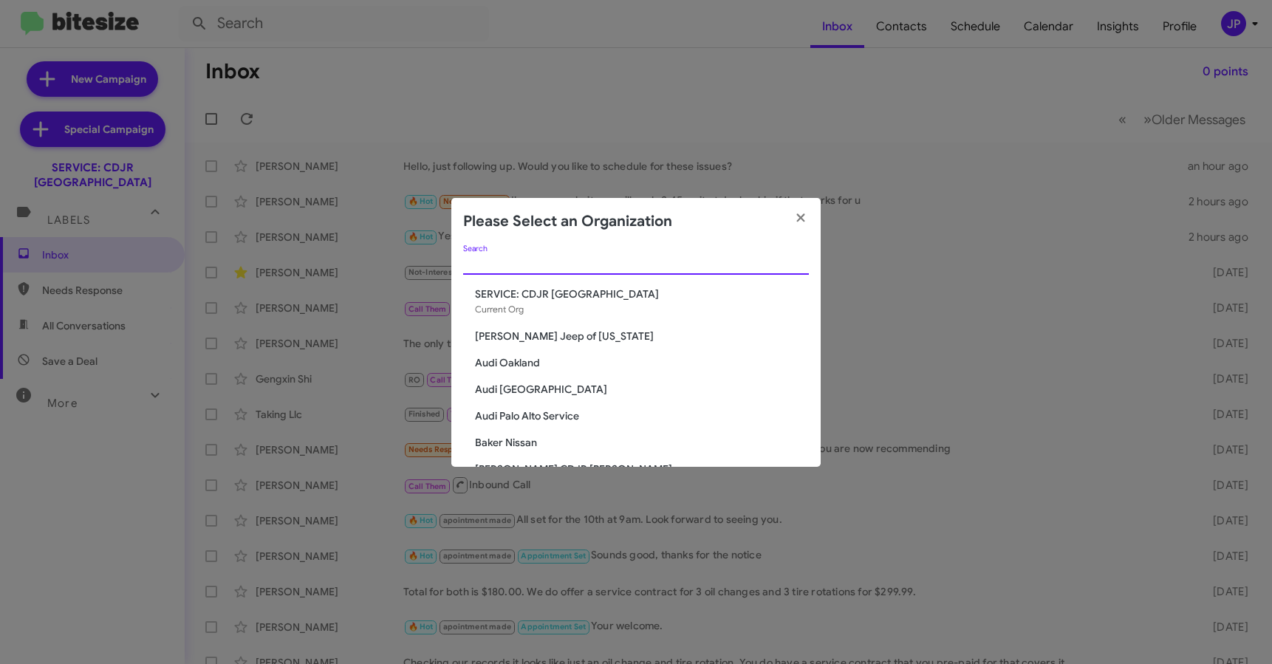
click at [546, 263] on input "Search" at bounding box center [636, 264] width 346 height 12
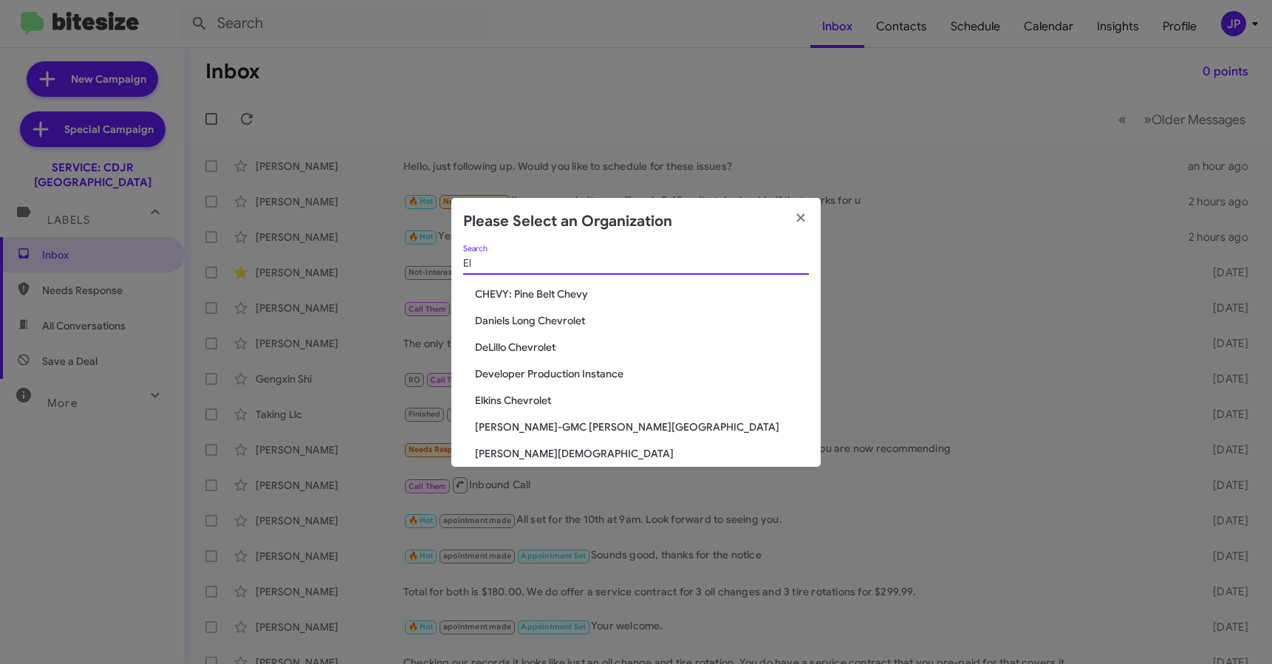
type input "El"
drag, startPoint x: 506, startPoint y: 400, endPoint x: 1042, endPoint y: 374, distance: 536.8
click at [507, 400] on span "Elkins Chevrolet" at bounding box center [642, 400] width 334 height 15
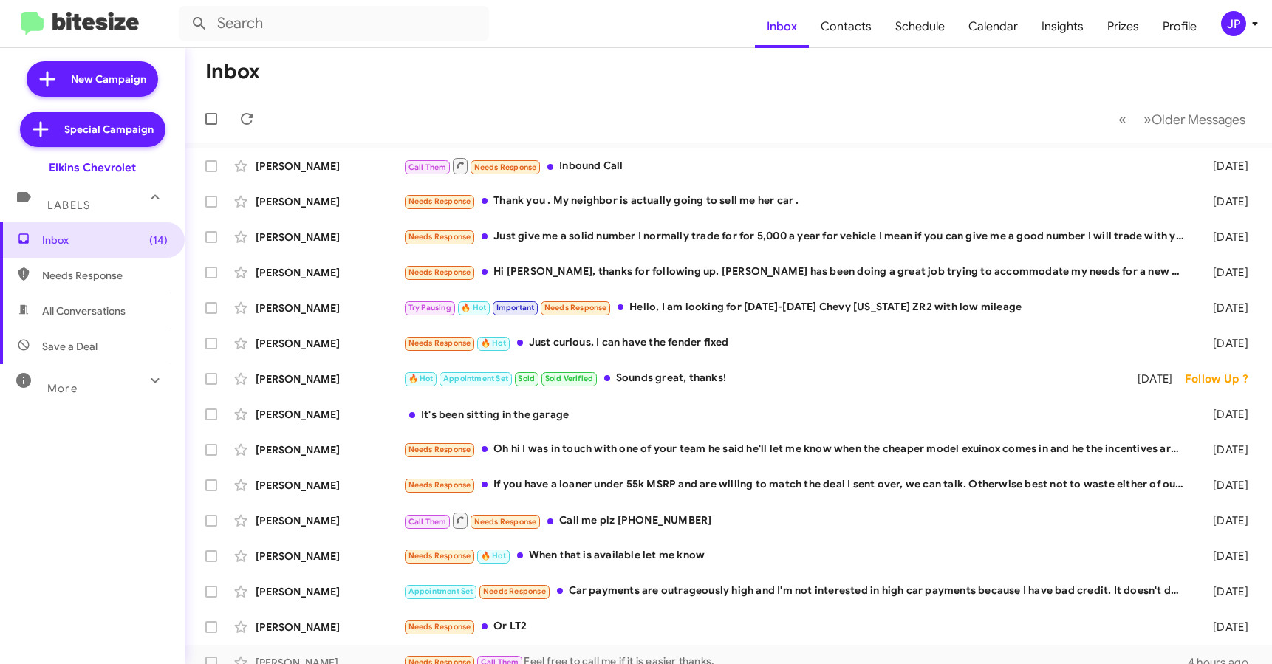
click at [1238, 15] on div "JP" at bounding box center [1233, 23] width 25 height 25
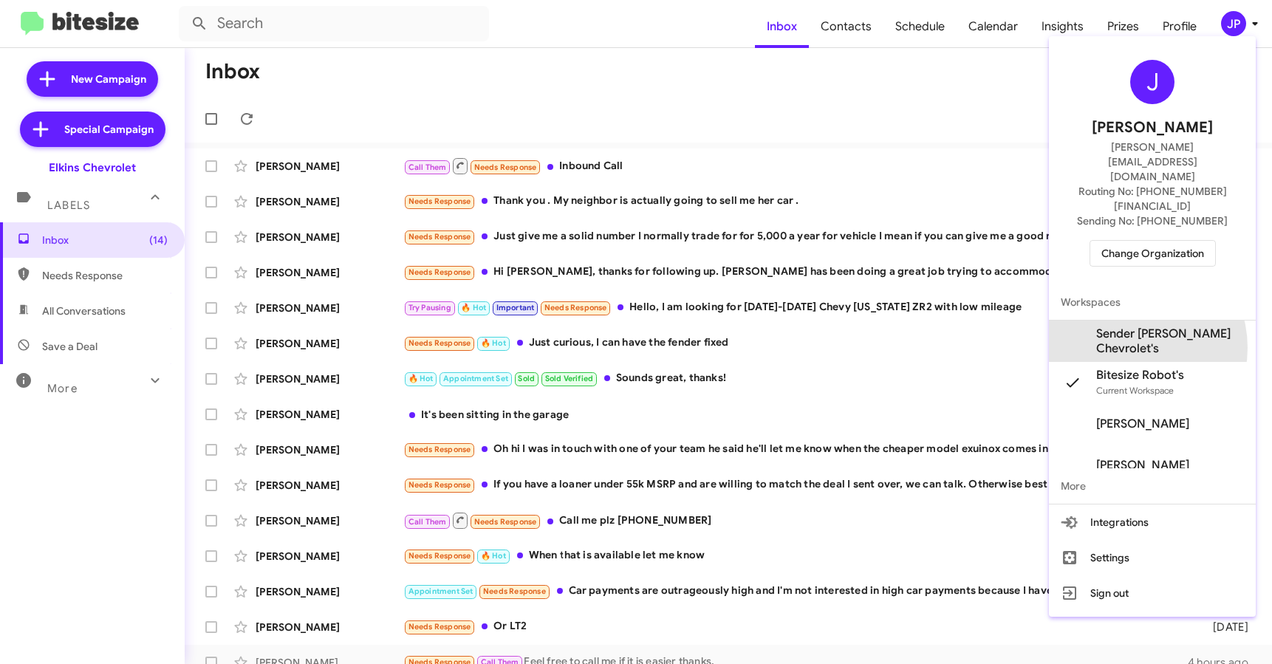
click at [1124, 326] on span "Sender [PERSON_NAME] Chevrolet's" at bounding box center [1170, 341] width 148 height 30
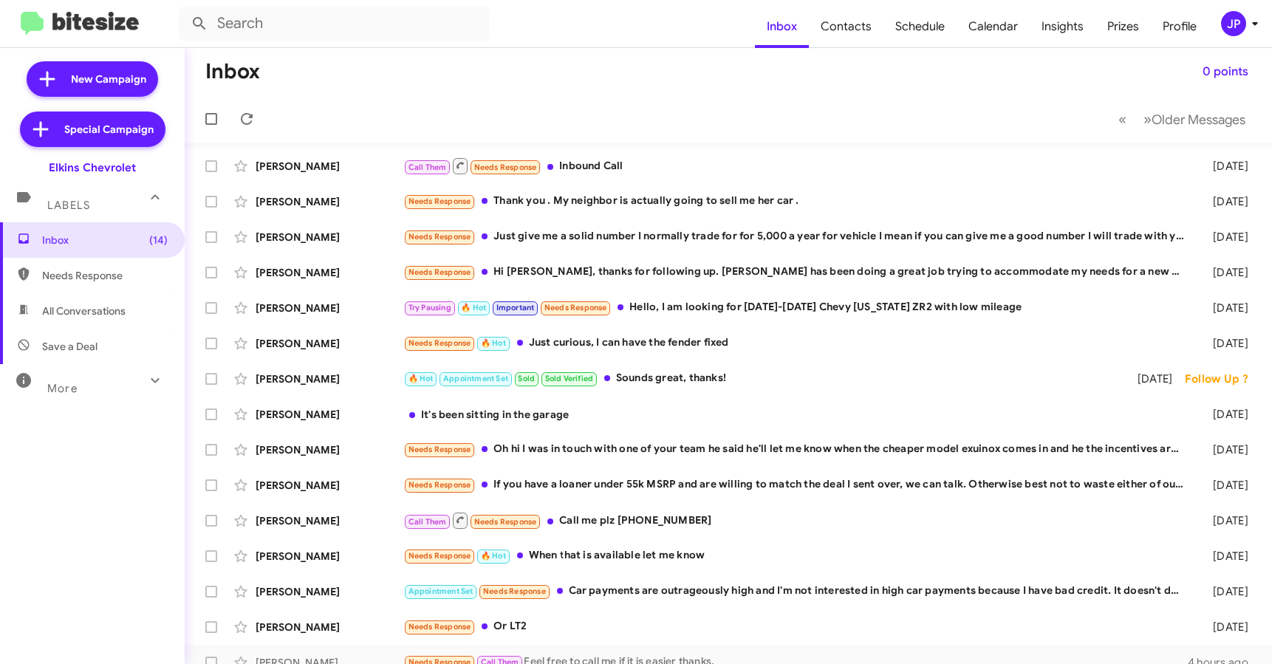
click at [1225, 32] on div "JP" at bounding box center [1233, 23] width 25 height 25
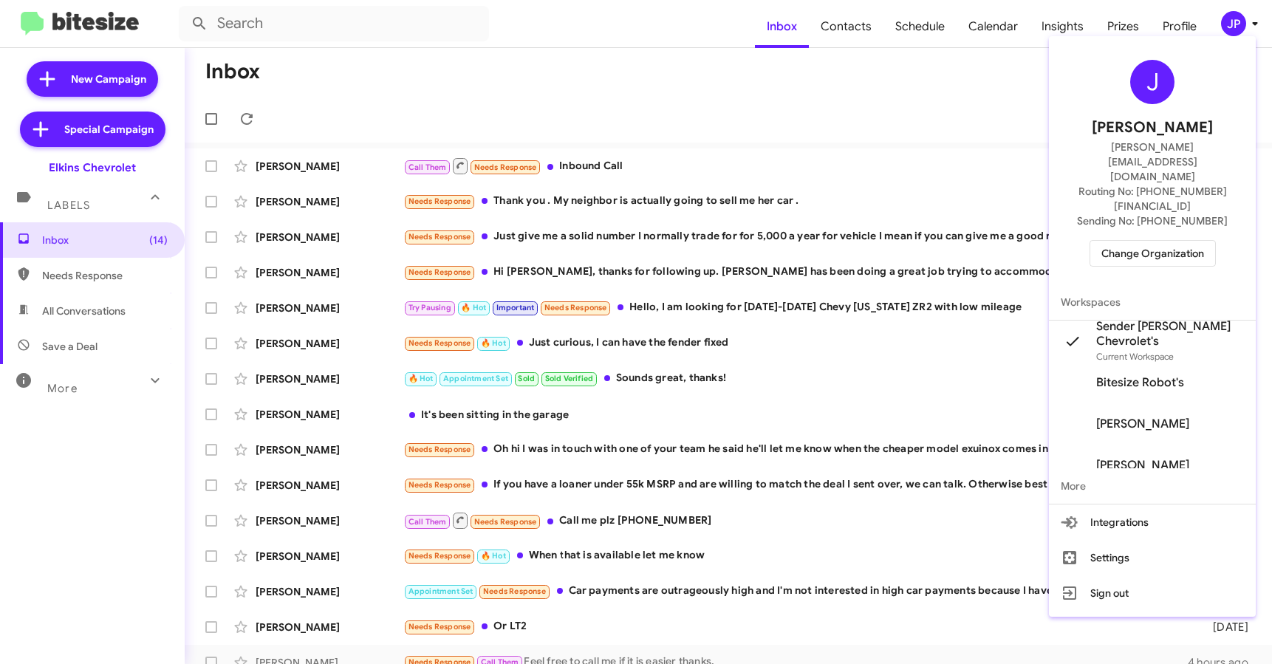
click at [1045, 66] on div at bounding box center [636, 332] width 1272 height 664
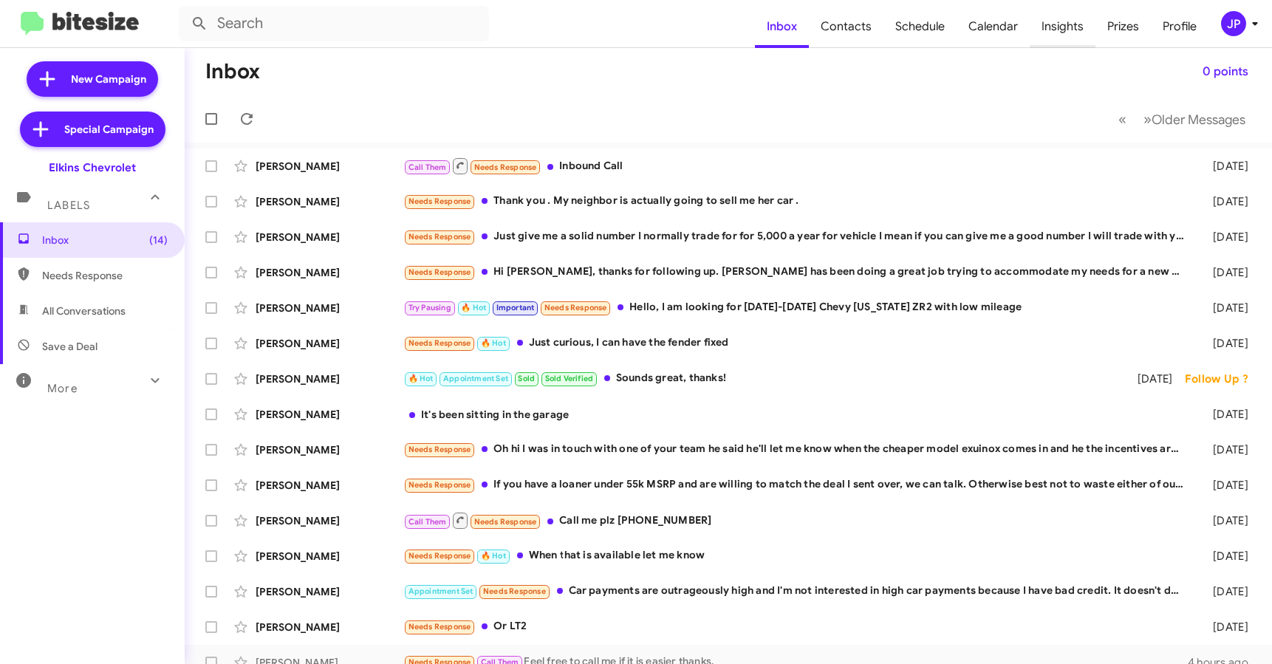
click at [1062, 32] on span "Insights" at bounding box center [1062, 26] width 66 height 43
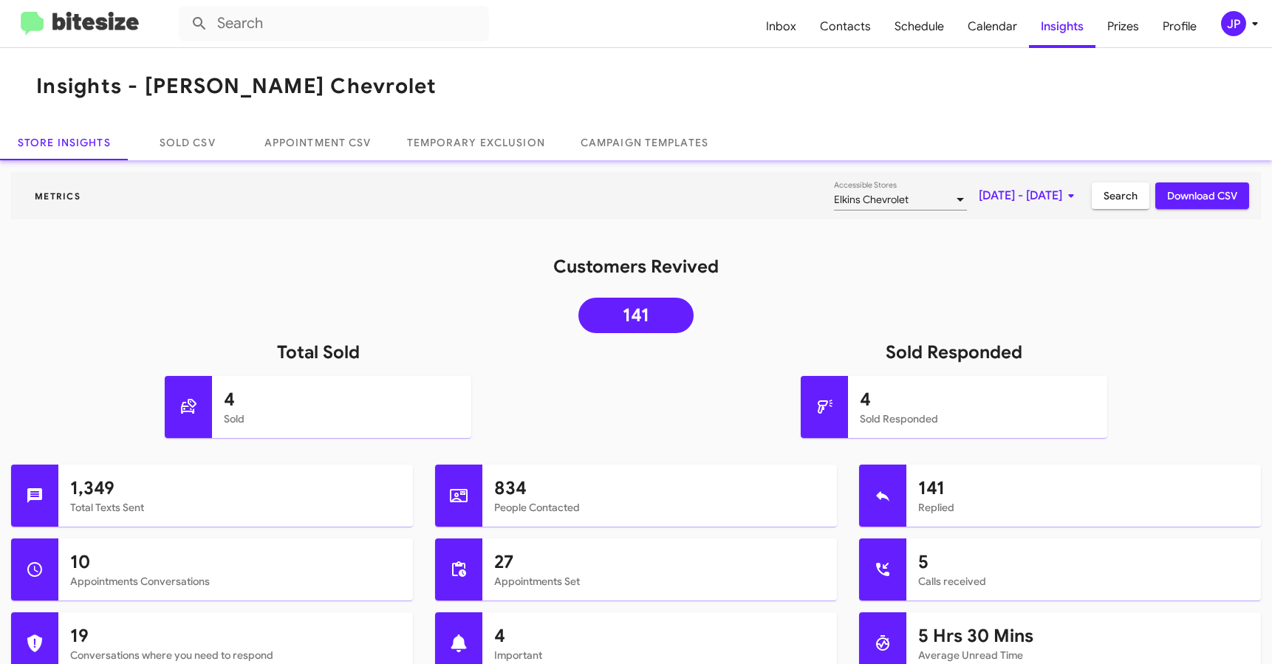
click at [590, 429] on div "4 Sold" at bounding box center [318, 413] width 658 height 74
click at [200, 137] on link "Sold CSV" at bounding box center [187, 142] width 118 height 35
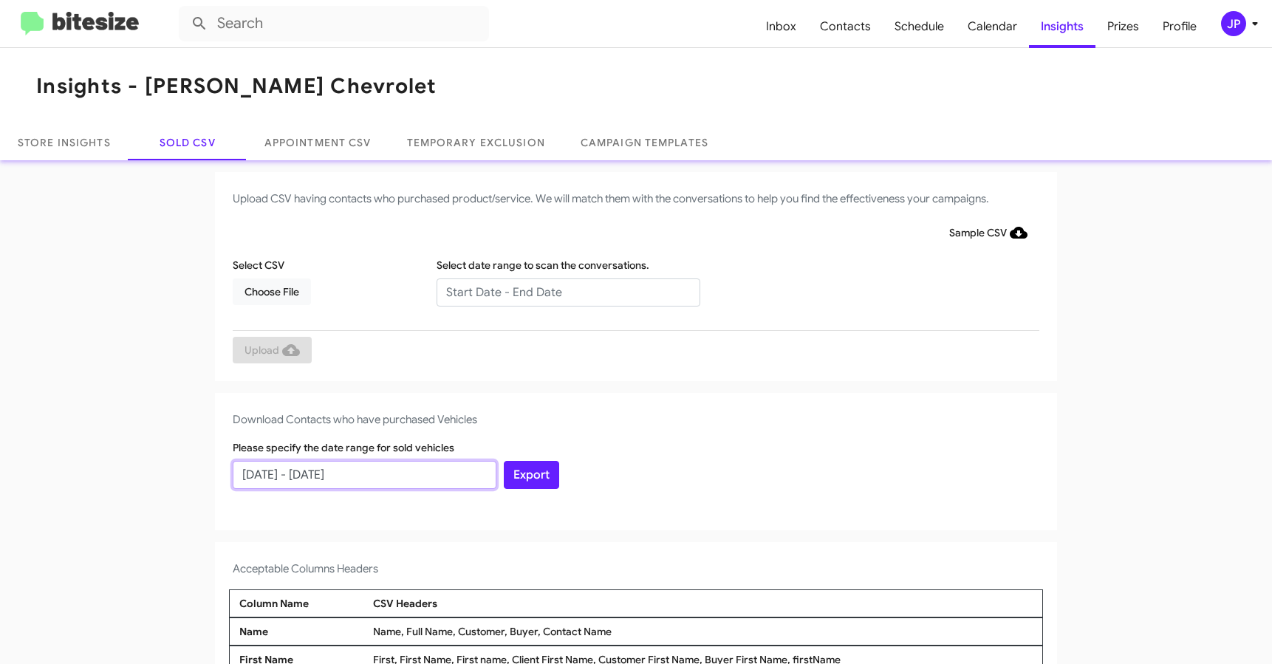
click at [310, 466] on input "09/13/2025 - 10/13/2025" at bounding box center [365, 475] width 264 height 28
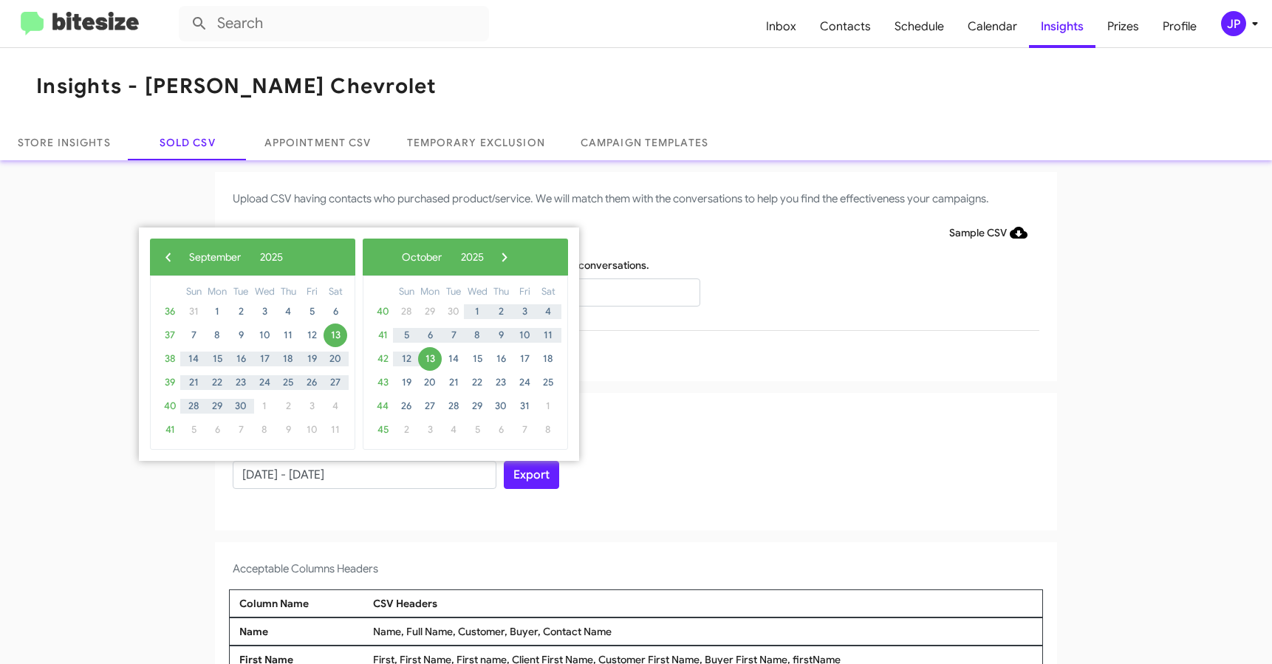
click at [154, 258] on div "‹ ​ September ​ 2025 ​ ›" at bounding box center [252, 257] width 205 height 37
click at [167, 253] on span "‹" at bounding box center [168, 257] width 22 height 22
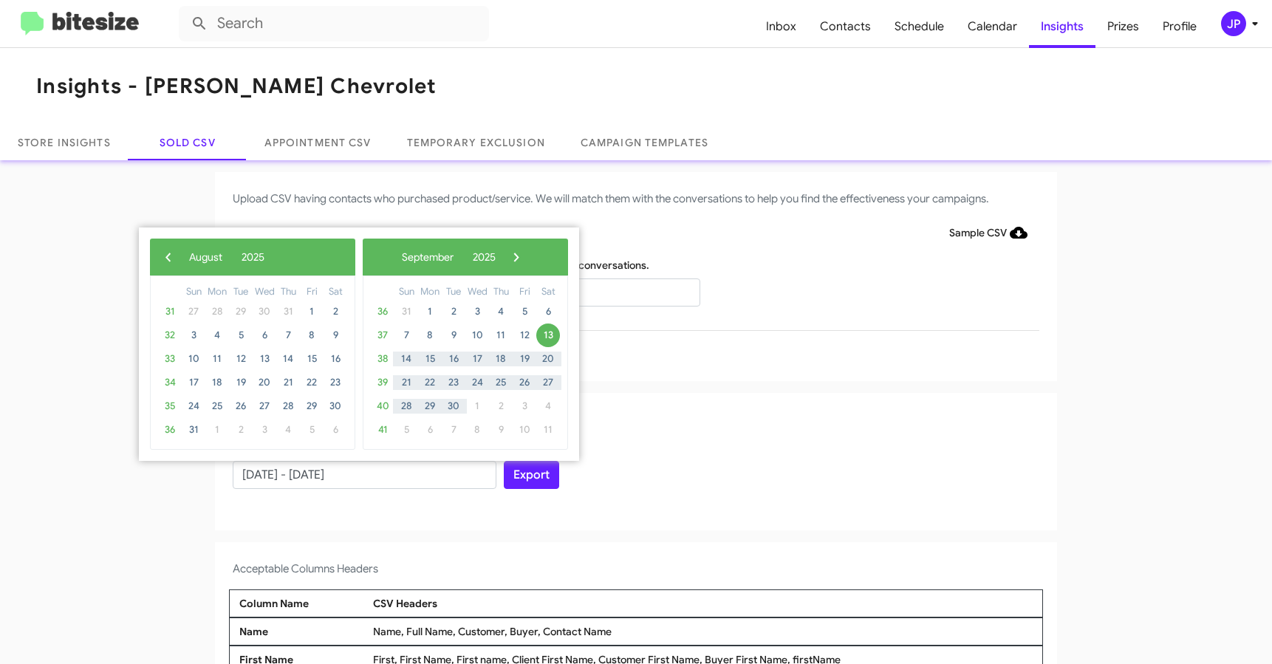
click at [167, 253] on span "‹" at bounding box center [168, 257] width 22 height 22
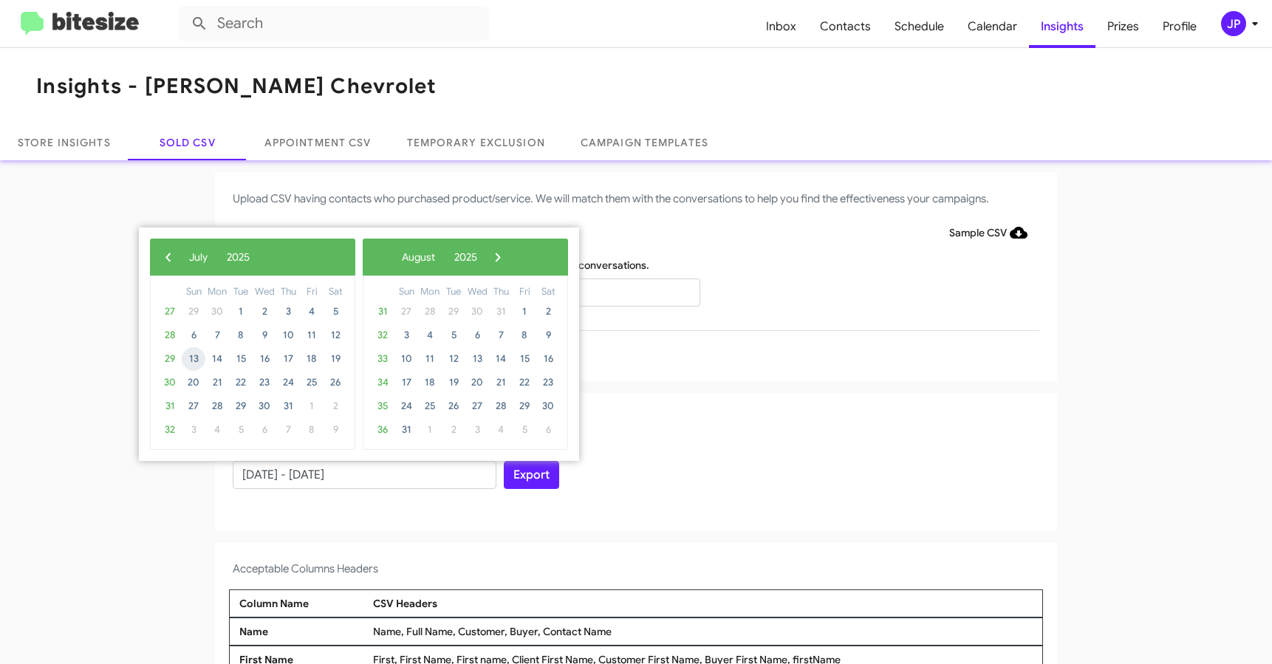
click at [192, 351] on span "13" at bounding box center [194, 359] width 24 height 24
click at [509, 259] on span "›" at bounding box center [498, 257] width 22 height 22
click at [527, 259] on span "›" at bounding box center [516, 257] width 22 height 22
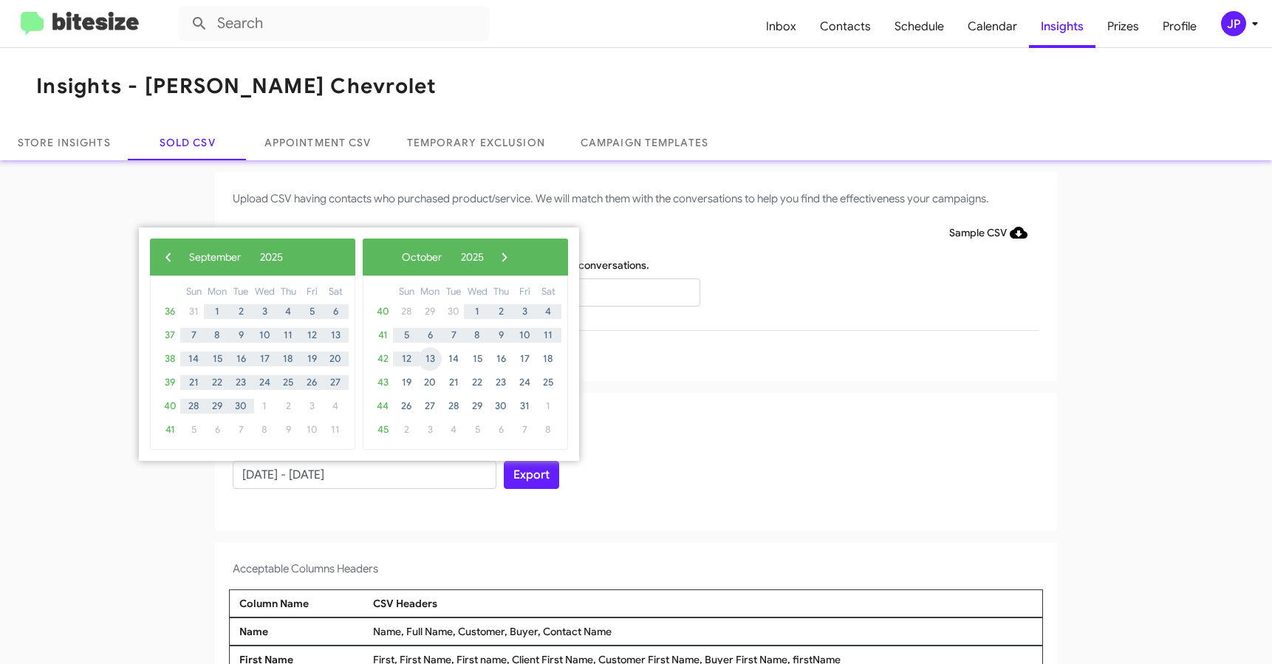
click at [425, 351] on span "13" at bounding box center [430, 359] width 24 height 24
type input "07/13/2025 - 10/13/2025"
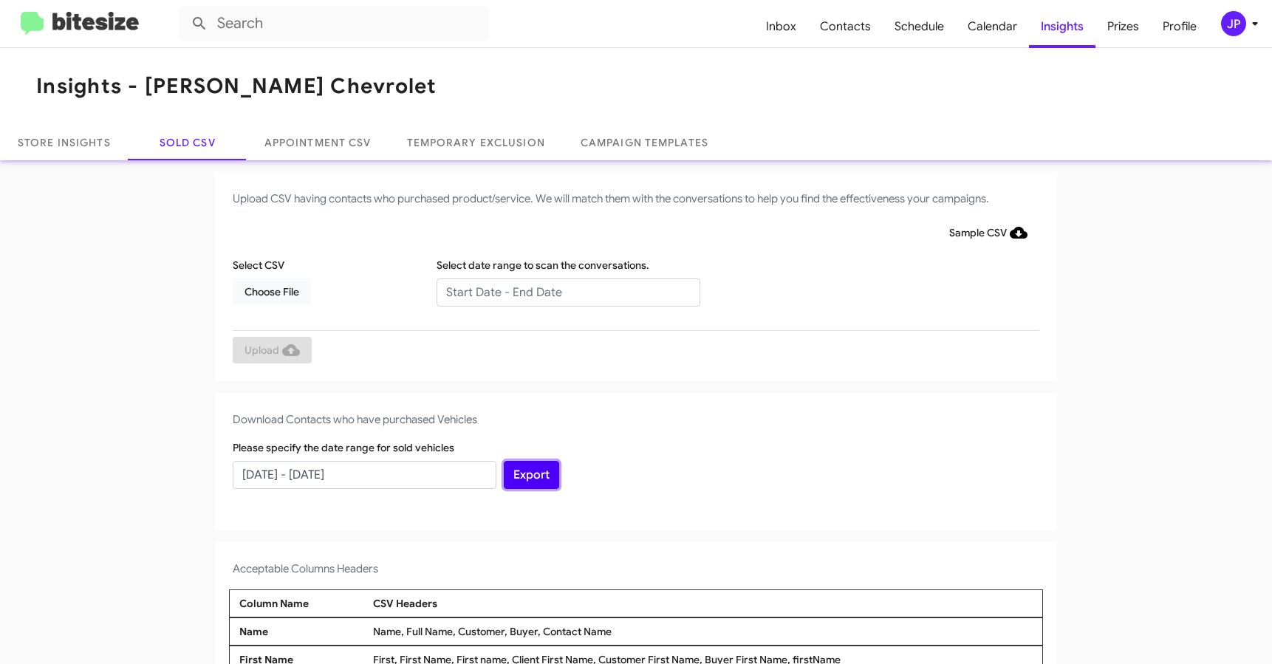
click at [511, 477] on button "Export" at bounding box center [531, 475] width 55 height 28
click at [388, 27] on input "text" at bounding box center [334, 23] width 310 height 35
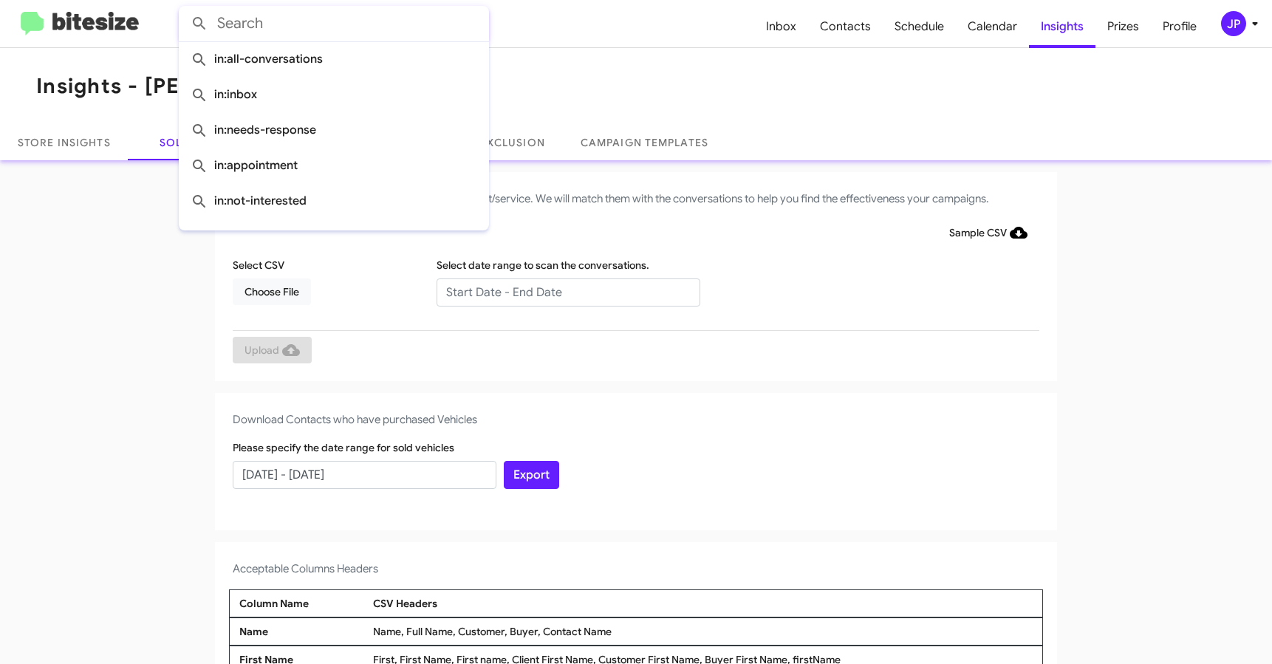
paste input "16095335821"
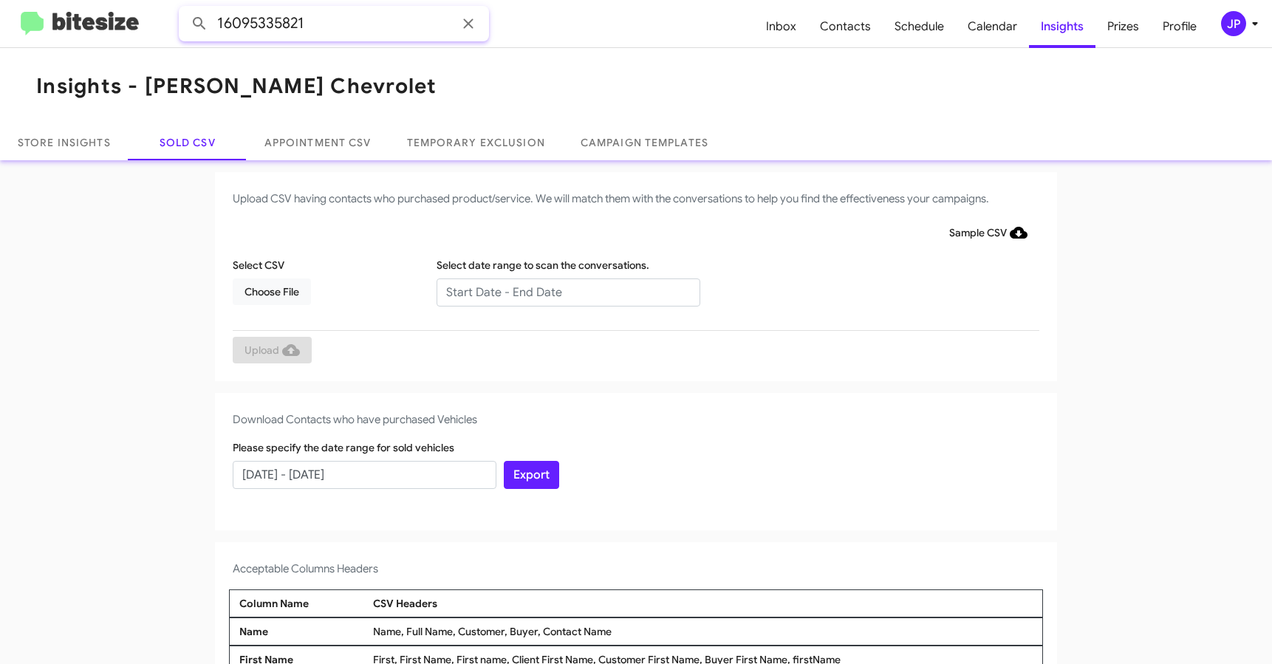
click at [185, 9] on button at bounding box center [200, 24] width 30 height 30
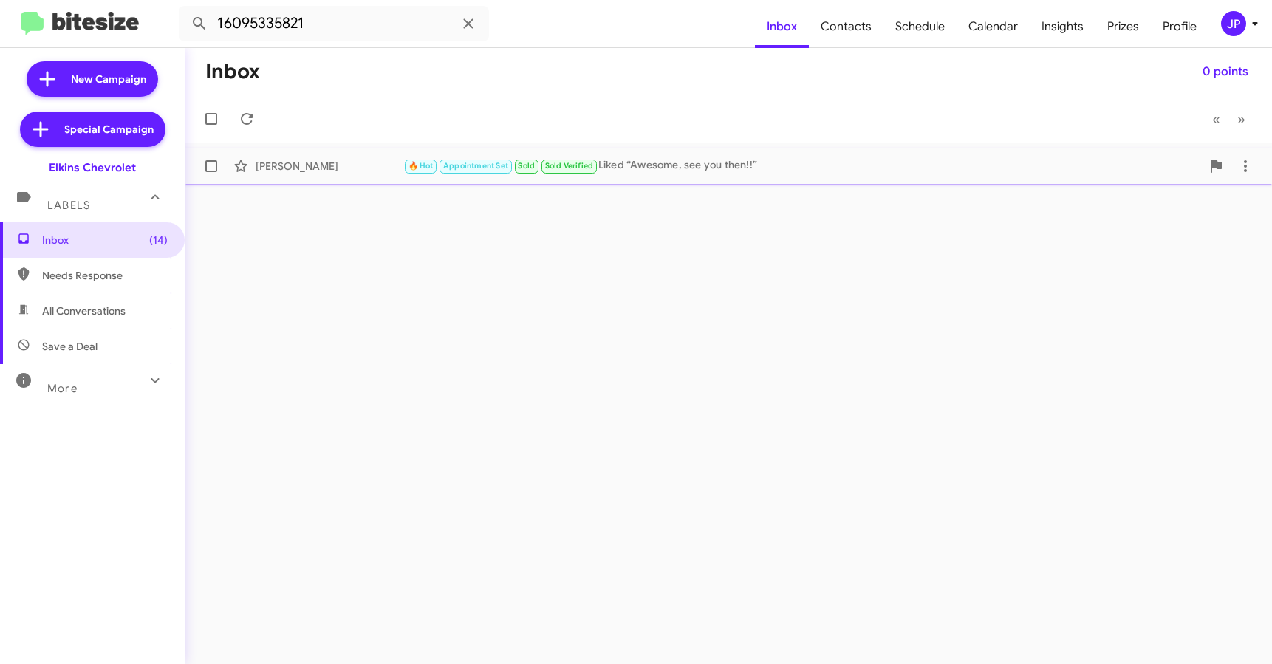
click at [661, 166] on div "🔥 Hot Appointment Set Sold Sold Verified Liked “Awesome, see you then!!”" at bounding box center [802, 165] width 798 height 17
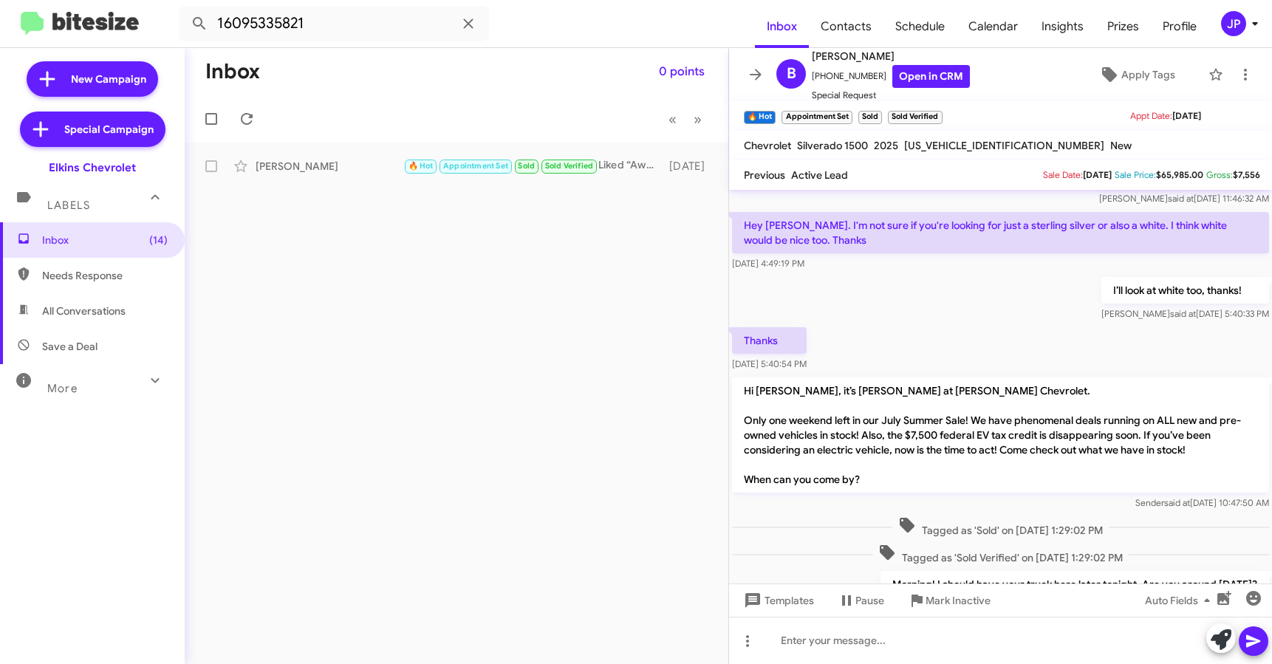
scroll to position [833, 0]
click at [349, 6] on input "16095335821" at bounding box center [334, 23] width 310 height 35
click at [346, 19] on input "16095335821" at bounding box center [334, 23] width 310 height 35
paste input "678789"
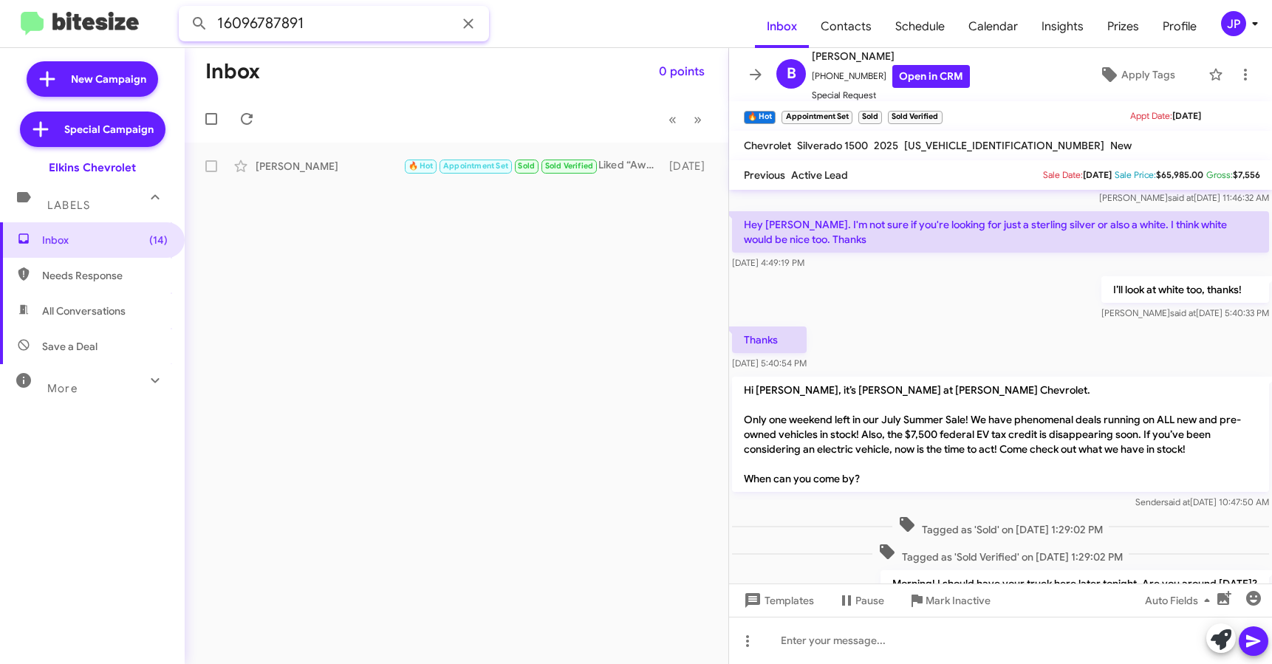
click at [185, 9] on button at bounding box center [200, 24] width 30 height 30
click at [359, 168] on div "Cristin Knott" at bounding box center [330, 166] width 148 height 15
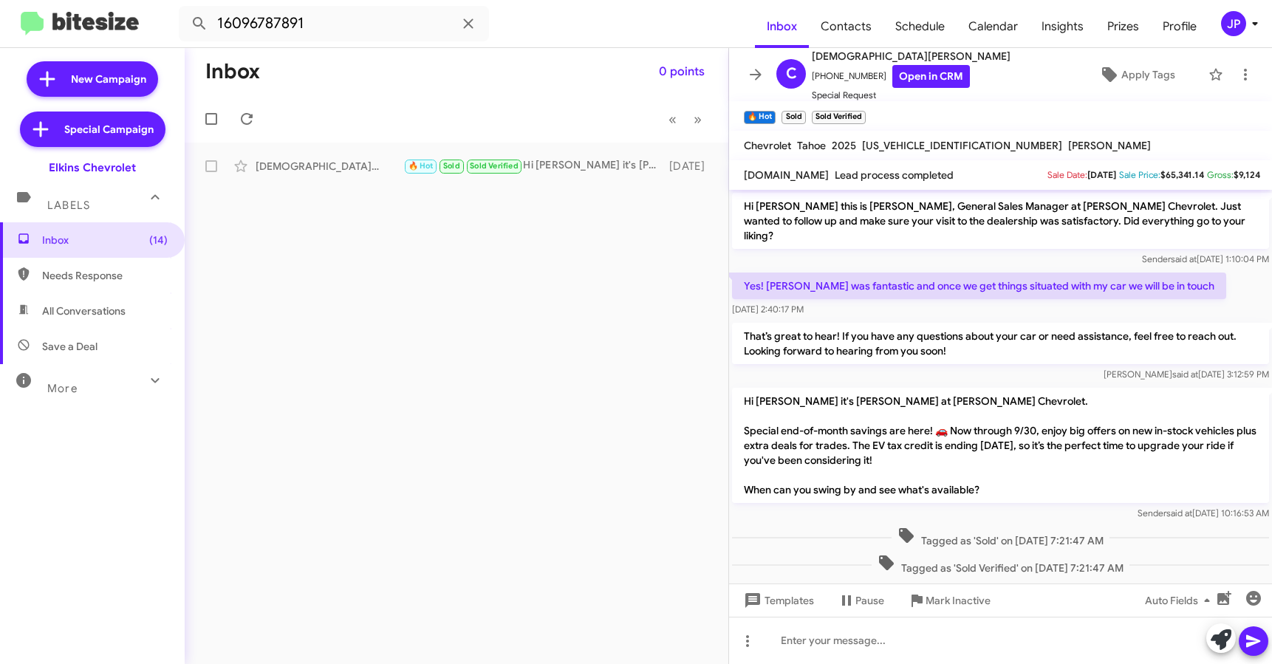
scroll to position [2, 0]
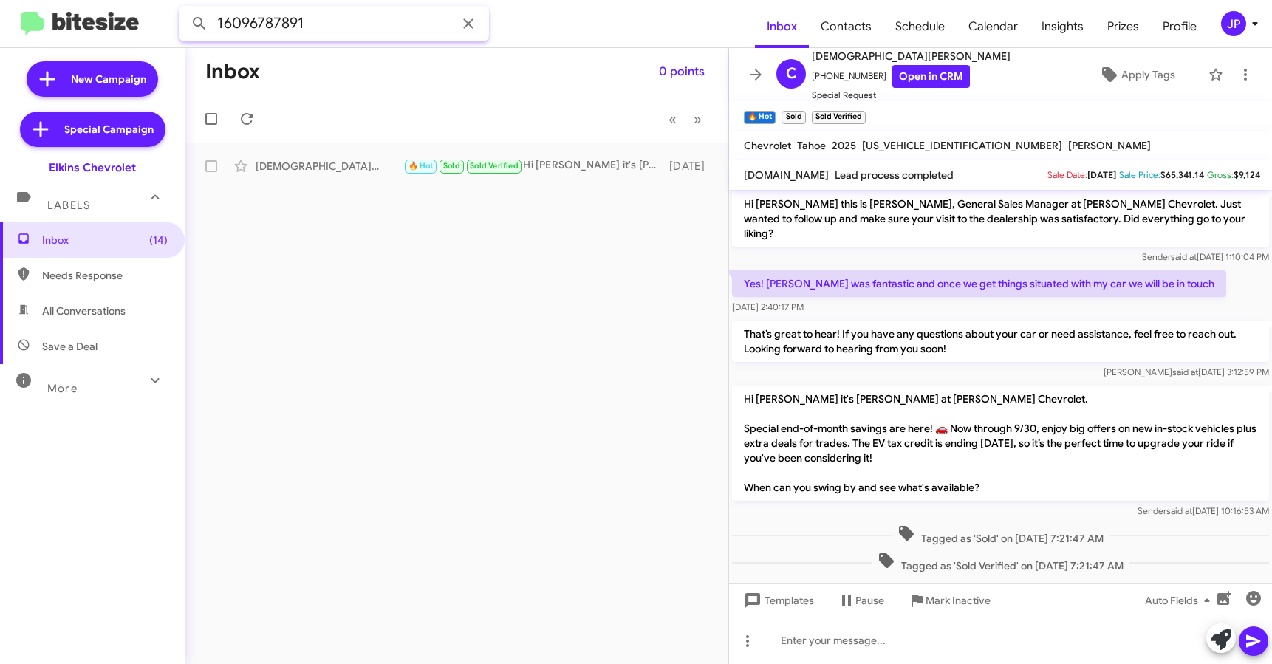
click at [377, 21] on input "16096787891" at bounding box center [334, 23] width 310 height 35
paste input "5131209"
type input "16095131209"
click at [185, 9] on button at bounding box center [200, 24] width 30 height 30
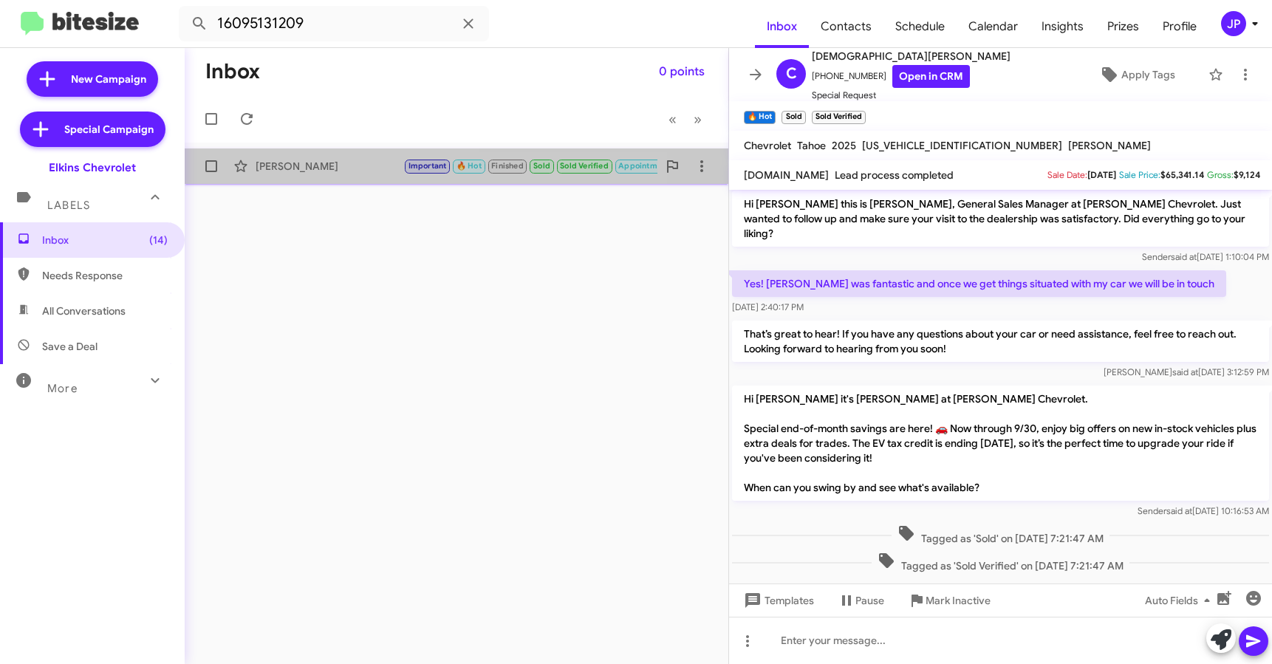
click at [323, 183] on span "Stewart Levering Important 🔥 Hot Finished Sold Sold Verified Appointment Set Th…" at bounding box center [457, 165] width 544 height 35
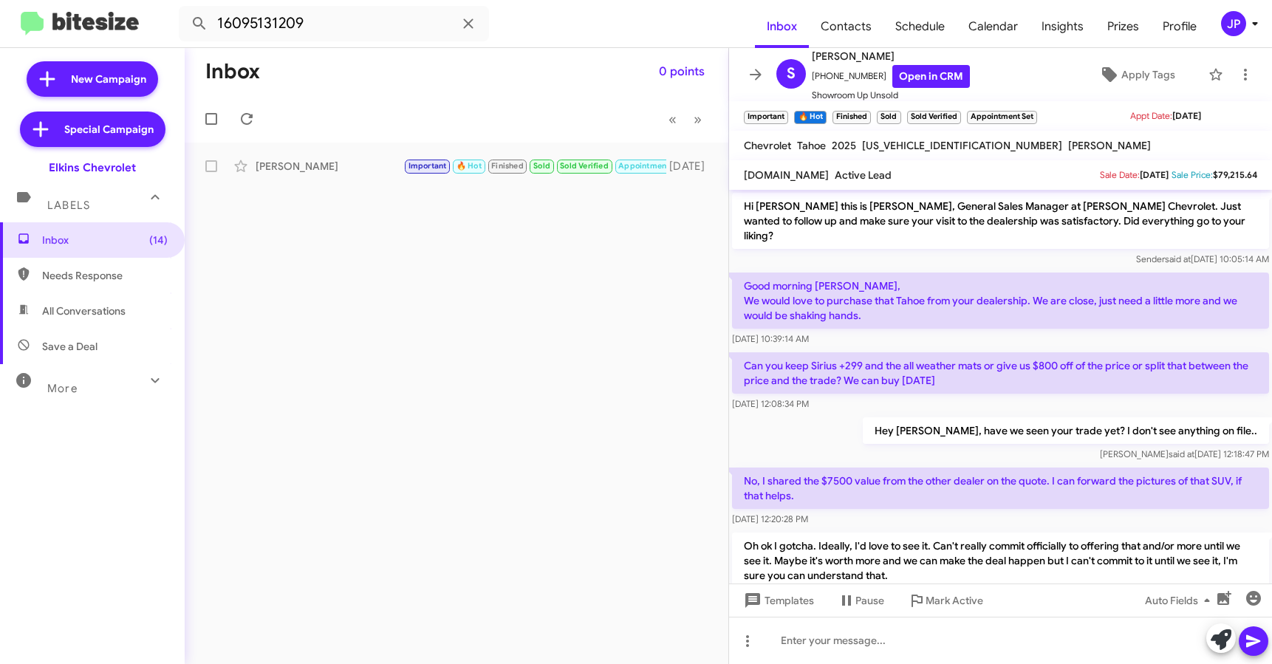
drag, startPoint x: 882, startPoint y: 396, endPoint x: 889, endPoint y: 312, distance: 84.5
click at [882, 397] on div "Jul 23, 2025, 12:08:34 PM" at bounding box center [1000, 404] width 537 height 15
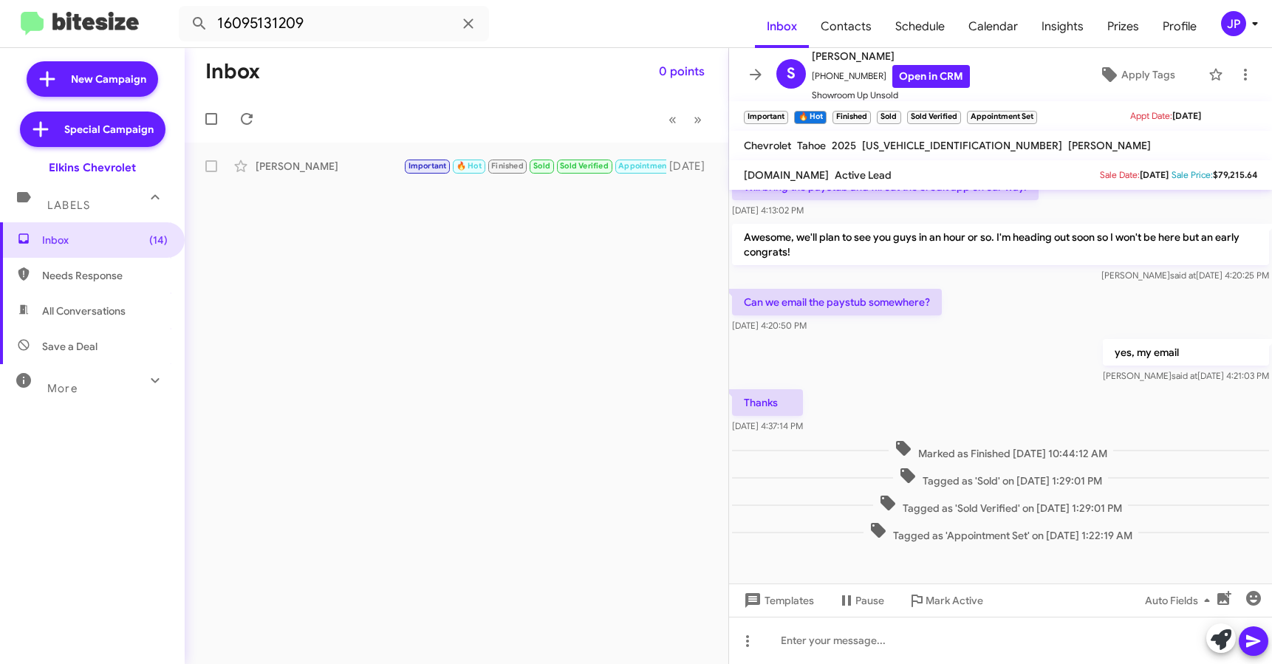
scroll to position [2189, 0]
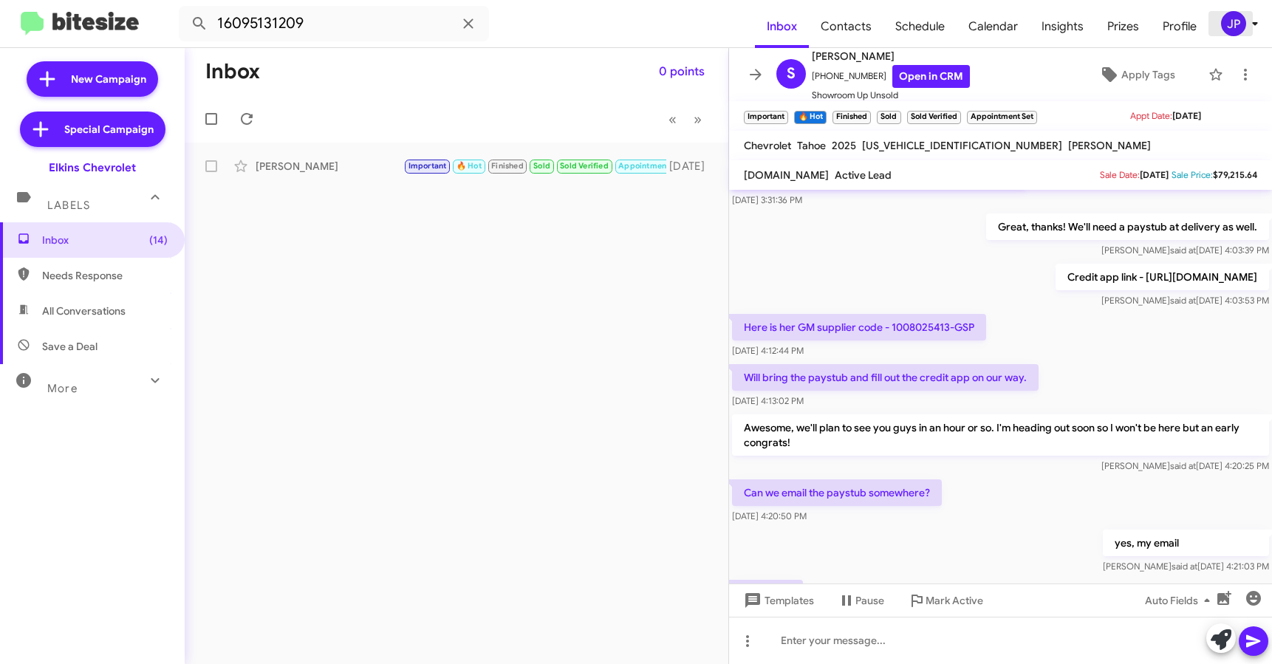
click at [1231, 26] on div "JP" at bounding box center [1233, 23] width 25 height 25
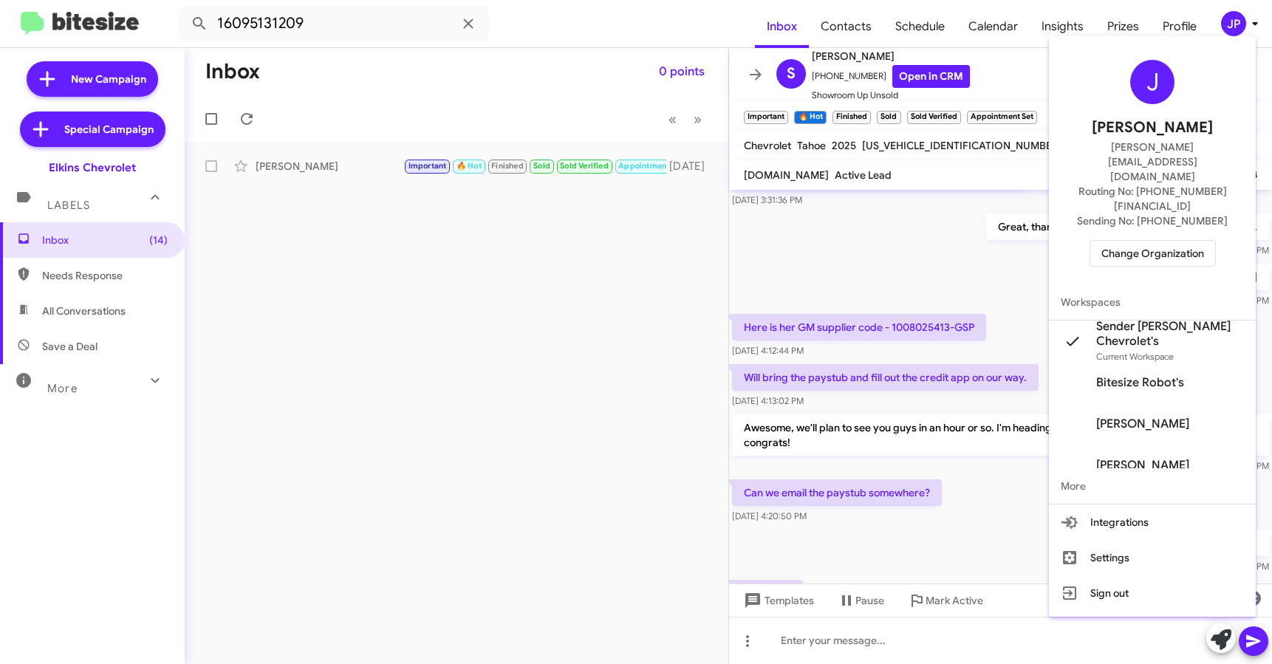
click at [1151, 241] on span "Change Organization" at bounding box center [1152, 253] width 103 height 25
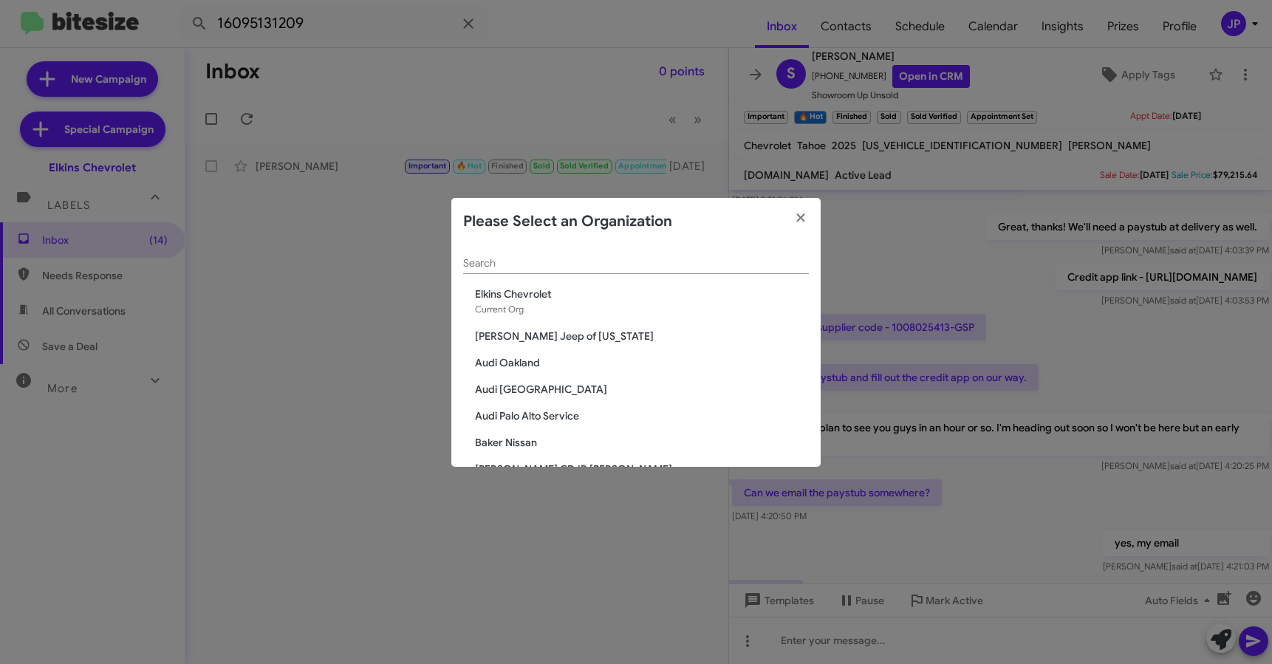
click at [665, 258] on input "Search" at bounding box center [636, 264] width 346 height 12
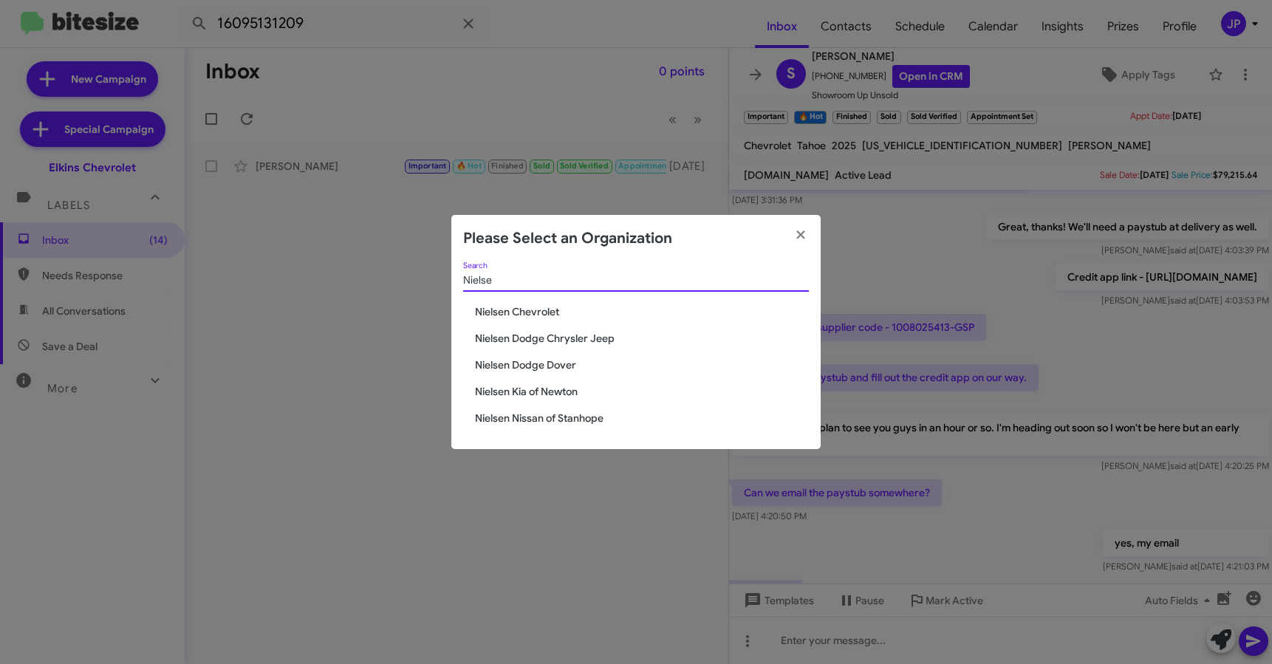
type input "Nielse"
click at [559, 311] on span "Nielsen Chevrolet" at bounding box center [642, 311] width 334 height 15
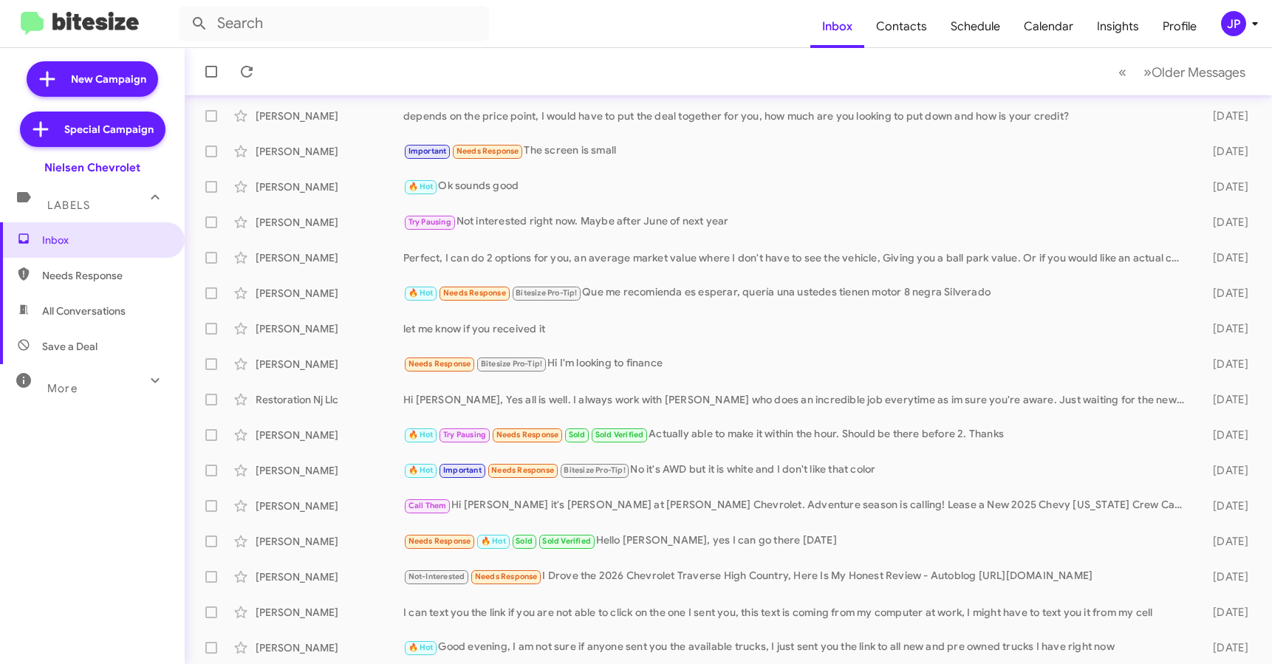
scroll to position [193, 0]
